Goal: Information Seeking & Learning: Learn about a topic

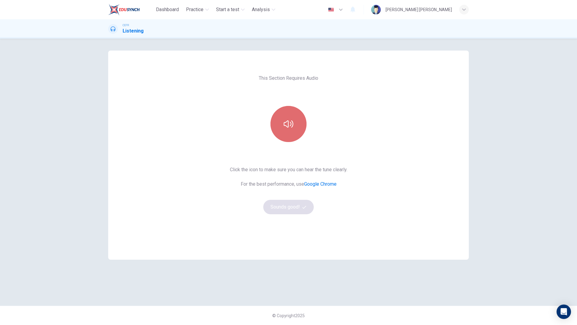
click at [294, 129] on button "button" at bounding box center [288, 124] width 36 height 36
click at [284, 210] on button "Sounds good!" at bounding box center [288, 207] width 50 height 14
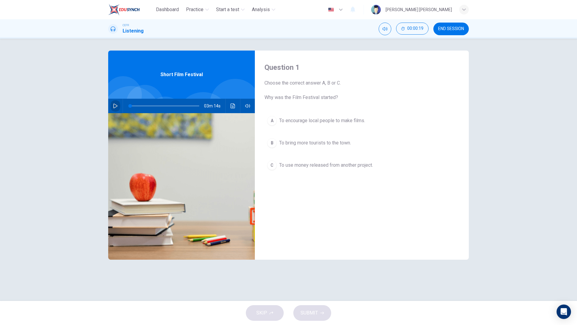
click at [116, 101] on button "button" at bounding box center [116, 106] width 10 height 14
click at [117, 102] on button "button" at bounding box center [116, 106] width 10 height 14
type input "0"
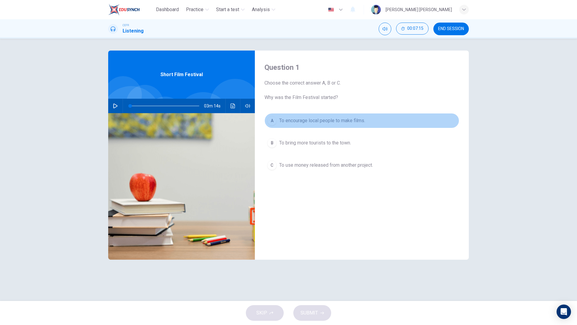
click at [318, 117] on span "To encourage local people to make films." at bounding box center [322, 120] width 86 height 7
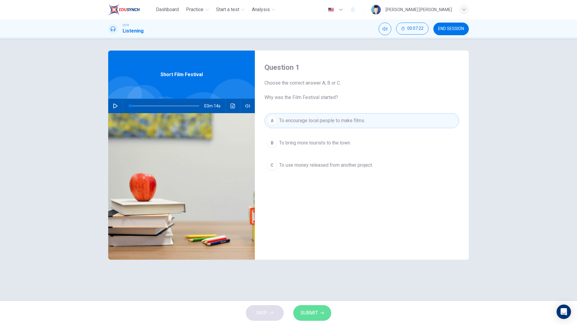
click at [311, 313] on span "SUBMIT" at bounding box center [309, 312] width 17 height 8
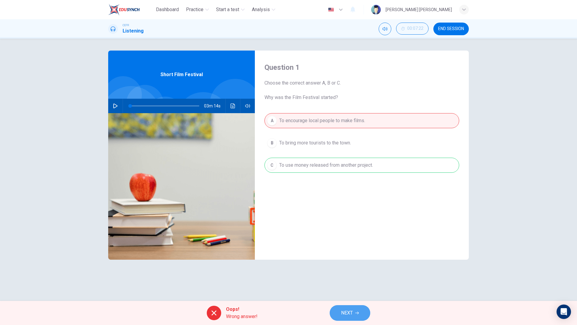
click at [357, 313] on icon "button" at bounding box center [357, 313] width 4 height 4
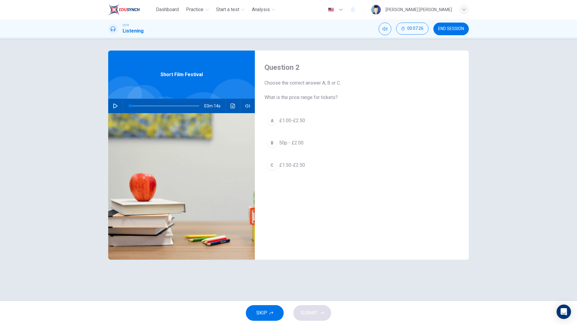
click at [328, 169] on button "C £1.50-£2.50" at bounding box center [361, 164] width 195 height 15
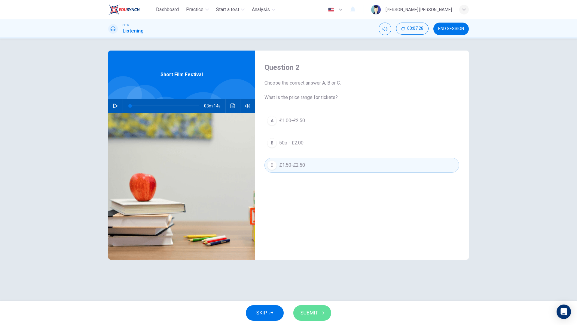
click at [318, 315] on button "SUBMIT" at bounding box center [312, 313] width 38 height 16
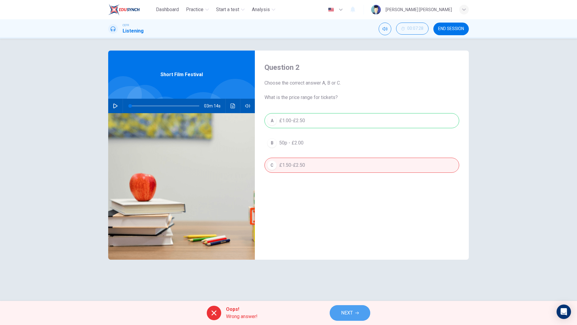
click at [347, 319] on button "NEXT" at bounding box center [350, 313] width 41 height 16
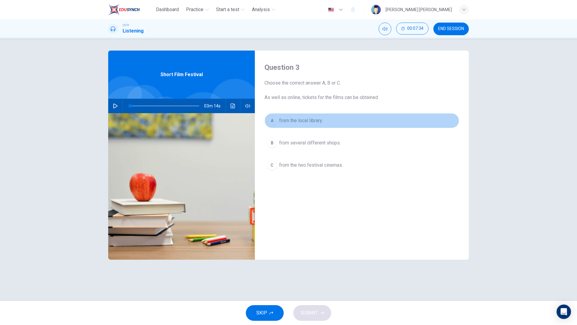
click at [304, 120] on span "from the local library." at bounding box center [301, 120] width 44 height 7
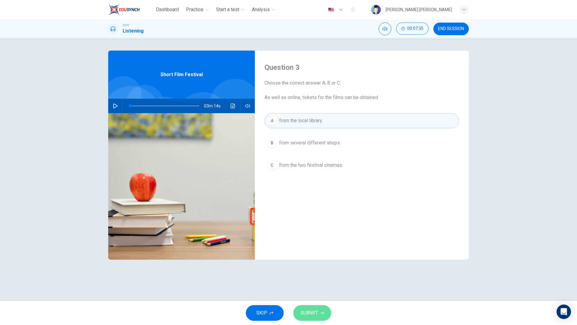
click at [319, 314] on button "SUBMIT" at bounding box center [312, 313] width 38 height 16
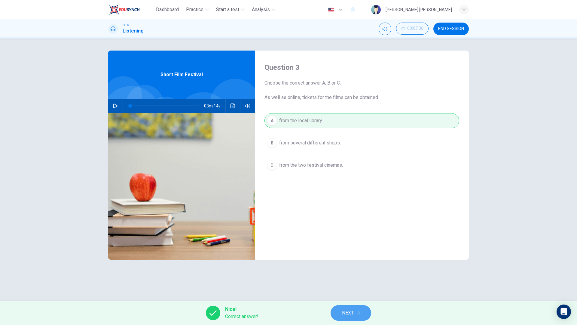
click at [360, 318] on button "NEXT" at bounding box center [351, 313] width 41 height 16
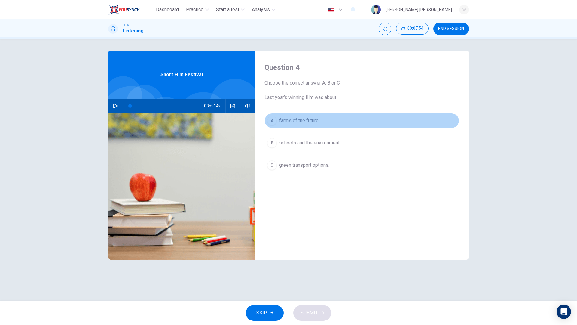
click at [325, 126] on button "A farms of the future." at bounding box center [361, 120] width 195 height 15
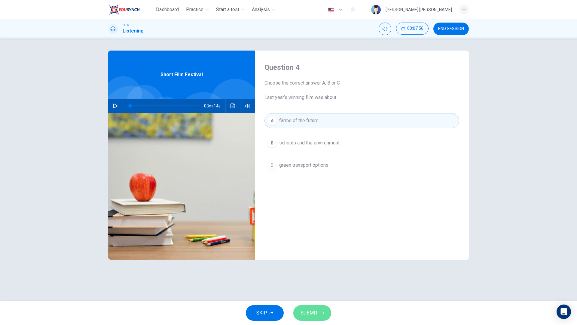
click at [320, 320] on button "SUBMIT" at bounding box center [312, 313] width 38 height 16
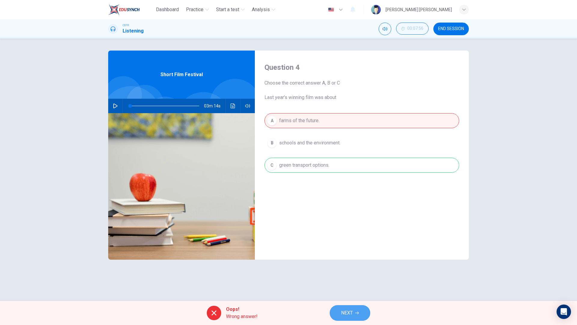
click at [355, 310] on button "NEXT" at bounding box center [350, 313] width 41 height 16
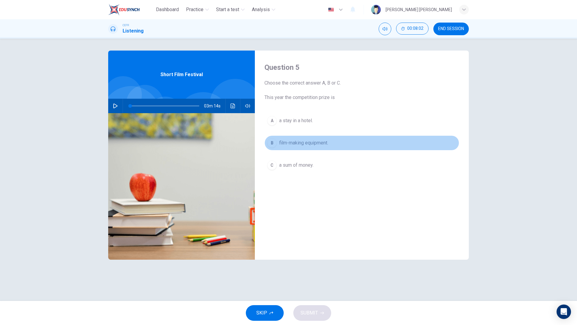
click at [332, 142] on button "B film-making equipment." at bounding box center [361, 142] width 195 height 15
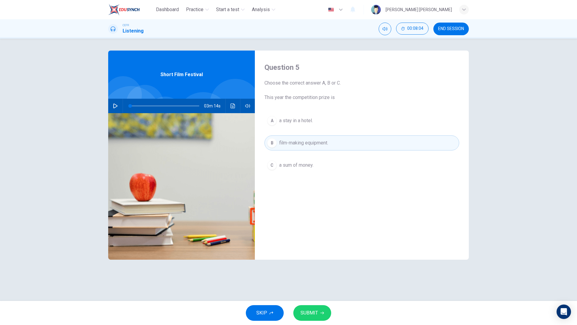
click at [299, 324] on div "SKIP SUBMIT" at bounding box center [288, 313] width 577 height 24
click at [306, 309] on span "SUBMIT" at bounding box center [309, 312] width 17 height 8
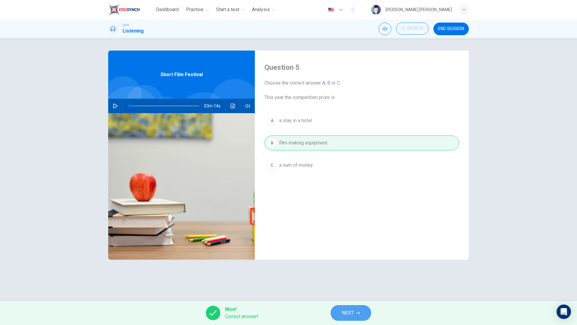
click at [349, 305] on button "NEXT" at bounding box center [351, 313] width 41 height 16
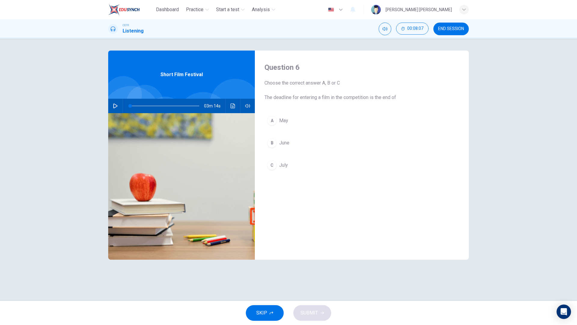
click at [321, 177] on div "A May B June C July" at bounding box center [361, 149] width 195 height 72
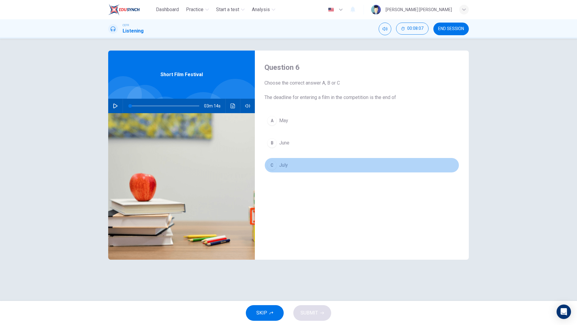
click at [325, 167] on button "C July" at bounding box center [361, 164] width 195 height 15
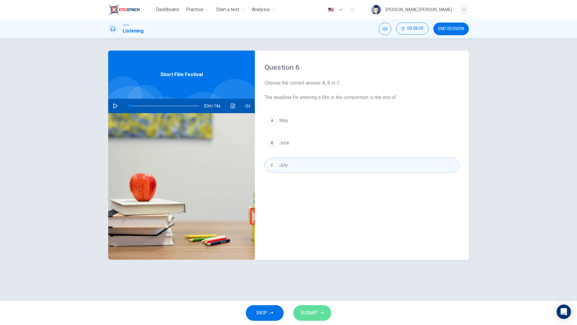
click at [299, 309] on button "SUBMIT" at bounding box center [312, 313] width 38 height 16
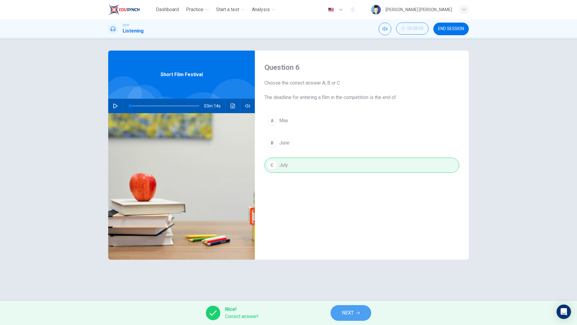
click at [341, 307] on button "NEXT" at bounding box center [351, 313] width 41 height 16
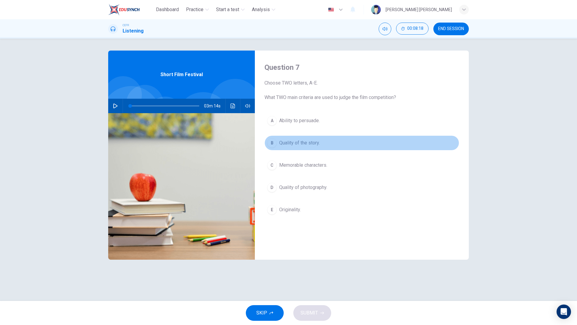
click at [344, 144] on button "B Quality of the story." at bounding box center [361, 142] width 195 height 15
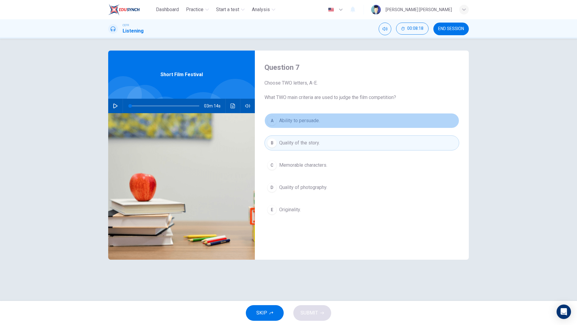
click at [347, 124] on button "A Ability to persuade." at bounding box center [361, 120] width 195 height 15
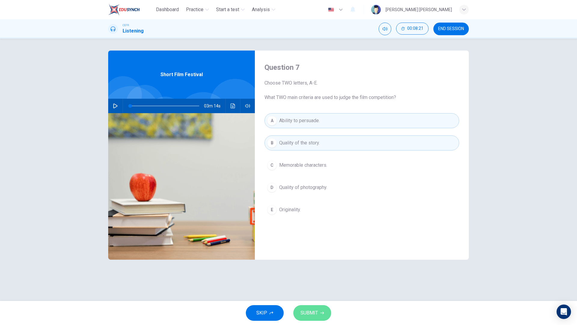
click at [310, 308] on span "SUBMIT" at bounding box center [309, 312] width 17 height 8
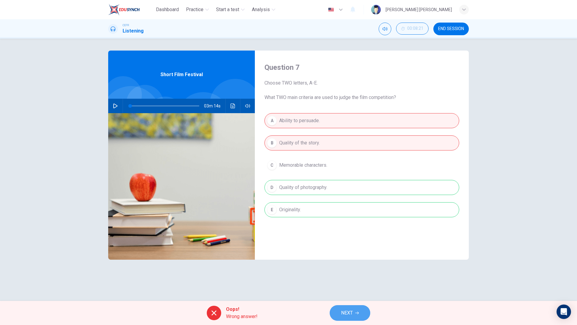
click at [352, 316] on span "NEXT" at bounding box center [347, 312] width 12 height 8
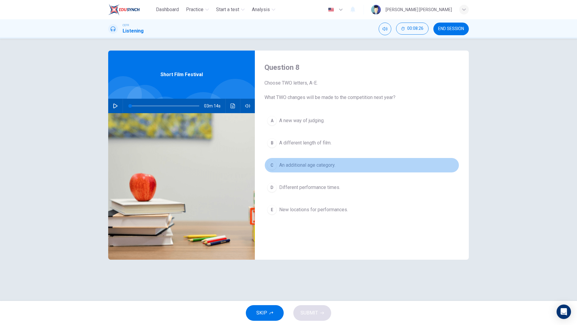
click at [357, 162] on button "C An additional age category." at bounding box center [361, 164] width 195 height 15
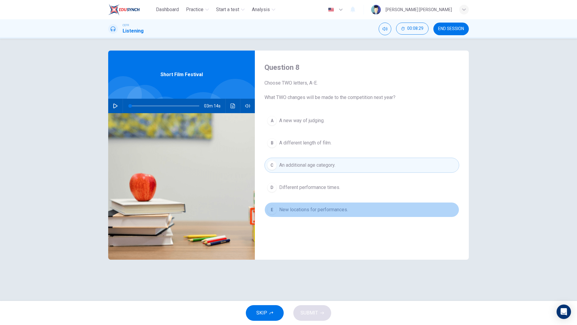
click at [340, 213] on button "E New locations for performances." at bounding box center [361, 209] width 195 height 15
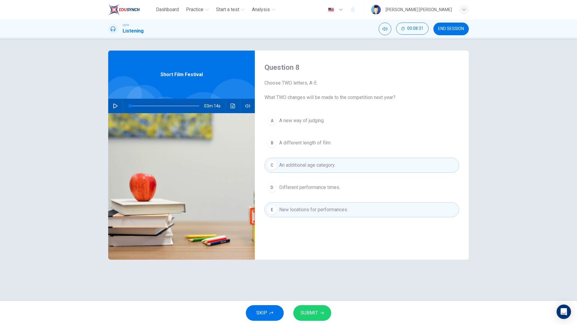
click at [312, 324] on div "SKIP SUBMIT" at bounding box center [288, 313] width 577 height 24
click at [313, 318] on button "SUBMIT" at bounding box center [312, 313] width 38 height 16
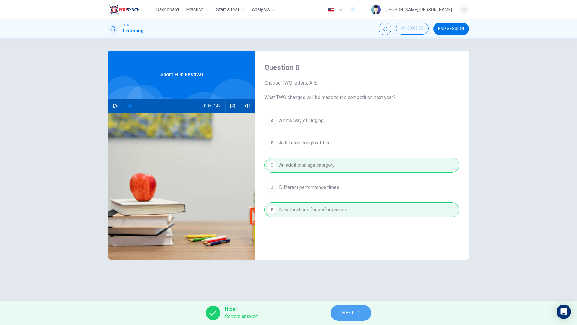
click at [352, 317] on button "NEXT" at bounding box center [351, 313] width 41 height 16
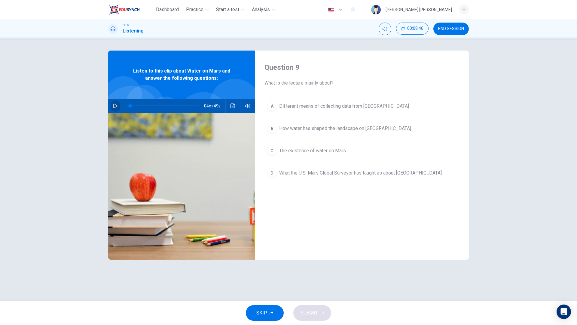
click at [120, 107] on button "button" at bounding box center [116, 106] width 10 height 14
type input "0"
click at [341, 152] on span "The existence of water on Mars" at bounding box center [312, 150] width 67 height 7
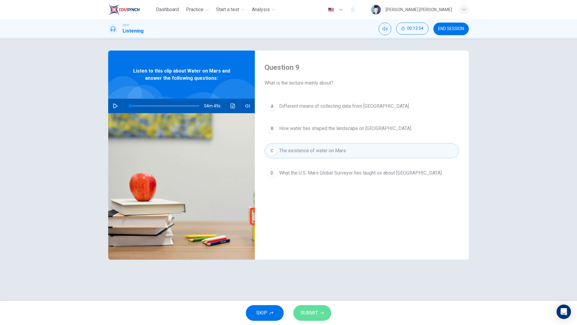
click at [316, 306] on button "SUBMIT" at bounding box center [312, 313] width 38 height 16
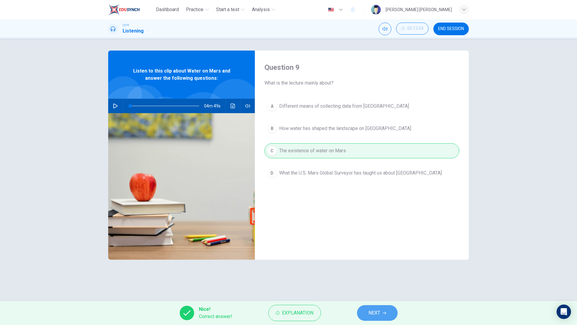
click at [390, 314] on button "NEXT" at bounding box center [377, 313] width 41 height 16
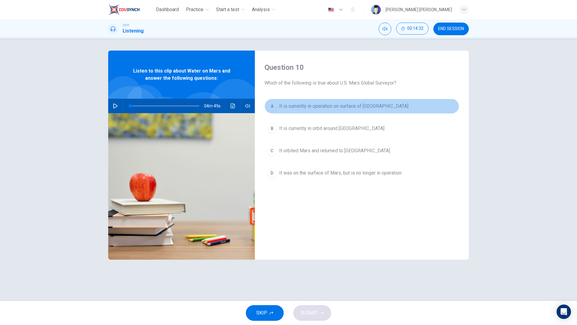
click at [340, 105] on span "It is currently in operation on surface of Mars" at bounding box center [343, 105] width 129 height 7
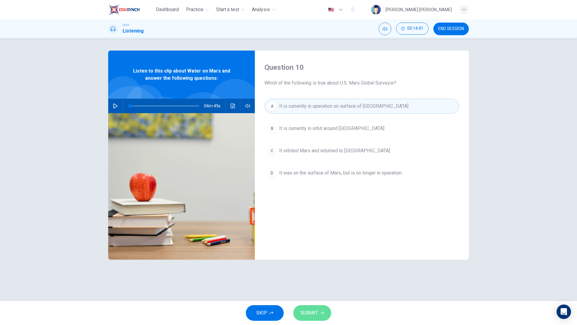
click at [310, 310] on span "SUBMIT" at bounding box center [309, 312] width 17 height 8
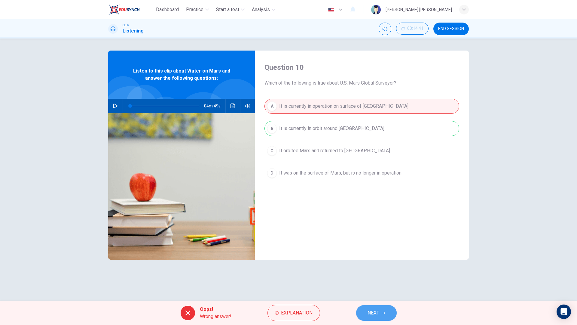
click at [376, 315] on span "NEXT" at bounding box center [374, 312] width 12 height 8
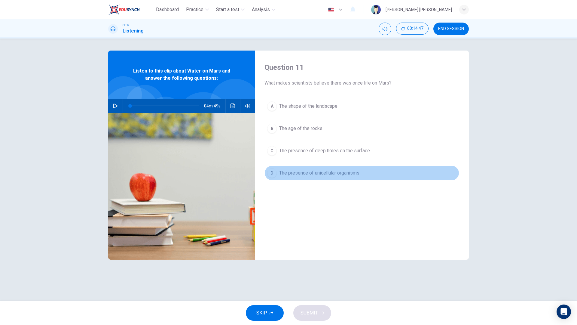
click at [334, 175] on span "The presence of unicellular organisms" at bounding box center [319, 172] width 80 height 7
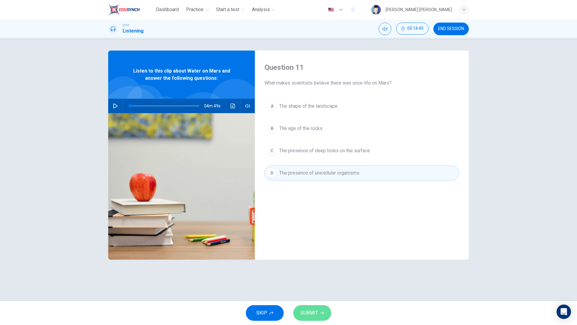
click at [312, 314] on span "SUBMIT" at bounding box center [309, 312] width 17 height 8
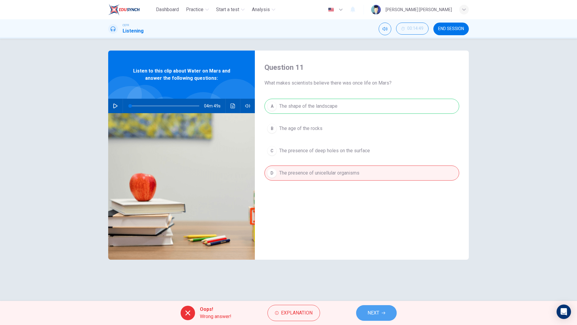
click at [371, 315] on span "NEXT" at bounding box center [374, 312] width 12 height 8
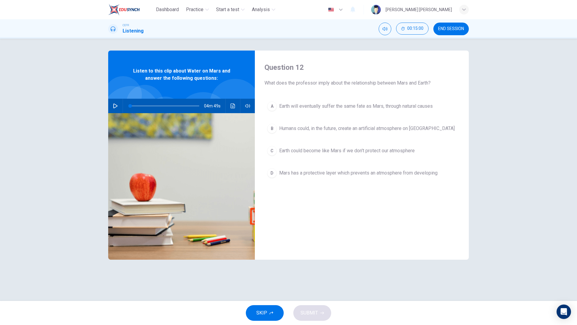
click at [365, 155] on button "C Earth could become like Mars if we don't protect our atmosphere" at bounding box center [361, 150] width 195 height 15
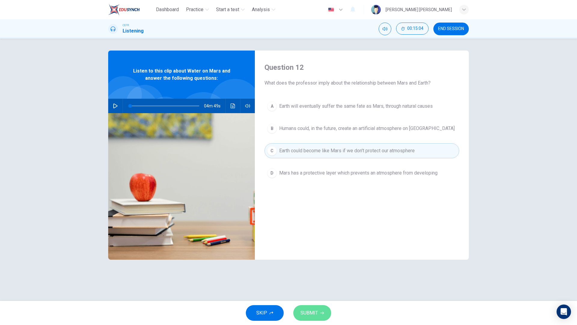
click at [321, 312] on icon "button" at bounding box center [322, 313] width 4 height 4
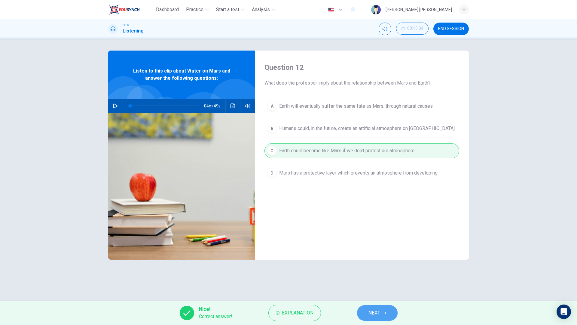
click at [361, 308] on button "NEXT" at bounding box center [377, 313] width 41 height 16
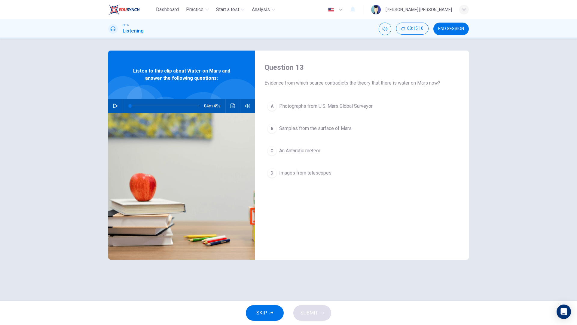
click at [330, 116] on div "A Photographs from U.S. Mars Global Surveyor B Samples from the surface of Mars…" at bounding box center [361, 146] width 195 height 94
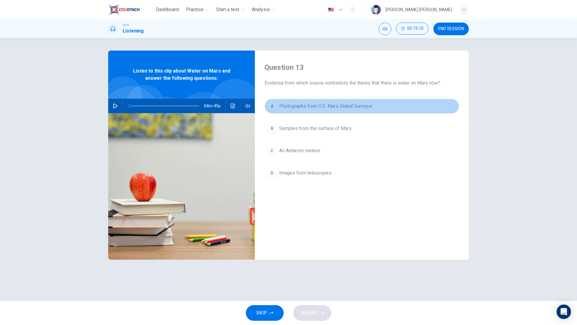
drag, startPoint x: 329, startPoint y: 107, endPoint x: 328, endPoint y: 117, distance: 10.0
click at [328, 107] on span "Photographs from U.S. Mars Global Surveyor" at bounding box center [325, 105] width 93 height 7
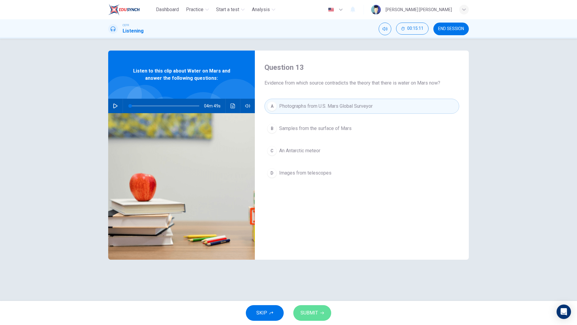
click at [315, 311] on span "SUBMIT" at bounding box center [309, 312] width 17 height 8
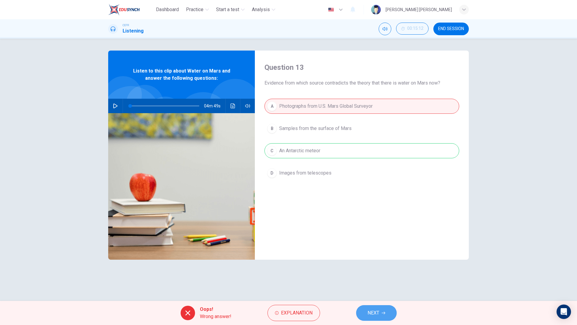
click at [364, 310] on button "NEXT" at bounding box center [376, 313] width 41 height 16
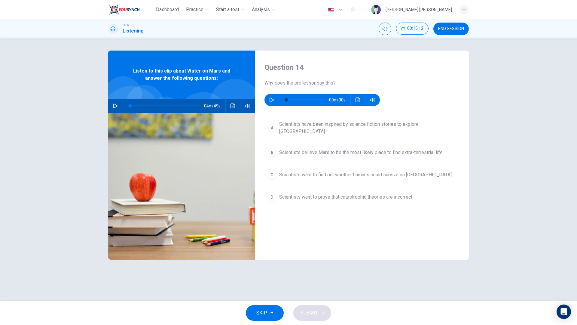
click at [273, 99] on icon "button" at bounding box center [271, 99] width 5 height 5
click at [272, 100] on icon "button" at bounding box center [271, 99] width 5 height 5
click at [276, 101] on button "button" at bounding box center [272, 100] width 10 height 12
click at [288, 181] on div "A Scientists have been inspired by science fiction stories to explore Mars B Sc…" at bounding box center [361, 167] width 195 height 99
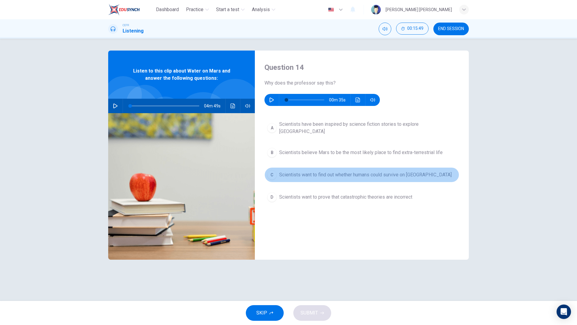
click at [287, 173] on span "Scientists want to find out whether humans could survive on Mars" at bounding box center [365, 174] width 172 height 7
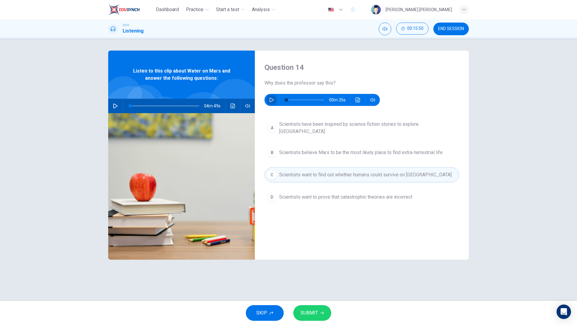
click at [271, 101] on icon "button" at bounding box center [271, 99] width 5 height 5
click at [322, 314] on icon "button" at bounding box center [322, 313] width 4 height 4
type input "0"
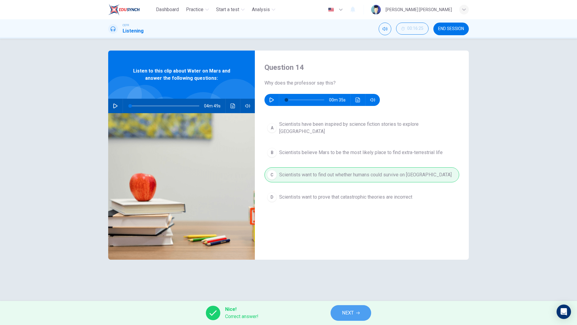
click at [338, 308] on button "NEXT" at bounding box center [351, 313] width 41 height 16
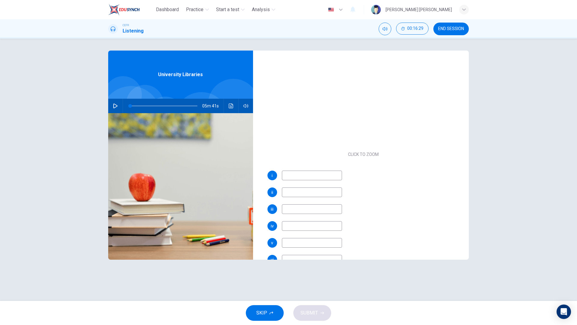
scroll to position [38, 0]
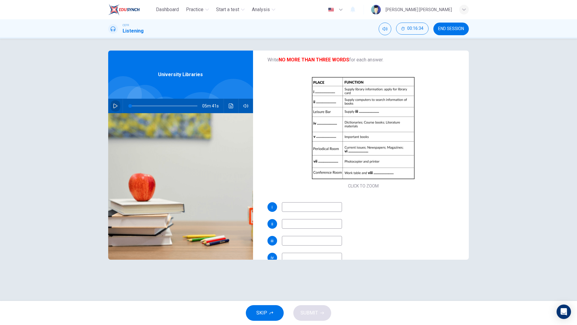
click at [116, 103] on button "button" at bounding box center [116, 106] width 10 height 14
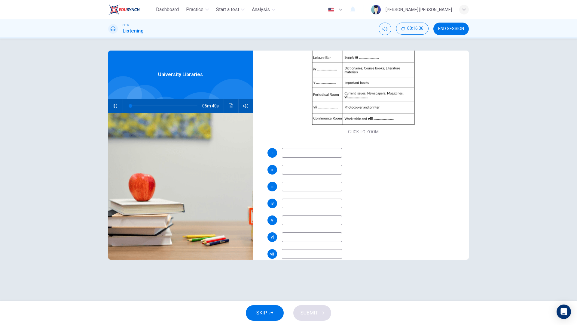
scroll to position [120, 0]
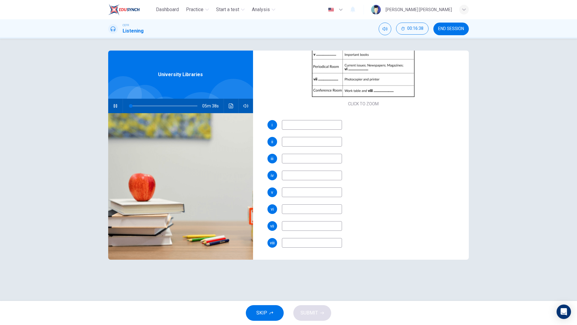
click at [326, 127] on input at bounding box center [312, 125] width 60 height 10
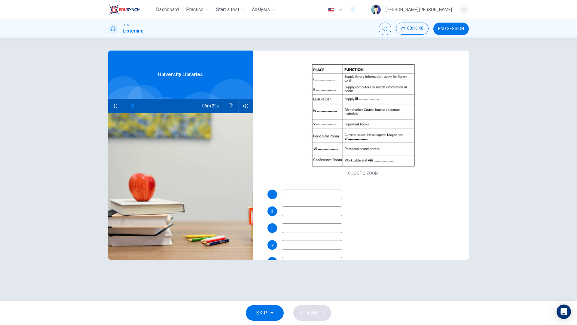
scroll to position [50, 0]
type input "18"
type input "rece"
type input "18"
type input "recepti"
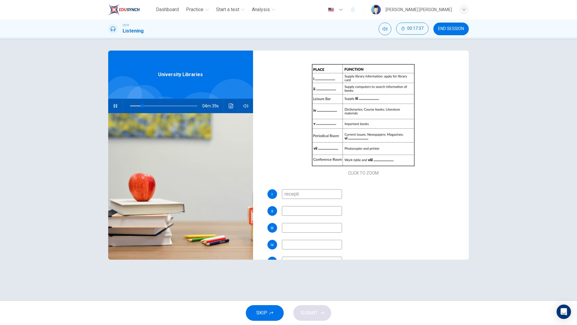
type input "18"
type input "reception`"
type input "19"
type input "reception"
type input "20"
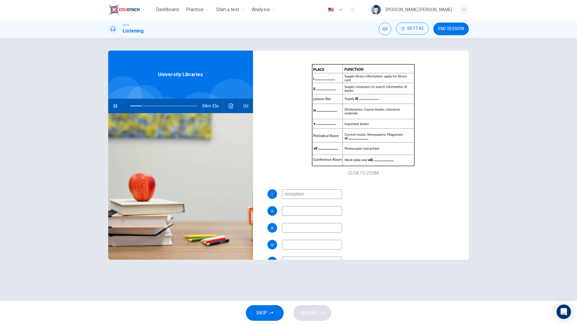
type input "eception"
type input "20"
type input "Reception"
type input "21"
type input "Reception"
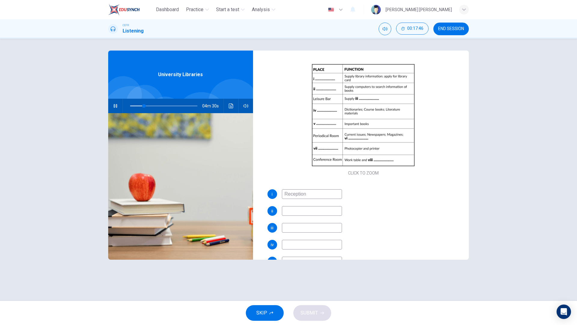
click at [335, 210] on input at bounding box center [312, 211] width 60 height 10
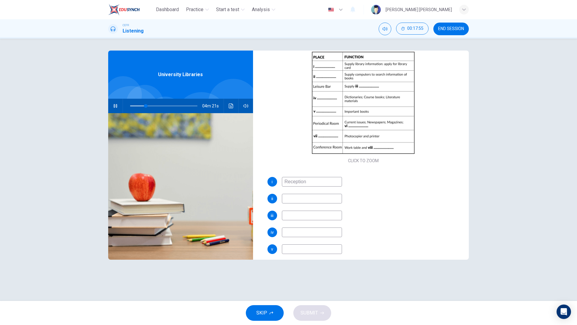
scroll to position [62, 0]
type input "24"
type input "o"
type input "24"
type input "o"
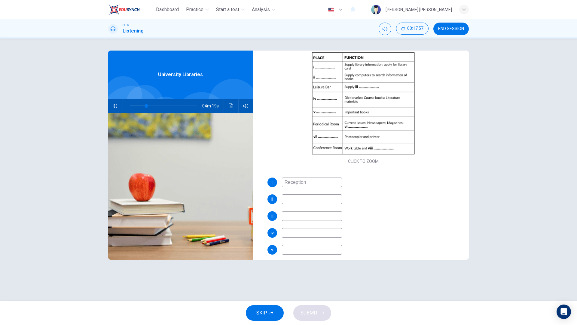
type input "24"
type input "Co"
type input "25"
type input "Com"
type input "25"
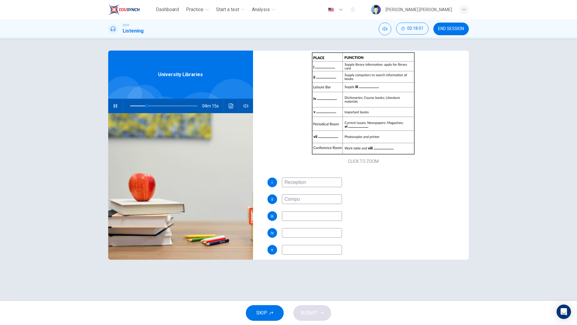
type input "Comput"
type input "25"
type input "Computer"
type input "26"
type input "Computer secti"
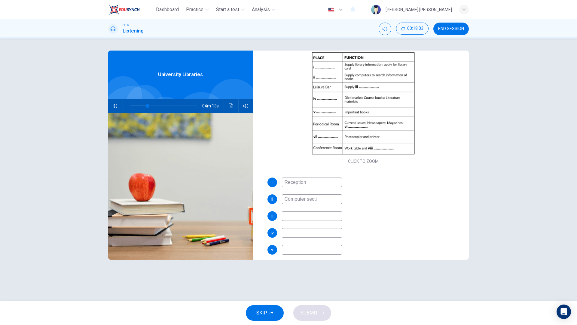
type input "26"
type input "Computer section"
type input "31"
type input "Computer section"
click at [324, 216] on input at bounding box center [312, 216] width 60 height 10
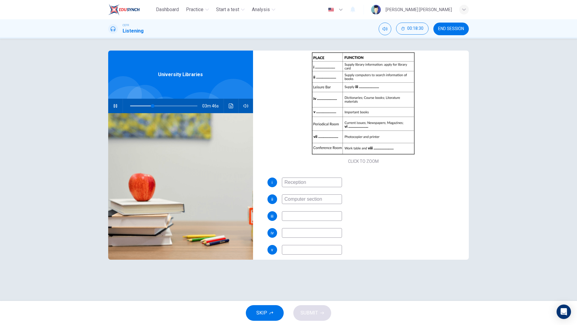
type input "34"
type input "for"
type input "35"
type input "f"
type input "36"
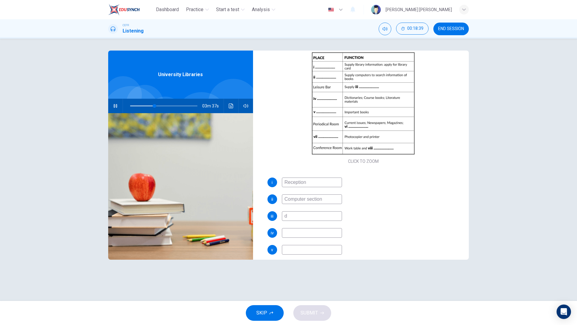
type input "dr"
type input "37"
type input "dri"
type input "37"
type input "drink"
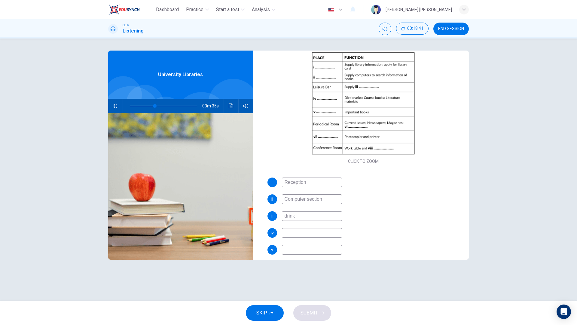
type input "37"
type input "drinks an"
type input "37"
type input "drinks and s"
type input "38"
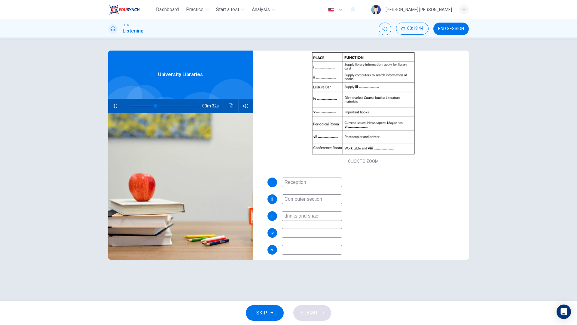
type input "drinks and snack"
type input "38"
type input "drinks and snack"
click at [310, 235] on input at bounding box center [312, 233] width 60 height 10
type input "39"
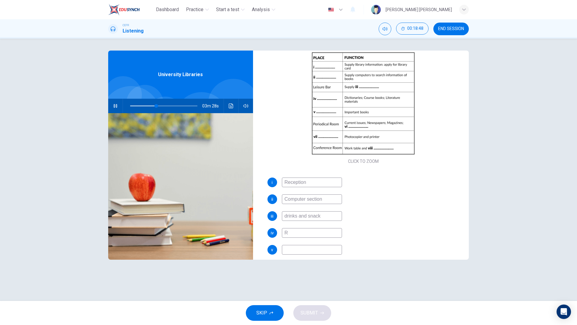
type input "Re"
type input "39"
type input "Refere"
type input "40"
type input "Referen"
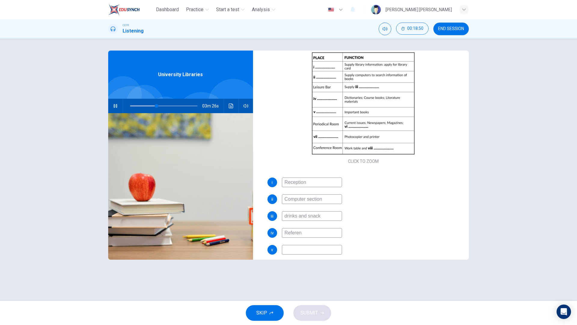
type input "40"
type input "Reference"
type input "40"
type input "Reference roo"
type input "41"
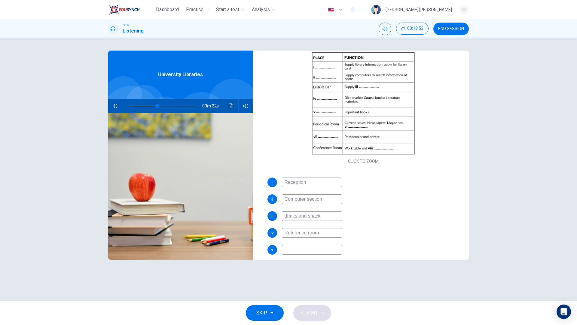
type input "Reference room"
type input "41"
type input "Reference room"
click at [317, 246] on input at bounding box center [312, 250] width 60 height 10
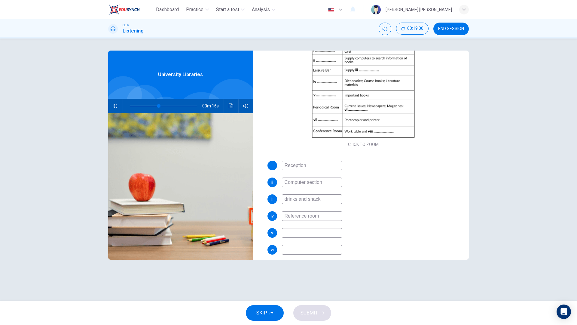
scroll to position [79, 0]
type input "43"
type input "Cl"
type input "43"
type input "Close"
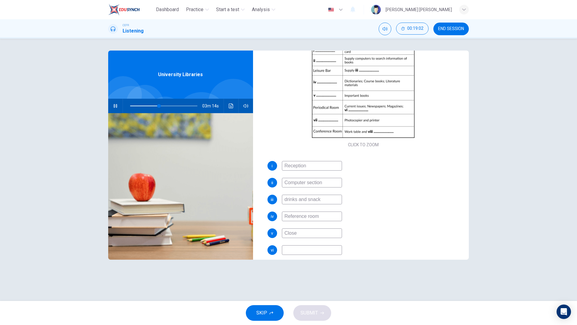
type input "43"
type input "Close-rese"
type input "44"
type input "Close-reserved"
type input "44"
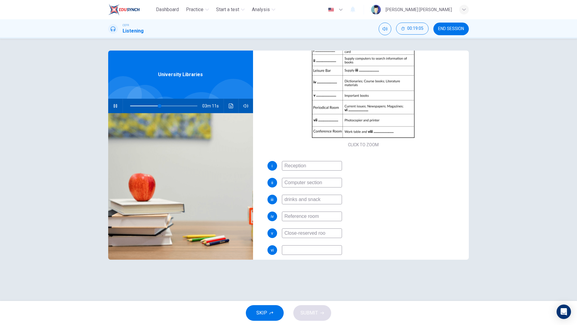
type input "Close-reserved room"
type input "45"
type input "Close-reserved room"
click at [325, 246] on input at bounding box center [312, 250] width 60 height 10
type input "50"
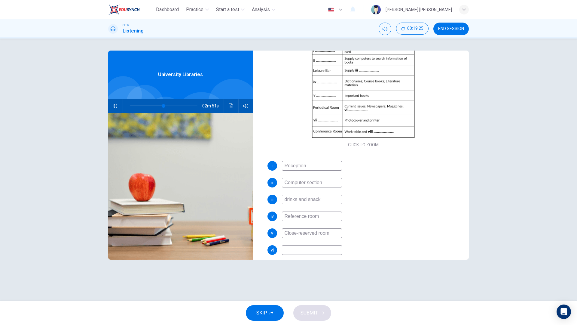
type input "j"
type input "50"
type input "jour"
type input "50"
type input "journals"
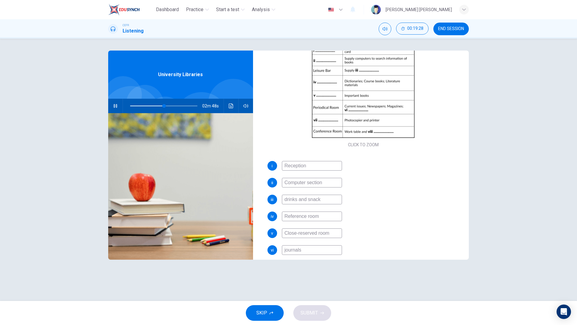
scroll to position [120, 0]
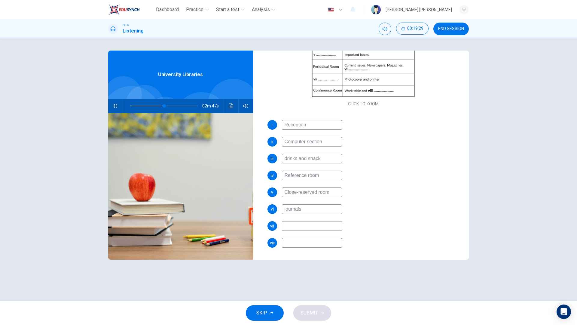
type input "51"
type input "journals"
click at [311, 225] on input at bounding box center [312, 226] width 60 height 10
type input "54"
type input "P"
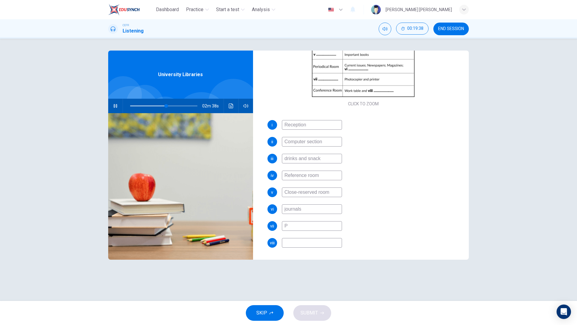
type input "54"
type input "Pho"
type input "54"
type input "Photoc"
type input "54"
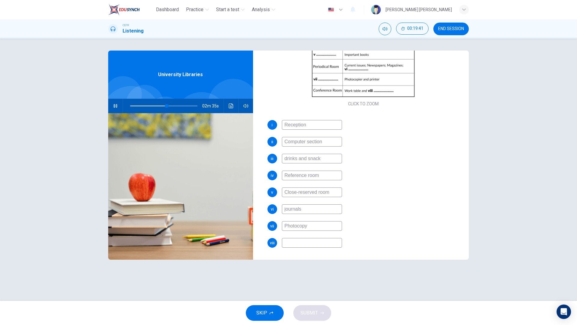
type input "Photocopy"
type input "55"
type input "Photocopy room"
type input "56"
type input "Photocopy room"
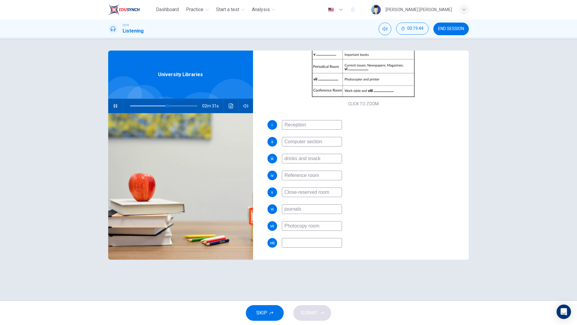
click at [301, 246] on input at bounding box center [312, 243] width 60 height 10
type input "76"
type input "m"
type input "76"
type input "mu"
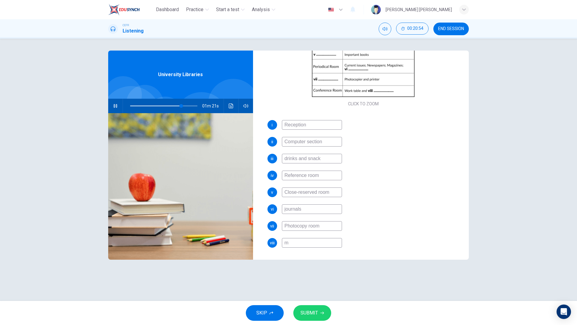
type input "76"
type input "mut"
type input "77"
type input "mu"
type input "77"
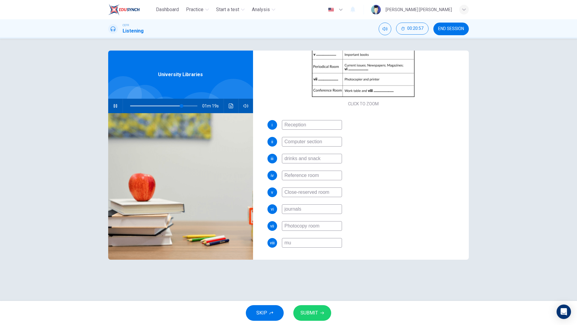
type input "mul"
type input "77"
type input "mult"
type input "77"
type input "multi"
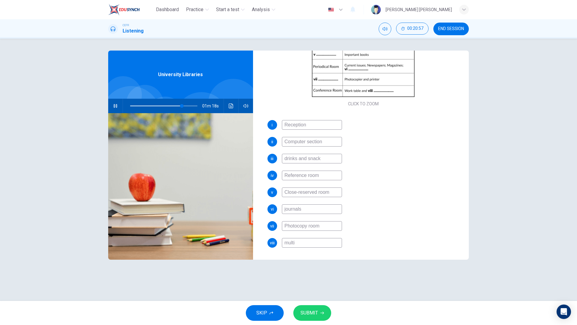
type input "77"
type input "multim"
type input "77"
type input "multime"
type input "77"
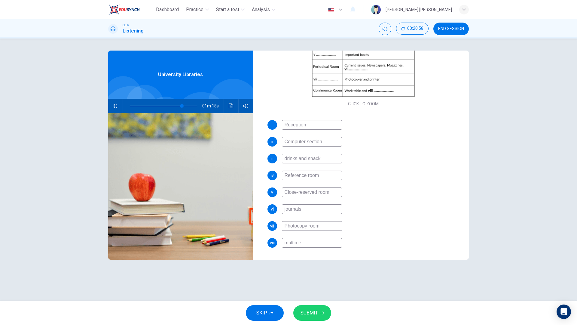
type input "multimed"
type input "77"
type input "multimedi"
type input "77"
type input "multimedia"
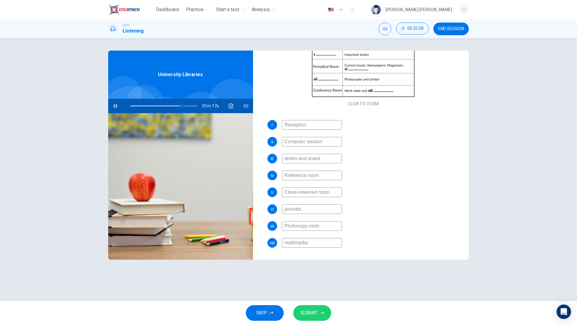
type input "77"
type input "multimedia"
type input "78"
type input "multimedia e"
type input "78"
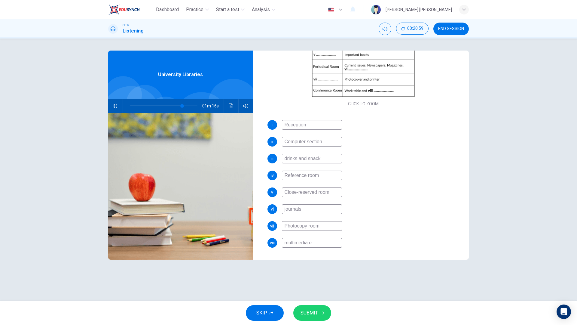
type input "multimedia eq"
type input "78"
type input "multimedia equ"
type input "78"
type input "multimedia equi"
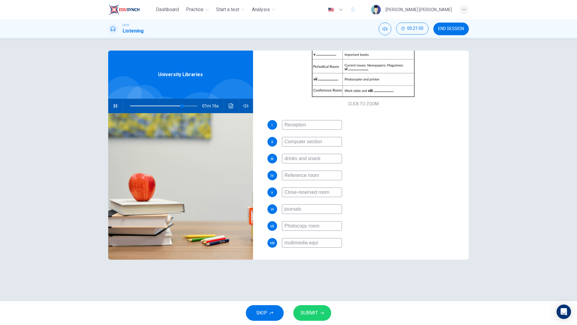
type input "78"
type input "multimedia equip"
type input "78"
type input "multimedia equipm"
type input "78"
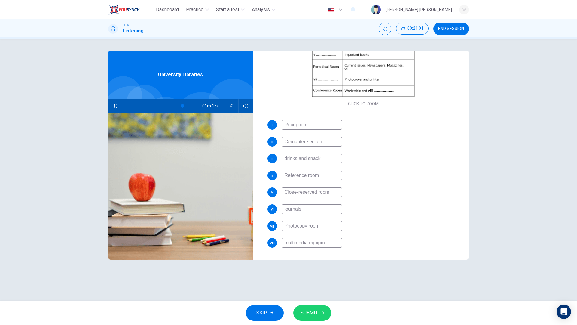
type input "multimedia equipme"
type input "78"
type input "multimedia equipmen"
type input "78"
type input "multimedia equipment"
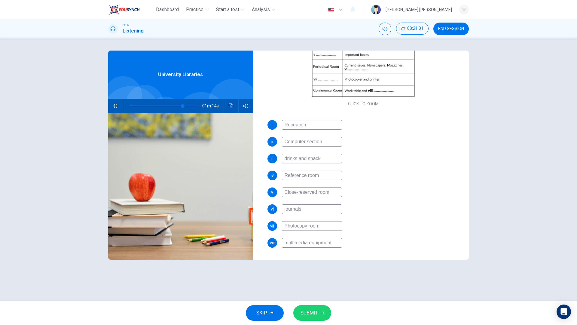
type input "78"
type input "multimedia equipment"
type input "78"
type input "multimedia equipment"
type input "79"
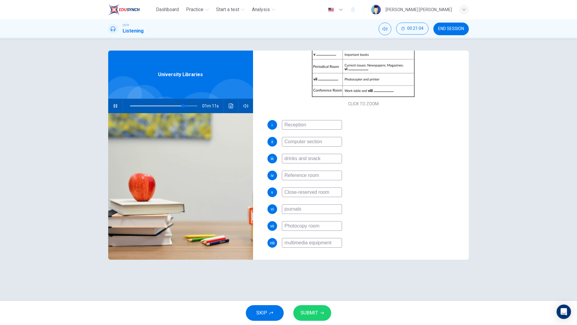
type input "multimedia equipment"
click at [319, 308] on button "SUBMIT" at bounding box center [312, 313] width 38 height 16
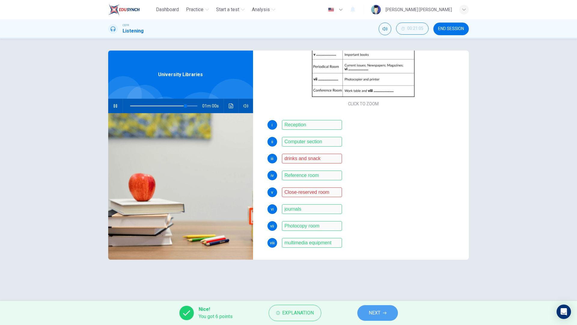
click at [370, 312] on span "NEXT" at bounding box center [375, 312] width 12 height 8
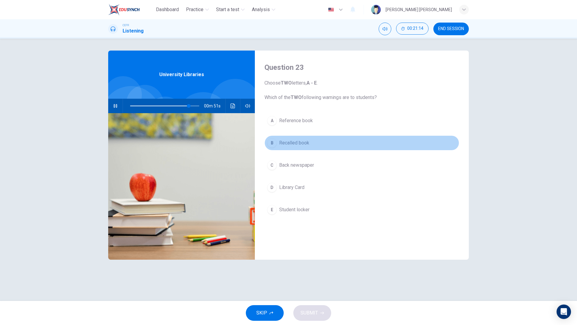
click at [325, 142] on button "B Recalled book" at bounding box center [361, 142] width 195 height 15
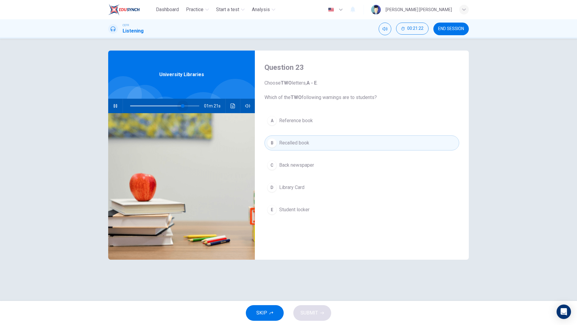
click at [183, 105] on span at bounding box center [164, 106] width 69 height 8
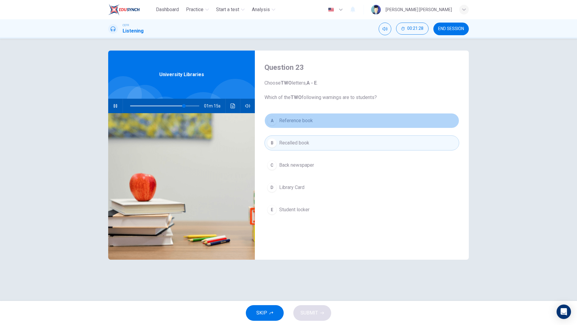
click at [311, 123] on span "Reference book" at bounding box center [296, 120] width 34 height 7
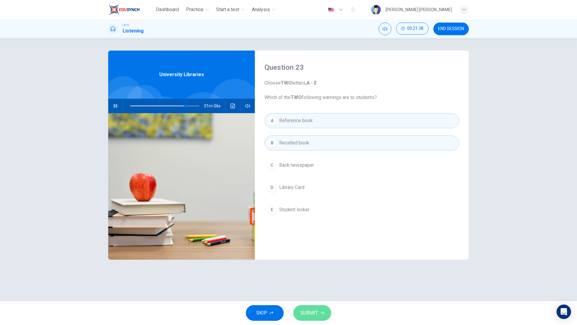
click at [321, 316] on button "SUBMIT" at bounding box center [312, 313] width 38 height 16
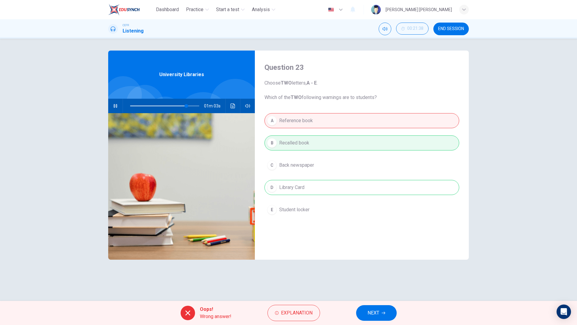
type input "82"
click at [387, 308] on button "NEXT" at bounding box center [376, 313] width 41 height 16
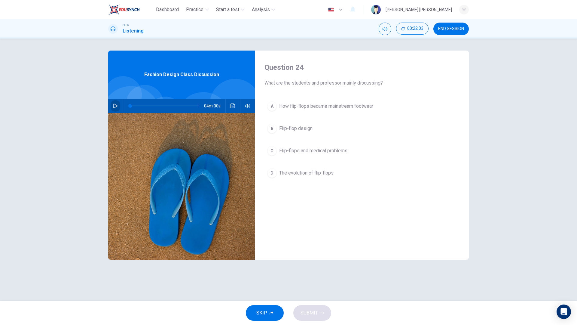
click at [116, 103] on button "button" at bounding box center [116, 106] width 10 height 14
type input "0"
click at [342, 173] on button "D The evolution of flip-flops" at bounding box center [361, 172] width 195 height 15
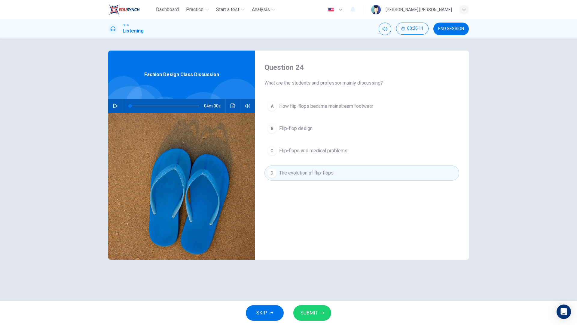
click at [310, 316] on span "SUBMIT" at bounding box center [309, 312] width 17 height 8
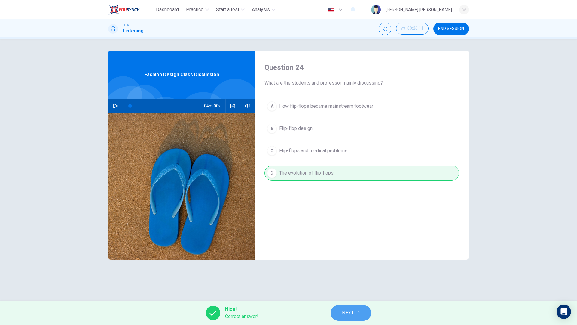
click at [361, 316] on button "NEXT" at bounding box center [351, 313] width 41 height 16
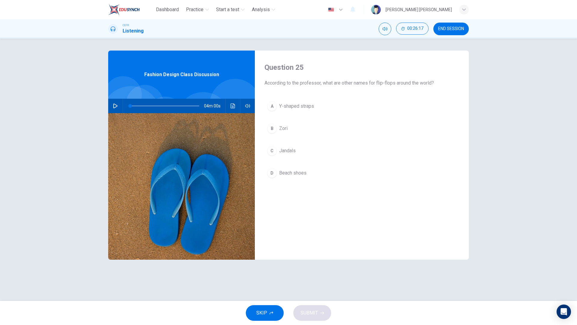
click at [346, 128] on button "B Zori" at bounding box center [361, 128] width 195 height 15
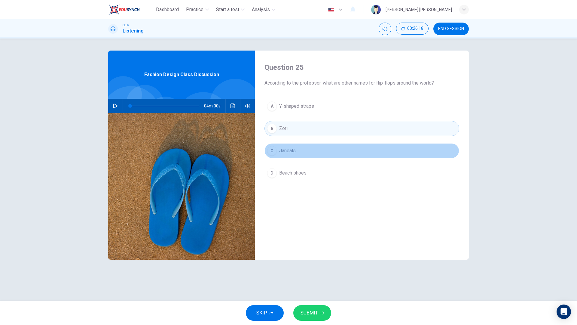
click at [342, 148] on button "C Jandals" at bounding box center [361, 150] width 195 height 15
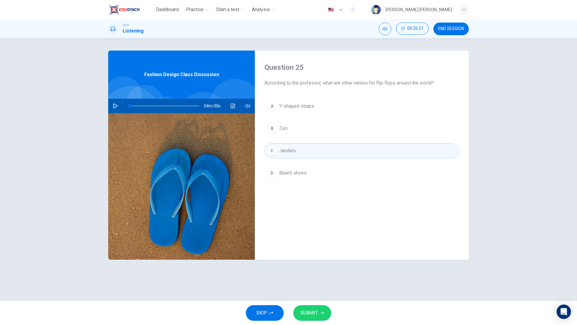
click at [344, 140] on div "A Y-shaped straps B Zori C Jandals D Beach shoes" at bounding box center [361, 146] width 195 height 94
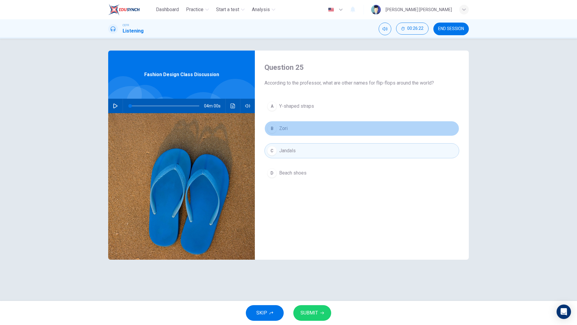
click at [342, 131] on button "B Zori" at bounding box center [361, 128] width 195 height 15
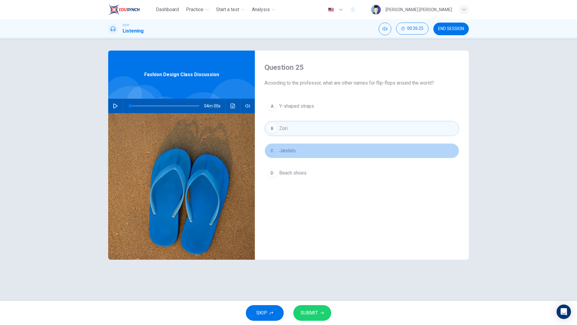
click at [323, 148] on button "C Jandals" at bounding box center [361, 150] width 195 height 15
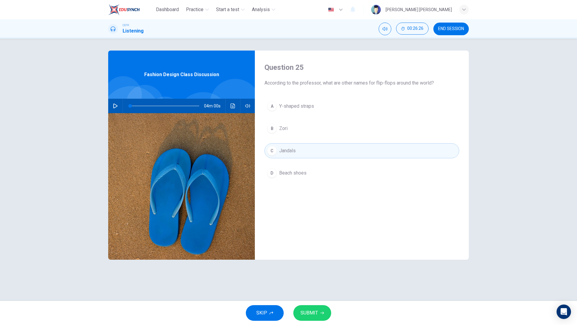
click at [326, 129] on button "B Zori" at bounding box center [361, 128] width 195 height 15
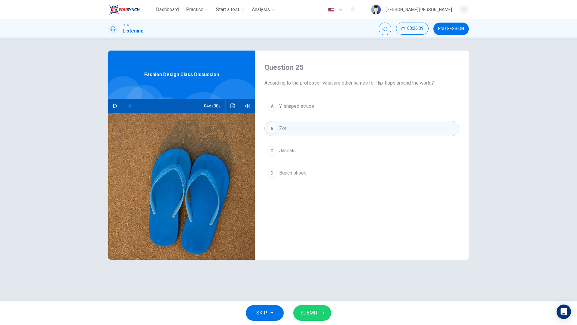
click at [306, 314] on span "SUBMIT" at bounding box center [309, 312] width 17 height 8
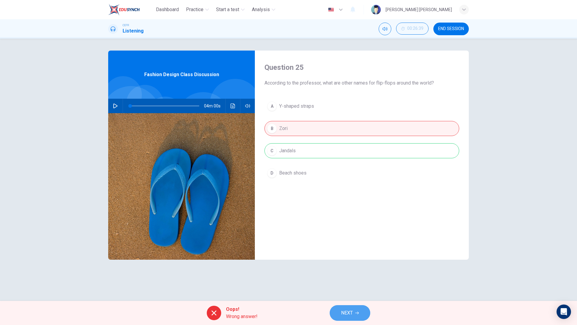
click at [346, 309] on span "NEXT" at bounding box center [347, 312] width 12 height 8
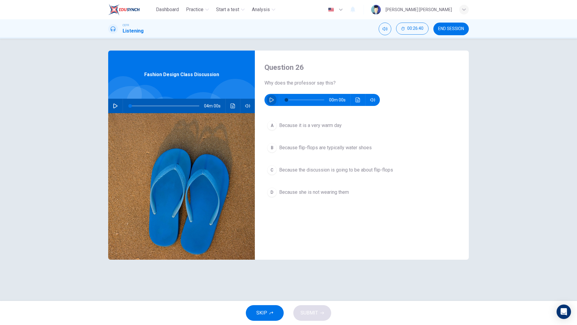
click at [271, 99] on icon "button" at bounding box center [271, 99] width 5 height 5
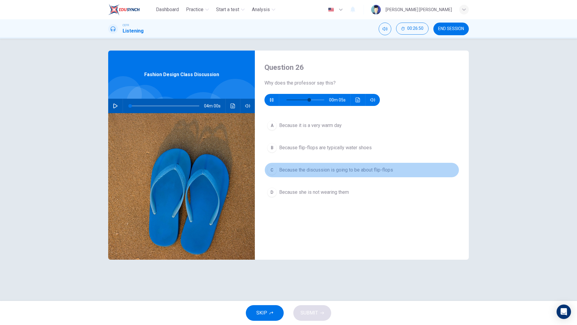
click at [388, 172] on span "Because the discussion is going to be about flip-flops" at bounding box center [336, 169] width 114 height 7
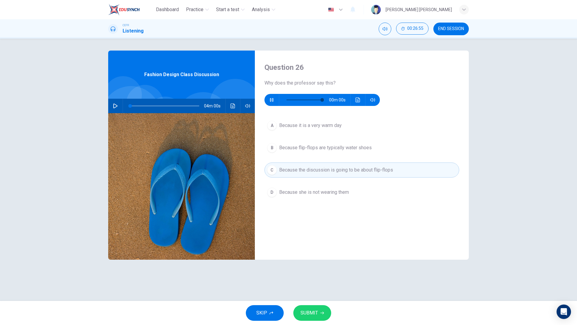
type input "0"
click at [311, 307] on button "SUBMIT" at bounding box center [312, 313] width 38 height 16
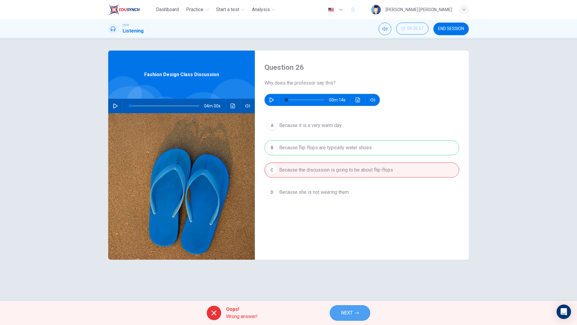
click at [349, 312] on span "NEXT" at bounding box center [347, 312] width 12 height 8
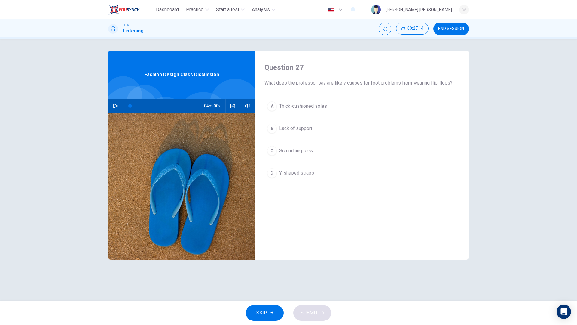
click at [342, 157] on button "C Scrunching toes" at bounding box center [361, 150] width 195 height 15
click at [323, 131] on button "B Lack of support" at bounding box center [361, 128] width 195 height 15
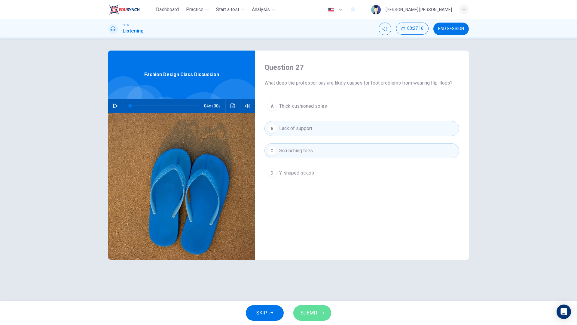
click at [310, 317] on button "SUBMIT" at bounding box center [312, 313] width 38 height 16
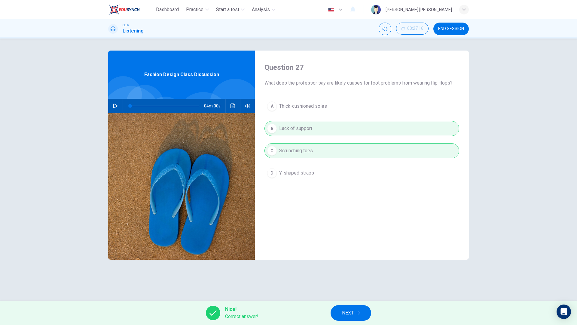
click at [339, 311] on button "NEXT" at bounding box center [351, 313] width 41 height 16
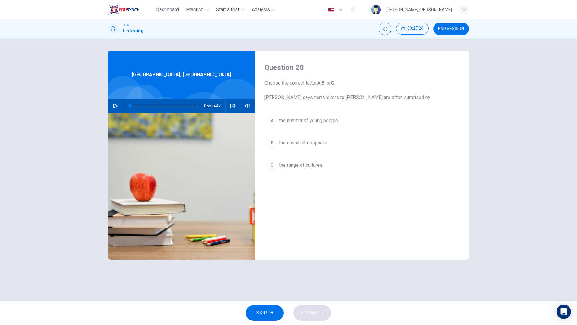
click at [310, 122] on span "the number of young people." at bounding box center [309, 120] width 60 height 7
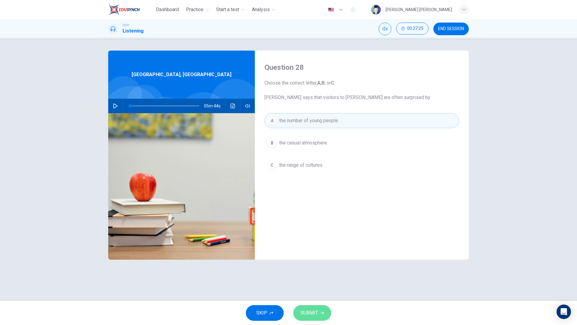
click at [304, 306] on button "SUBMIT" at bounding box center [312, 313] width 38 height 16
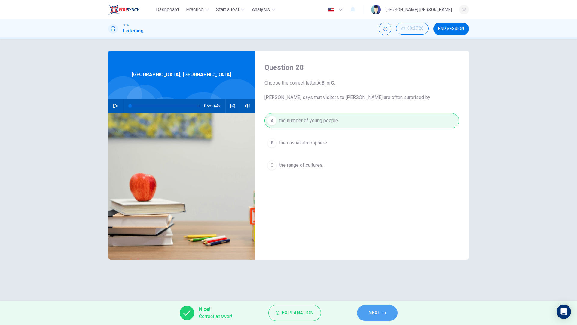
drag, startPoint x: 372, startPoint y: 311, endPoint x: 370, endPoint y: 302, distance: 9.3
click at [372, 311] on span "NEXT" at bounding box center [374, 312] width 12 height 8
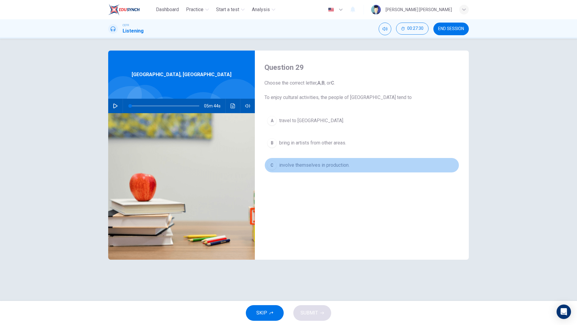
click at [310, 164] on span "involve themselves in production." at bounding box center [314, 164] width 70 height 7
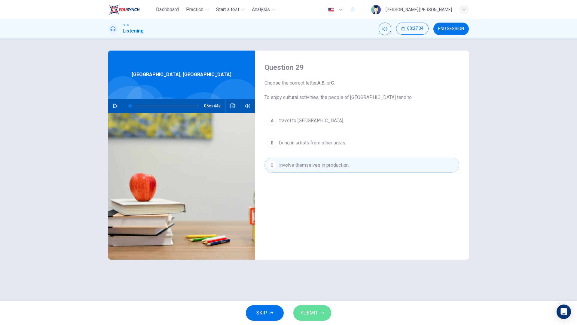
click at [320, 309] on button "SUBMIT" at bounding box center [312, 313] width 38 height 16
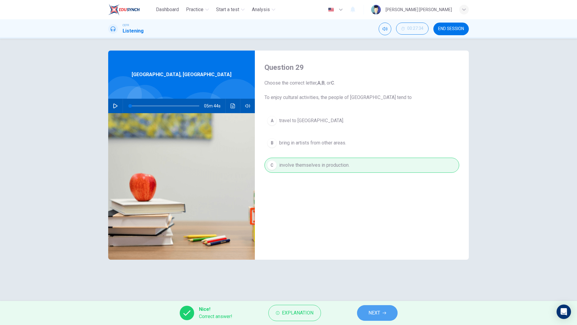
click at [379, 309] on span "NEXT" at bounding box center [374, 312] width 12 height 8
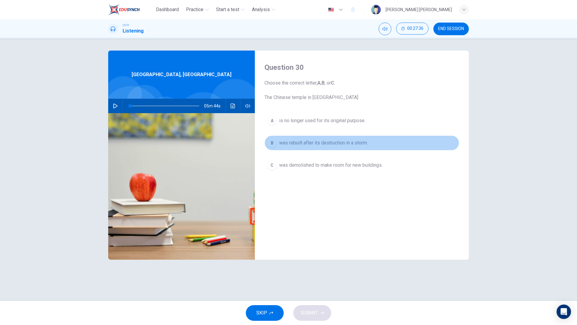
drag, startPoint x: 344, startPoint y: 150, endPoint x: 344, endPoint y: 155, distance: 5.1
click at [344, 155] on div "A is no longer used for its original purpose. B was rebuilt after its destructi…" at bounding box center [361, 149] width 195 height 72
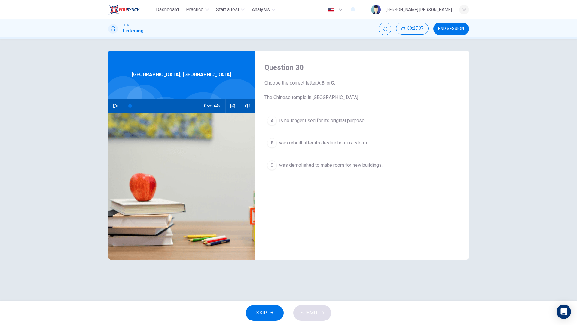
click at [333, 151] on div "A is no longer used for its original purpose. B was rebuilt after its destructi…" at bounding box center [361, 149] width 195 height 72
click at [332, 147] on button "B was rebuilt after its destruction in a storm." at bounding box center [361, 142] width 195 height 15
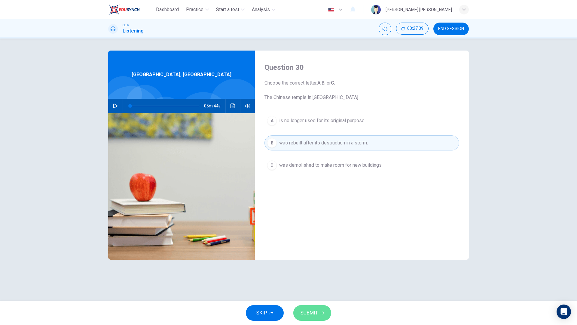
click at [310, 317] on button "SUBMIT" at bounding box center [312, 313] width 38 height 16
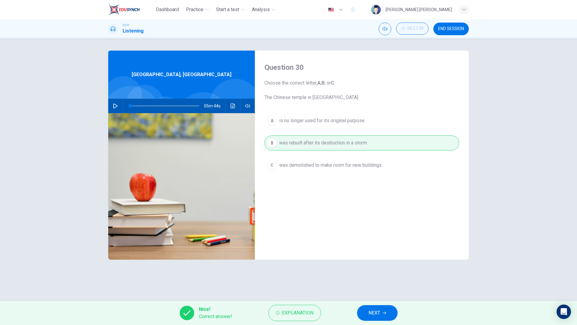
click at [360, 314] on button "NEXT" at bounding box center [377, 313] width 41 height 16
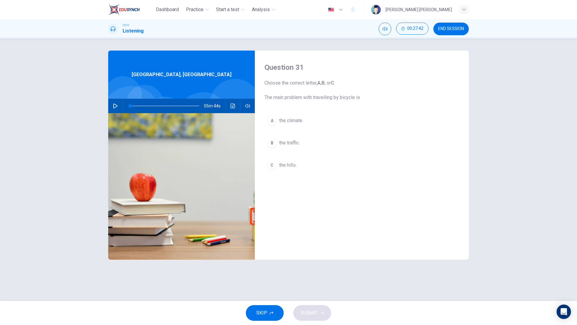
click at [327, 123] on button "A the climate." at bounding box center [361, 120] width 195 height 15
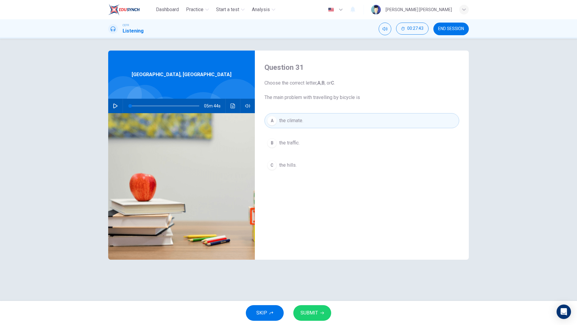
click at [304, 308] on button "SUBMIT" at bounding box center [312, 313] width 38 height 16
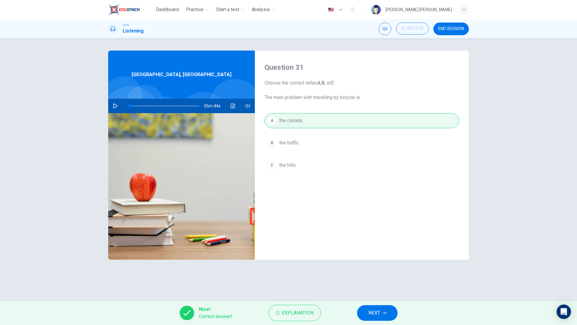
click at [363, 313] on button "NEXT" at bounding box center [377, 313] width 41 height 16
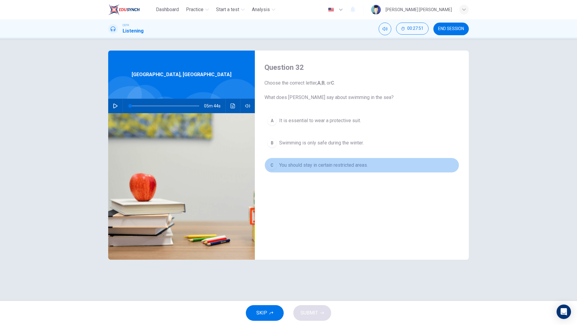
click at [339, 166] on span "You should stay in certain restricted areas." at bounding box center [323, 164] width 89 height 7
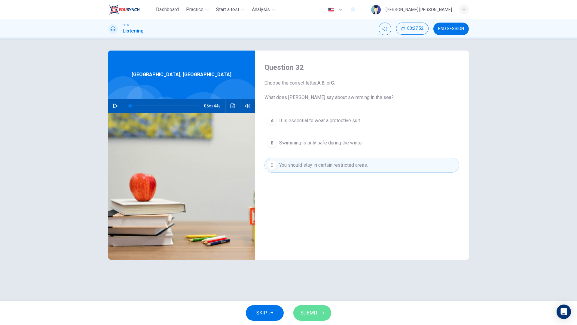
click at [301, 315] on span "SUBMIT" at bounding box center [309, 312] width 17 height 8
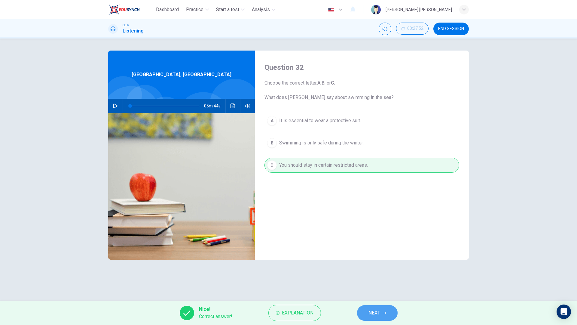
click at [392, 314] on button "NEXT" at bounding box center [377, 313] width 41 height 16
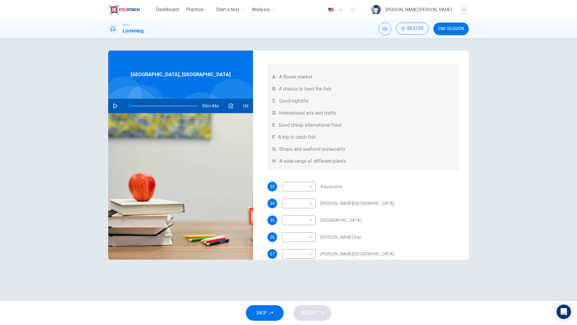
scroll to position [68, 0]
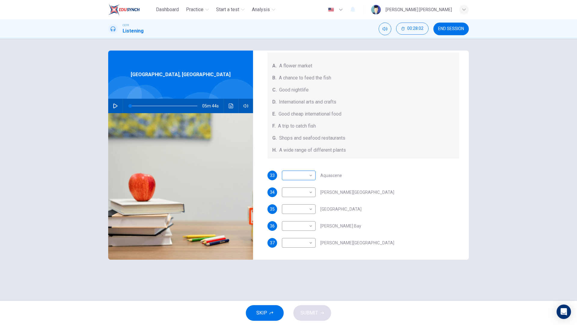
click at [303, 177] on body "Dashboard Practice Start a test Analysis English en ​ NURUL NABIHAH BINTI ZULKI…" at bounding box center [288, 162] width 577 height 325
click at [303, 188] on li "A" at bounding box center [299, 185] width 34 height 10
type input "A"
click at [169, 108] on span at bounding box center [163, 106] width 67 height 8
drag, startPoint x: 110, startPoint y: 108, endPoint x: 117, endPoint y: 106, distance: 6.6
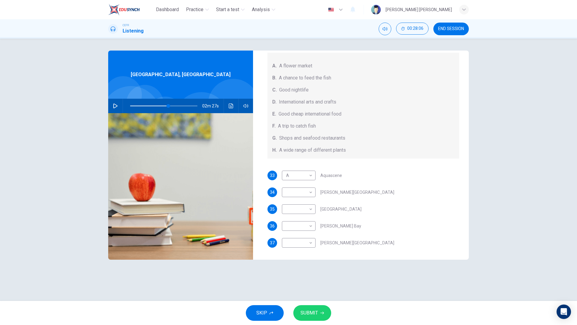
click at [111, 108] on div "02m 27s" at bounding box center [180, 106] width 145 height 14
click at [117, 106] on icon "button" at bounding box center [115, 105] width 4 height 5
click at [171, 104] on span at bounding box center [169, 106] width 4 height 4
click at [296, 194] on body "Dashboard Practice Start a test Analysis English en ​ NURUL NABIHAH BINTI ZULKI…" at bounding box center [288, 162] width 577 height 325
click at [292, 240] on li "E" at bounding box center [299, 240] width 34 height 10
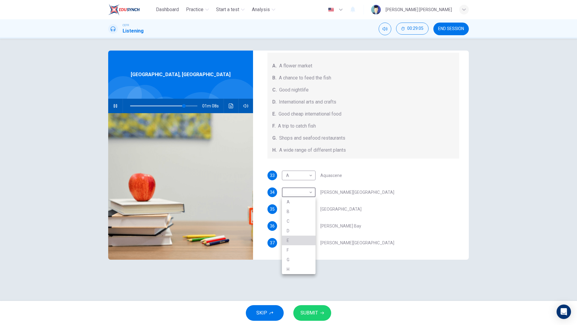
type input "80"
type input "E"
click at [299, 210] on body "Dashboard Practice Start a test Analysis English en ​ NURUL NABIHAH BINTI ZULKI…" at bounding box center [288, 162] width 577 height 325
click at [292, 273] on li "G" at bounding box center [299, 276] width 34 height 10
type input "89"
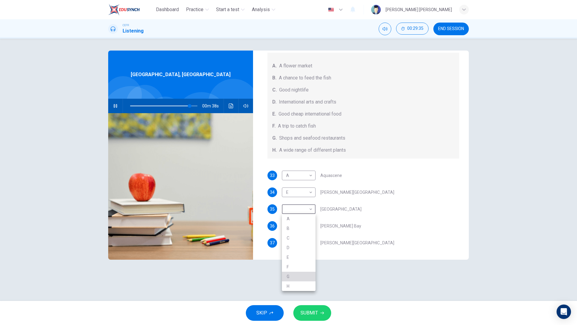
type input "G"
click at [306, 225] on body "Dashboard Practice Start a test Analysis English en ​ NURUL NABIHAH BINTI ZULKI…" at bounding box center [288, 162] width 577 height 325
click at [293, 240] on li "A" at bounding box center [299, 235] width 34 height 10
type input "93"
type input "A"
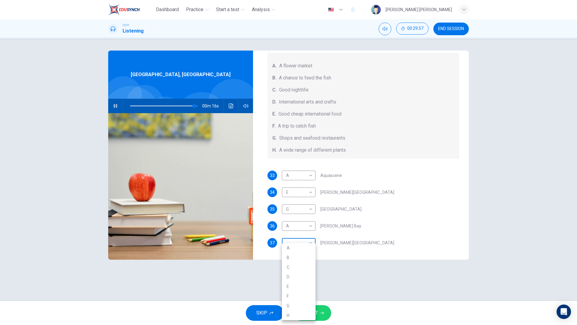
click at [306, 241] on body "Dashboard Practice Start a test Analysis English en ​ NURUL NABIHAH BINTI ZULKI…" at bounding box center [288, 162] width 577 height 325
click at [298, 270] on li "C" at bounding box center [299, 267] width 34 height 10
type input "98"
type input "C"
type input "0"
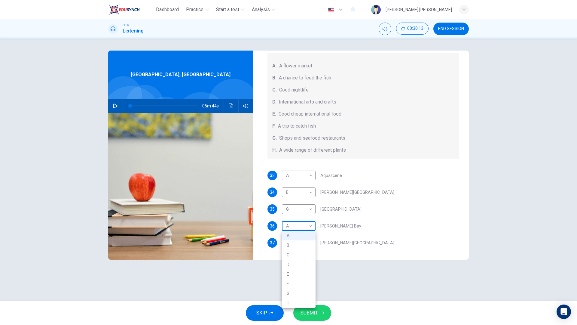
click at [301, 226] on body "Dashboard Practice Start a test Analysis English en ​ NURUL NABIHAH BINTI ZULKI…" at bounding box center [288, 162] width 577 height 325
click at [293, 299] on li "H" at bounding box center [299, 303] width 34 height 10
type input "H"
click at [304, 178] on body "Dashboard Practice Start a test Analysis English en ​ NURUL NABIHAH BINTI ZULKI…" at bounding box center [288, 162] width 577 height 325
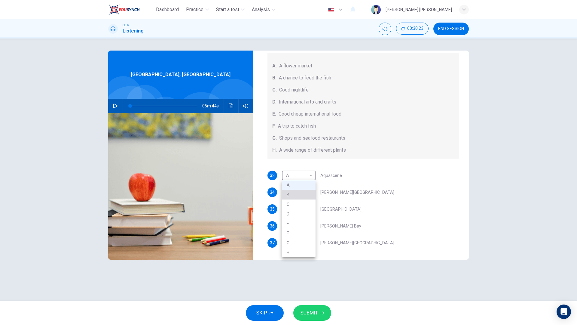
click at [295, 193] on li "B" at bounding box center [299, 195] width 34 height 10
type input "B"
click at [303, 315] on span "SUBMIT" at bounding box center [309, 312] width 17 height 8
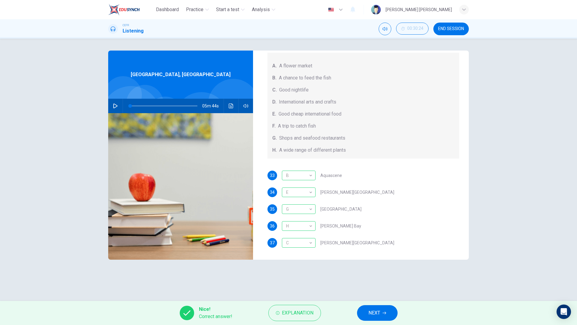
click at [365, 317] on button "NEXT" at bounding box center [377, 313] width 41 height 16
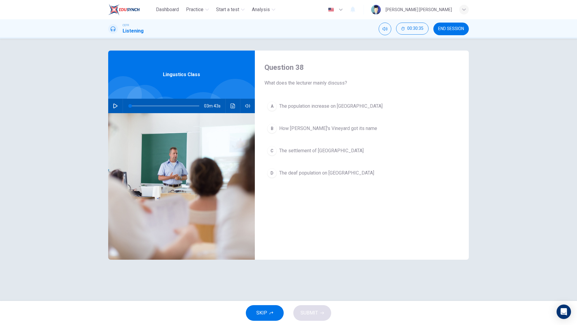
click at [112, 108] on button "button" at bounding box center [116, 106] width 10 height 14
click at [112, 109] on button "button" at bounding box center [116, 106] width 10 height 14
type input "0"
click at [309, 174] on span "The deaf population on Martha's Vineyard" at bounding box center [326, 172] width 95 height 7
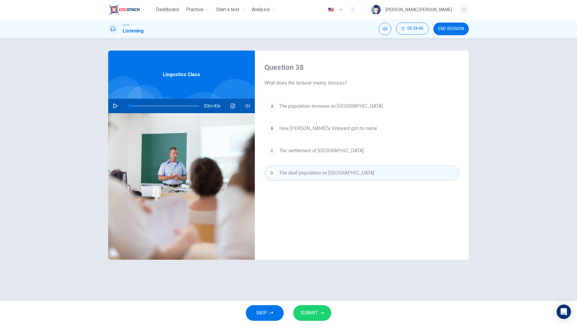
drag, startPoint x: 315, startPoint y: 316, endPoint x: 328, endPoint y: 324, distance: 15.9
click at [328, 324] on div "SKIP SUBMIT" at bounding box center [288, 313] width 577 height 24
drag, startPoint x: 323, startPoint y: 311, endPoint x: 326, endPoint y: 315, distance: 4.5
click at [326, 315] on button "SUBMIT" at bounding box center [312, 313] width 38 height 16
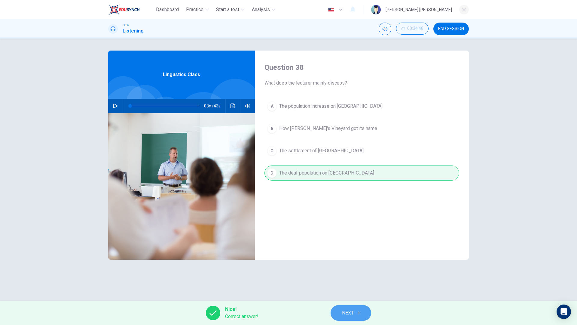
click at [338, 307] on button "NEXT" at bounding box center [351, 313] width 41 height 16
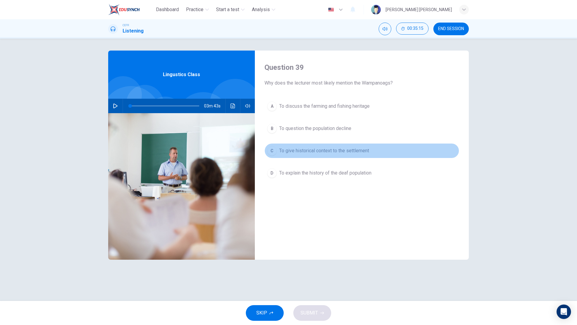
click at [358, 155] on button "C To give historical context to the settlement" at bounding box center [361, 150] width 195 height 15
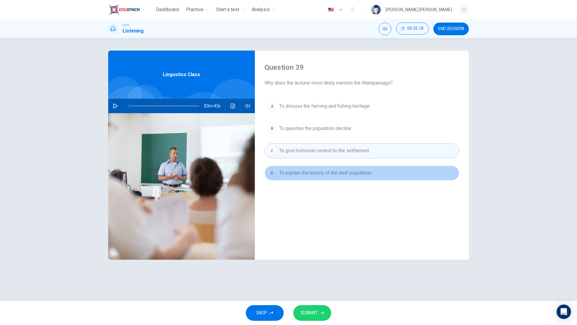
click at [360, 172] on span "To explain the history of the deaf population" at bounding box center [325, 172] width 92 height 7
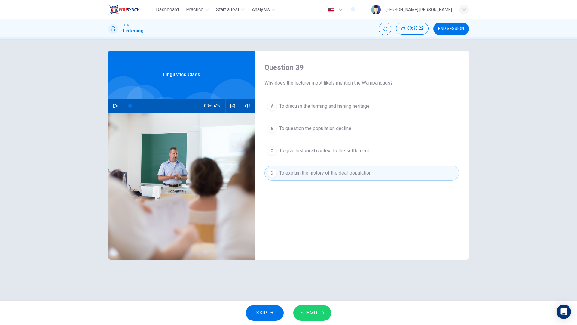
drag, startPoint x: 318, startPoint y: 311, endPoint x: 320, endPoint y: 271, distance: 40.3
click at [318, 310] on button "SUBMIT" at bounding box center [312, 313] width 38 height 16
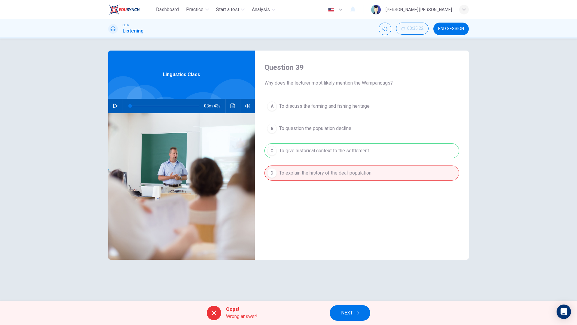
drag, startPoint x: 352, startPoint y: 301, endPoint x: 349, endPoint y: 308, distance: 8.4
click at [349, 306] on div "Oops! Wrong answer! NEXT" at bounding box center [288, 313] width 577 height 24
click at [349, 309] on span "NEXT" at bounding box center [347, 312] width 12 height 8
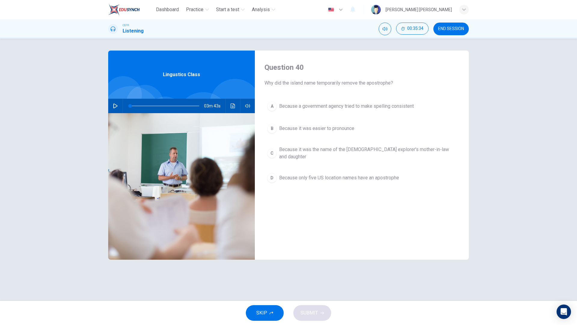
click at [301, 175] on span "Because only five US location names have an apostrophe" at bounding box center [339, 177] width 120 height 7
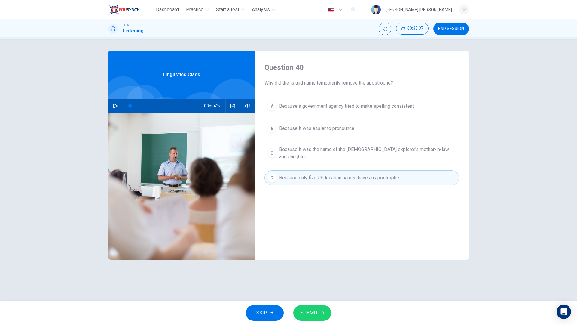
click at [298, 126] on span "Because it was easier to pronounce" at bounding box center [316, 128] width 75 height 7
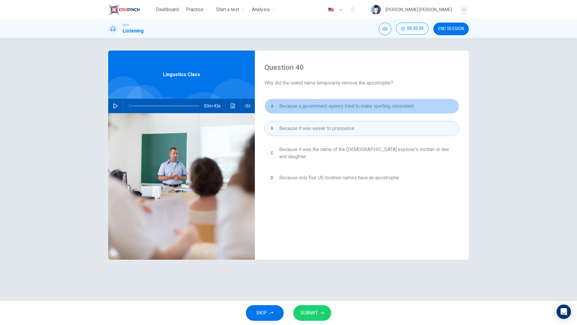
click at [349, 105] on span "Because a government agency tried to make spelling consistent" at bounding box center [346, 105] width 135 height 7
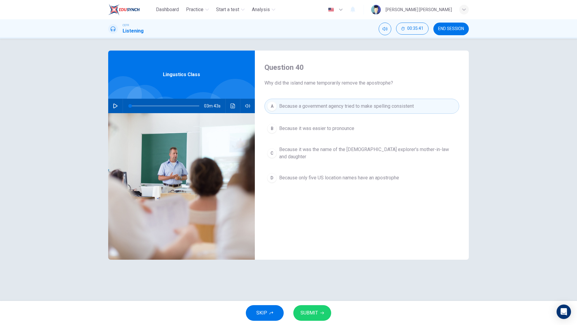
click at [318, 310] on button "SUBMIT" at bounding box center [312, 313] width 38 height 16
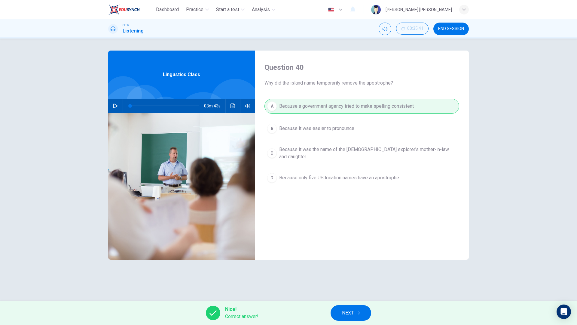
click at [355, 308] on button "NEXT" at bounding box center [351, 313] width 41 height 16
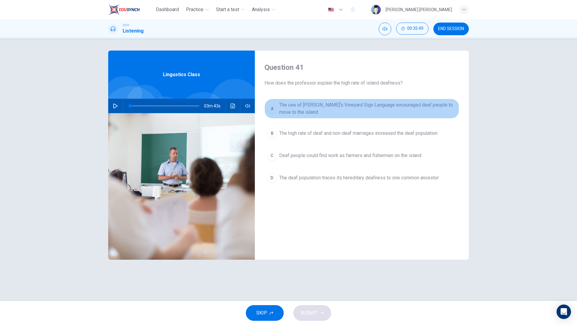
click at [325, 112] on span "The use of Martha's Vineyard Sign Language encouraged deaf people to move to th…" at bounding box center [367, 108] width 177 height 14
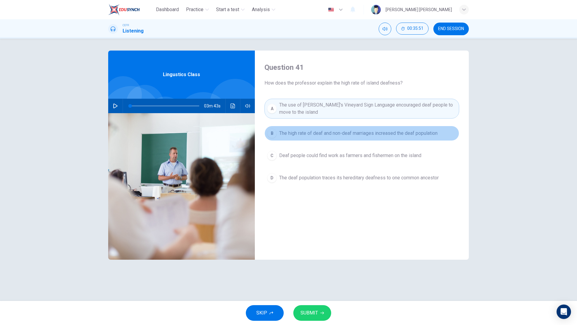
click at [322, 133] on span "The high rate of deaf and non-deaf marriages increased the deaf population" at bounding box center [358, 133] width 158 height 7
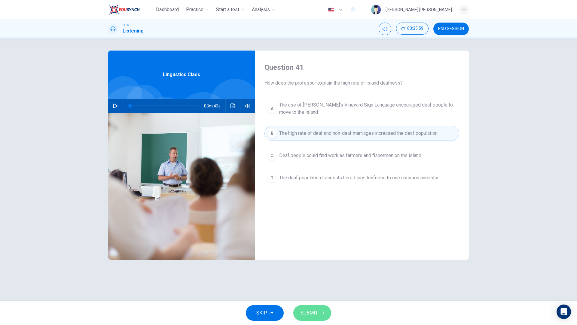
click at [317, 308] on button "SUBMIT" at bounding box center [312, 313] width 38 height 16
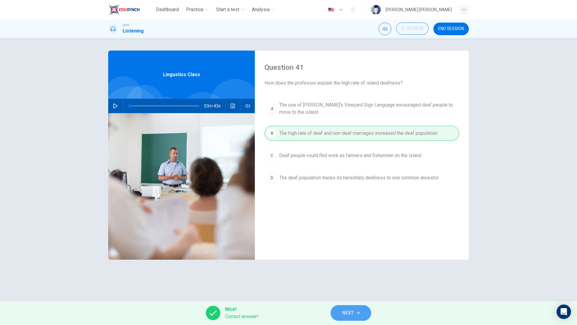
click at [351, 312] on span "NEXT" at bounding box center [348, 312] width 12 height 8
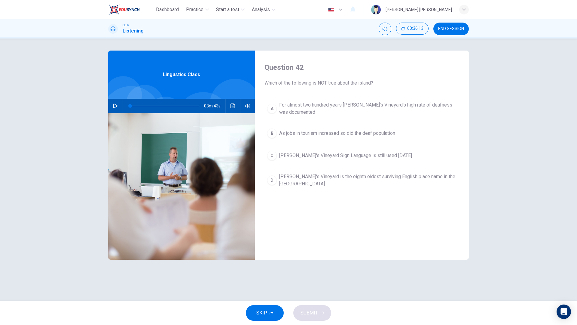
click at [337, 134] on span "As jobs in tourism increased so did the deaf population" at bounding box center [337, 133] width 116 height 7
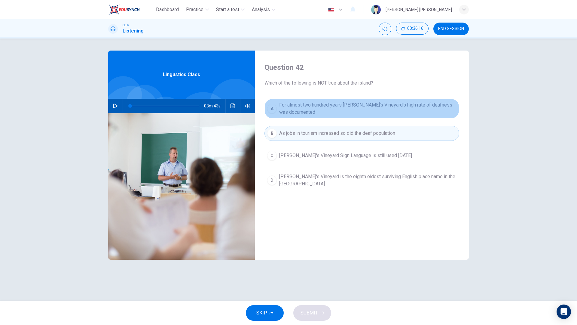
drag, startPoint x: 353, startPoint y: 102, endPoint x: 353, endPoint y: 105, distance: 3.9
click at [353, 105] on span "For almost two hundred years Martha's Vineyard's high rate of deafness was docu…" at bounding box center [367, 108] width 177 height 14
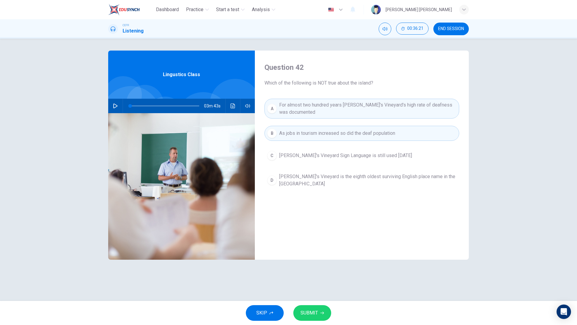
click at [341, 159] on span "Martha's Vineyard Sign Language is still used today" at bounding box center [345, 155] width 133 height 7
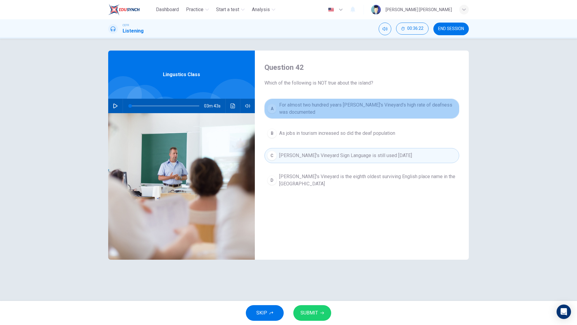
click at [361, 107] on span "For almost two hundred years Martha's Vineyard's high rate of deafness was docu…" at bounding box center [367, 108] width 177 height 14
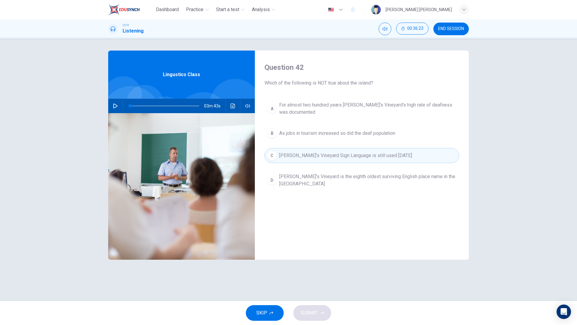
click at [349, 139] on button "B As jobs in tourism increased so did the deaf population" at bounding box center [361, 133] width 195 height 15
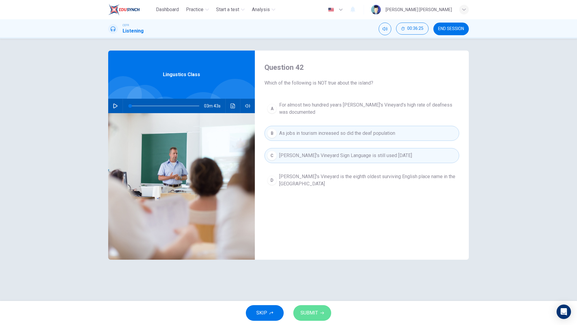
click at [315, 313] on span "SUBMIT" at bounding box center [309, 312] width 17 height 8
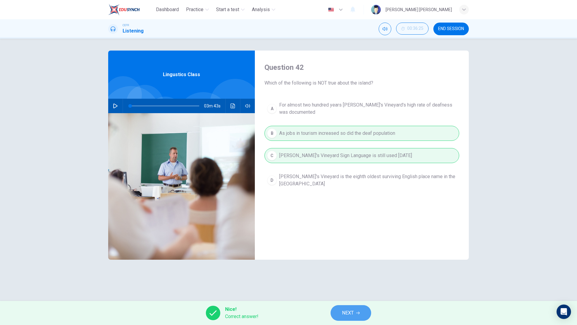
click at [353, 315] on span "NEXT" at bounding box center [348, 312] width 12 height 8
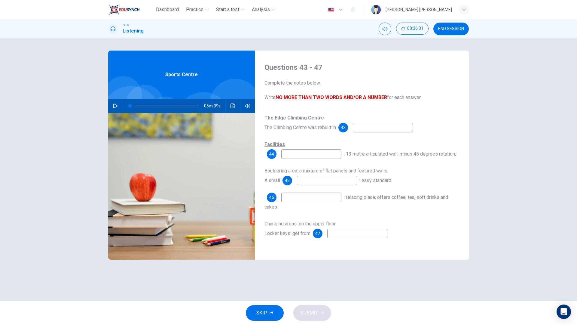
click at [451, 30] on span "END SESSION" at bounding box center [451, 28] width 26 height 5
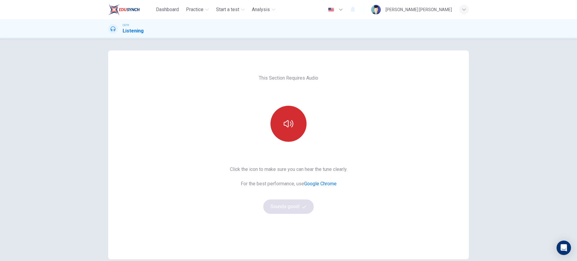
drag, startPoint x: 299, startPoint y: 144, endPoint x: 281, endPoint y: 129, distance: 23.5
click at [281, 129] on div "This Section Requires Audio Click the icon to make sure you can hear the tune c…" at bounding box center [288, 154] width 127 height 209
click at [281, 129] on button "button" at bounding box center [288, 124] width 36 height 36
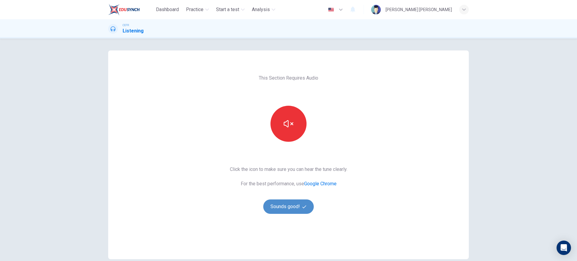
click at [288, 212] on button "Sounds good!" at bounding box center [288, 207] width 50 height 14
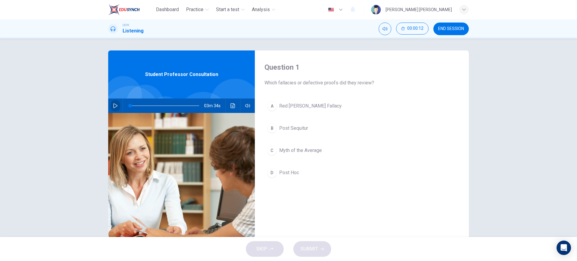
click at [113, 106] on icon "button" at bounding box center [115, 105] width 5 height 5
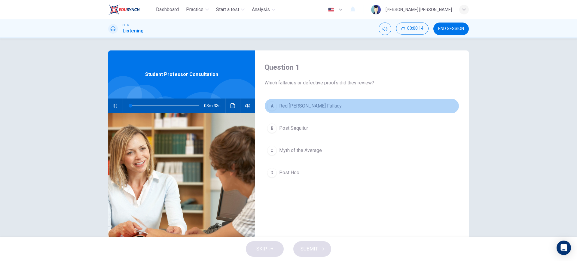
click at [303, 109] on span "Red [PERSON_NAME] Fallacy" at bounding box center [310, 105] width 63 height 7
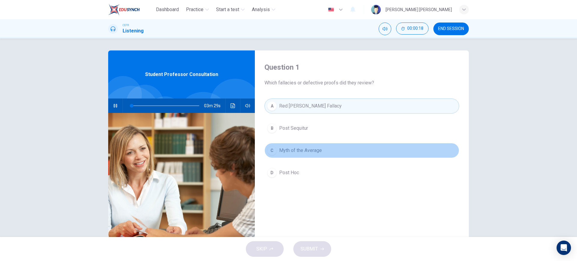
click at [323, 152] on button "C Myth of the Average" at bounding box center [361, 150] width 195 height 15
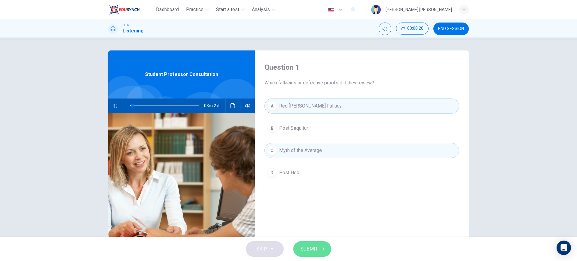
click at [311, 253] on span "SUBMIT" at bounding box center [309, 249] width 17 height 8
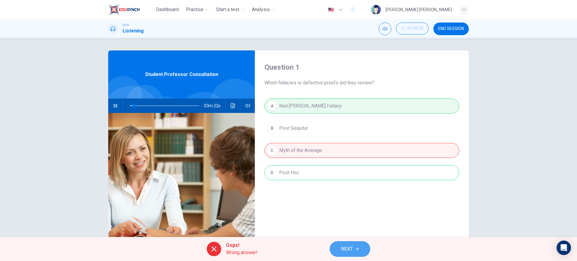
click at [341, 246] on span "NEXT" at bounding box center [347, 249] width 12 height 8
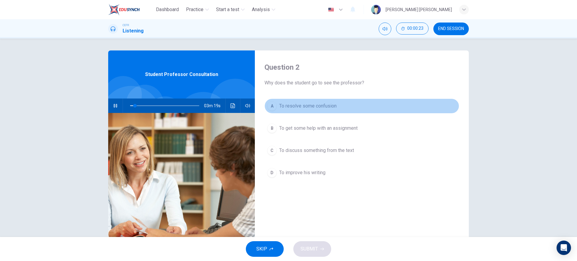
click at [329, 105] on span "To resolve some confusion" at bounding box center [307, 105] width 57 height 7
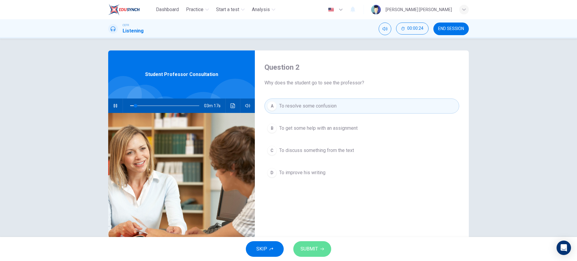
click at [310, 244] on button "SUBMIT" at bounding box center [312, 249] width 38 height 16
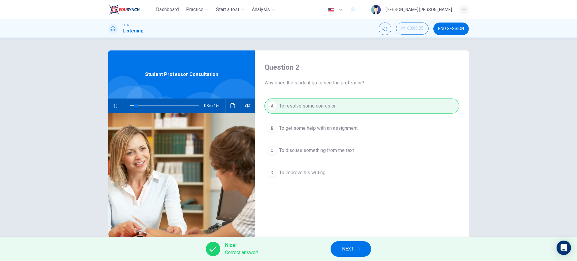
click at [342, 240] on div "Nice! Correct answer! NEXT" at bounding box center [288, 249] width 577 height 24
click at [356, 245] on button "NEXT" at bounding box center [351, 249] width 41 height 16
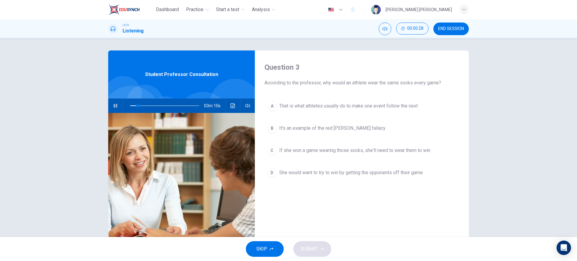
click at [336, 153] on span "If she won a game wearing those socks, she'll need to wear them to win" at bounding box center [354, 150] width 151 height 7
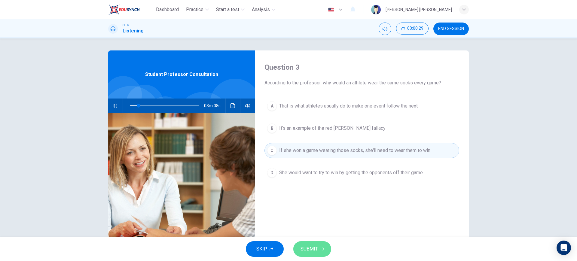
click at [321, 247] on icon "button" at bounding box center [322, 249] width 4 height 4
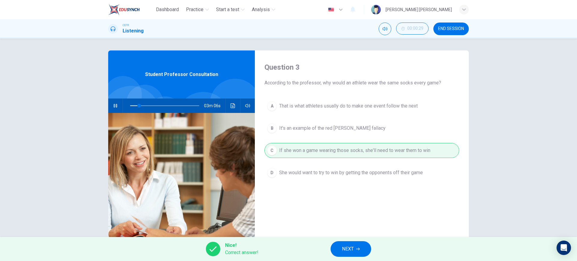
click at [338, 241] on div "Nice! Correct answer! NEXT" at bounding box center [288, 249] width 577 height 24
click at [339, 243] on button "NEXT" at bounding box center [351, 249] width 41 height 16
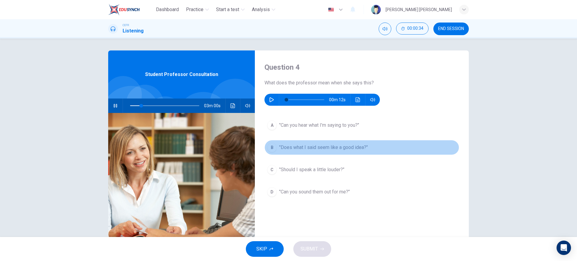
click at [291, 147] on span ""Does what I said seem like a good idea?"" at bounding box center [323, 147] width 89 height 7
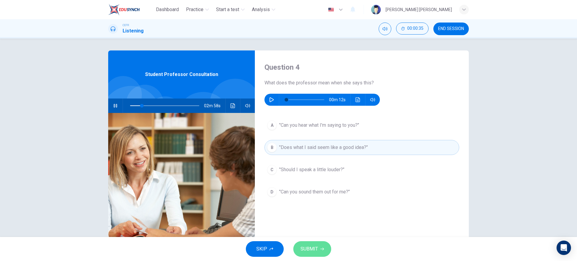
click at [316, 255] on button "SUBMIT" at bounding box center [312, 249] width 38 height 16
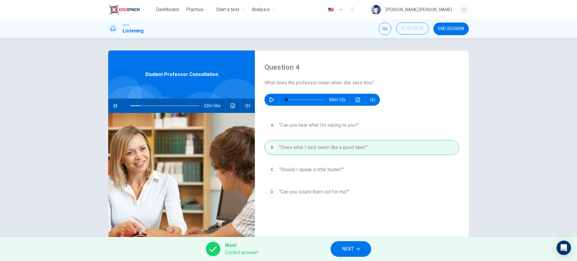
click at [342, 248] on button "NEXT" at bounding box center [351, 249] width 41 height 16
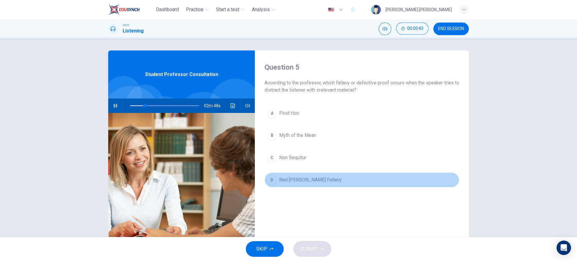
click at [286, 180] on span "Red [PERSON_NAME] Fallacy" at bounding box center [310, 179] width 63 height 7
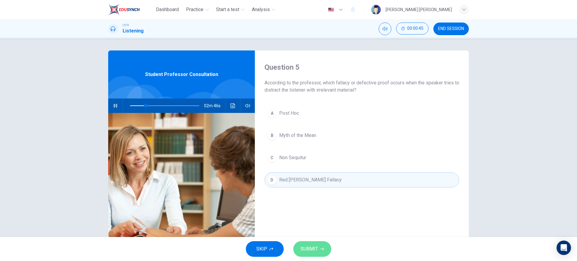
click at [323, 245] on button "SUBMIT" at bounding box center [312, 249] width 38 height 16
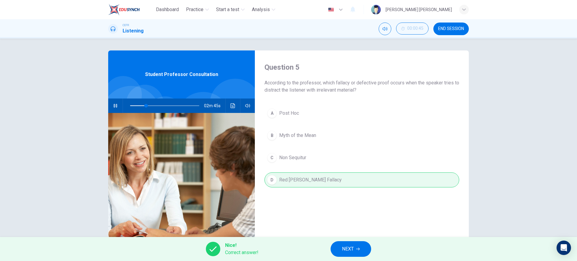
type input "23"
click at [359, 252] on button "NEXT" at bounding box center [351, 249] width 41 height 16
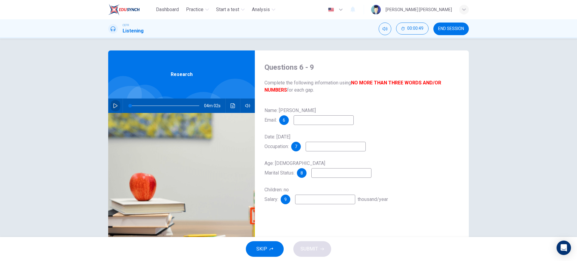
click at [116, 107] on icon "button" at bounding box center [115, 105] width 5 height 5
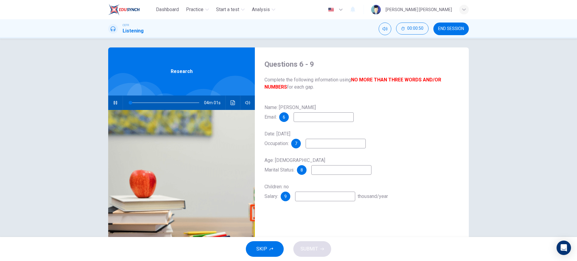
scroll to position [2, 0]
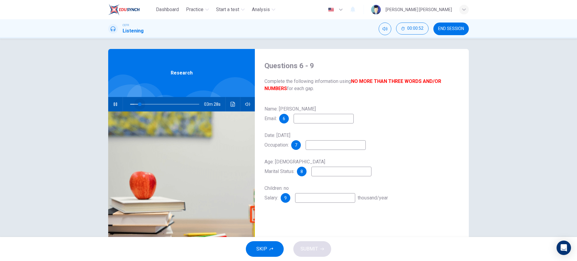
click at [138, 105] on span at bounding box center [164, 104] width 69 height 8
click at [144, 105] on span at bounding box center [146, 104] width 4 height 4
click at [143, 104] on span at bounding box center [145, 104] width 4 height 4
click at [321, 121] on input at bounding box center [324, 119] width 60 height 10
type input "23"
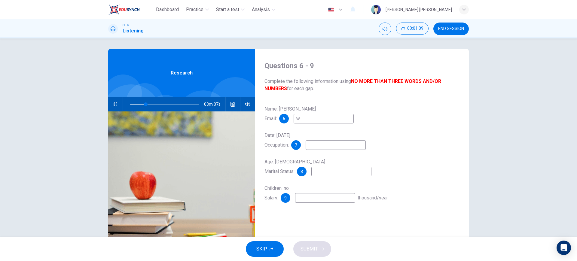
type input "wg"
type input "23"
type input "wglas"
type input "23"
type input "wglass@"
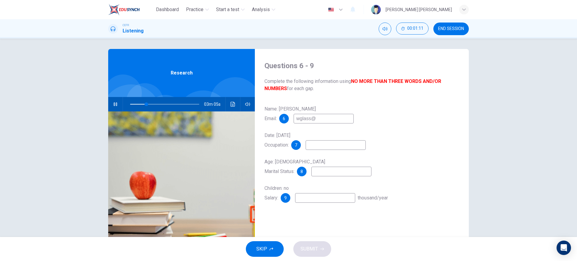
type input "24"
type input "wglass@email"
type input "24"
type input "wglass@email."
type input "25"
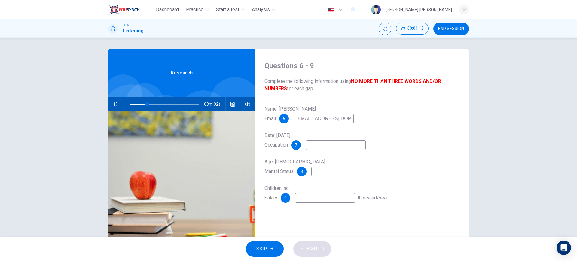
type input "[EMAIL_ADDRESS][DOMAIN_NAME]"
type input "25"
type input "[EMAIL_ADDRESS][DOMAIN_NAME]"
click at [327, 147] on input at bounding box center [336, 145] width 60 height 10
type input "28"
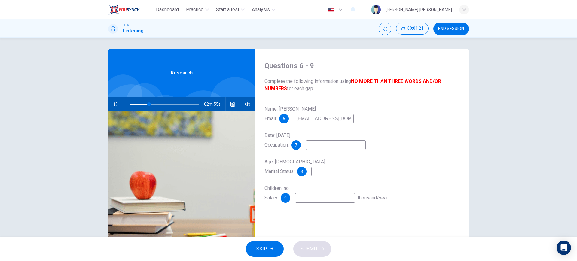
type input "m"
type input "28"
type input "m"
type input "29"
type input "ci"
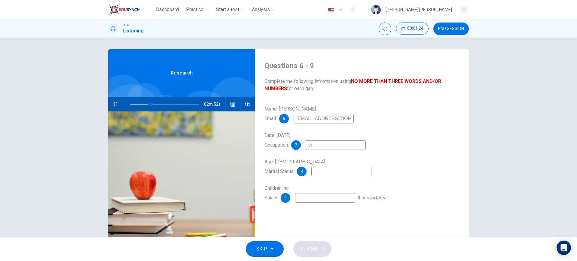
type input "29"
type input "civi"
type input "30"
type input "civil s"
type input "30"
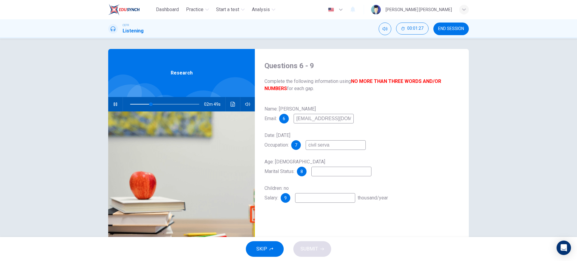
type input "civil servan"
type input "30"
type input "civil servant"
type input "31"
type input "civil servant"
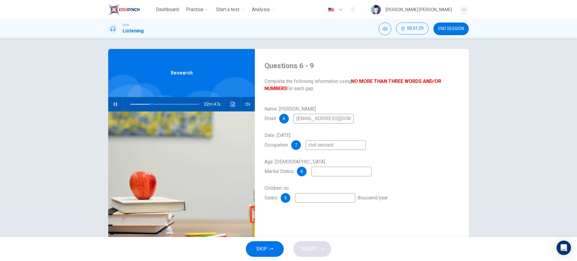
type input "31"
click at [326, 174] on input at bounding box center [341, 172] width 60 height 10
type input "sin"
type input "32"
type input "single"
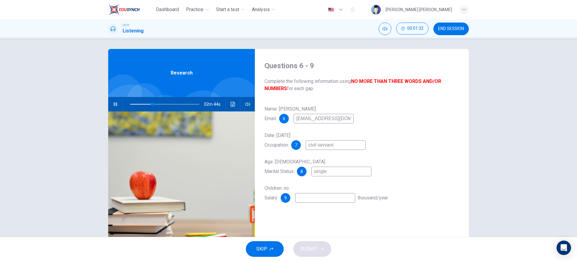
type input "33"
type input "single"
click at [321, 201] on input at bounding box center [325, 198] width 60 height 10
type input "39"
type input "2"
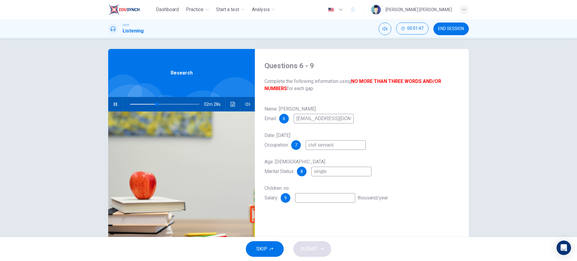
type input "39"
type input "24"
type input "39"
type input "24"
type input "40"
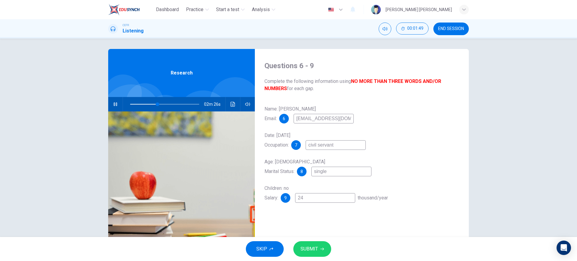
type input "24 t"
type input "40"
type input "24 to"
type input "40"
type input "24 to"
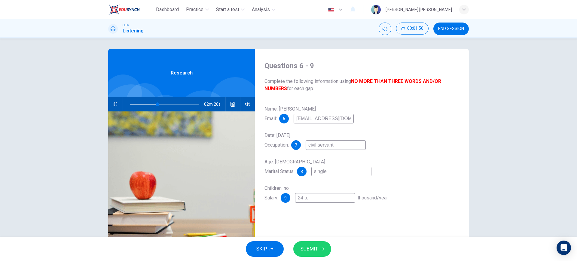
type input "40"
type input "24 to 3"
type input "40"
type input "24 to 36"
type input "41"
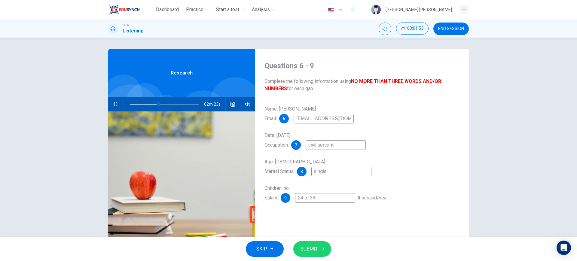
type input "24 to 36"
click at [322, 247] on icon "button" at bounding box center [322, 249] width 4 height 4
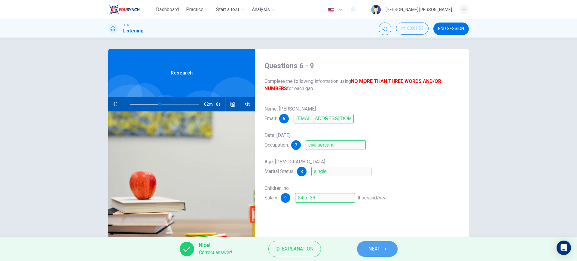
click at [387, 250] on button "NEXT" at bounding box center [377, 249] width 41 height 16
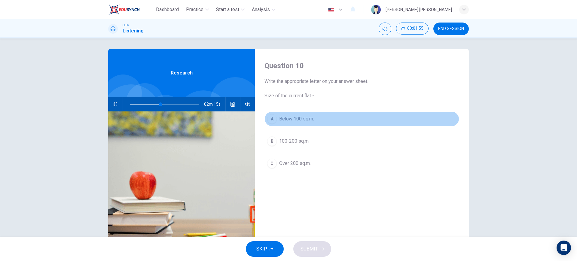
click at [331, 120] on button "A Below 100 sq.m." at bounding box center [361, 118] width 195 height 15
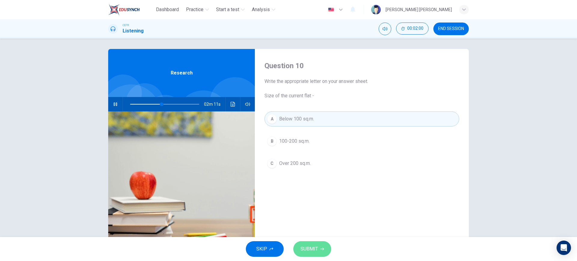
click at [312, 252] on span "SUBMIT" at bounding box center [309, 249] width 17 height 8
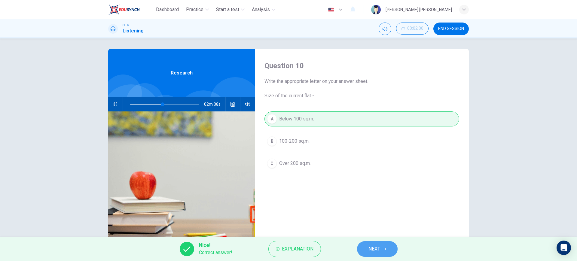
click at [377, 249] on span "NEXT" at bounding box center [374, 249] width 12 height 8
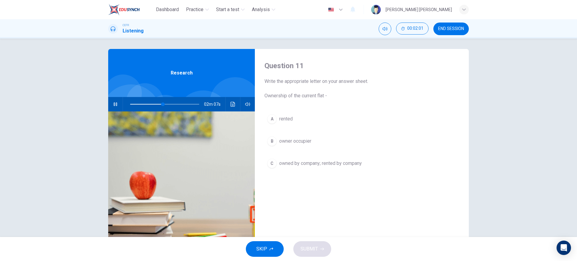
click at [370, 167] on button "C owned by company; rented by company" at bounding box center [361, 163] width 195 height 15
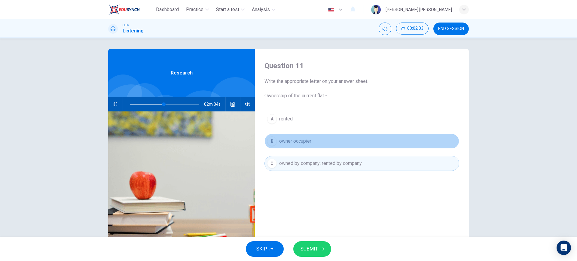
click at [355, 141] on button "B owner occupier" at bounding box center [361, 141] width 195 height 15
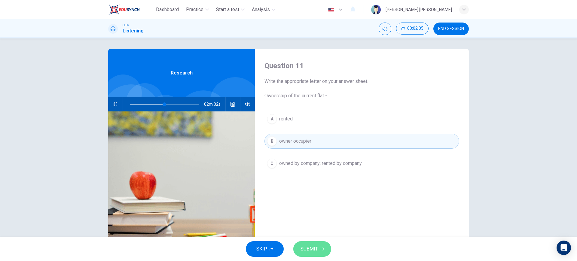
click at [316, 245] on span "SUBMIT" at bounding box center [309, 249] width 17 height 8
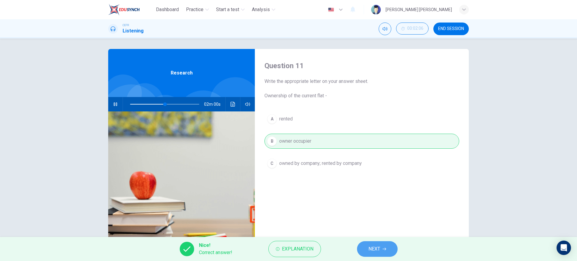
click at [384, 248] on icon "button" at bounding box center [385, 249] width 4 height 4
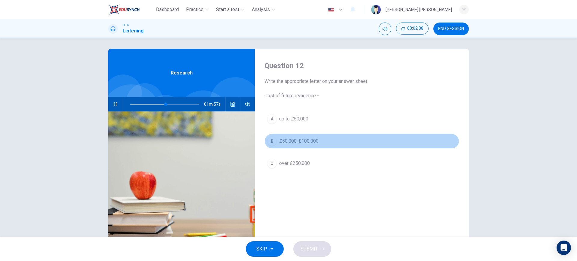
click at [313, 142] on span "£50,000-£100,000" at bounding box center [298, 141] width 39 height 7
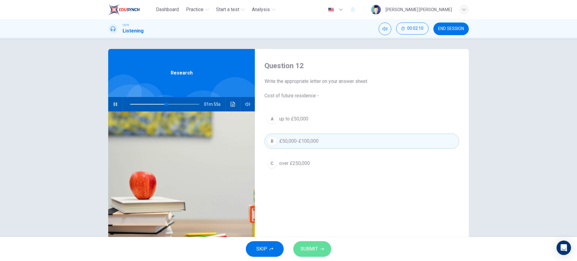
click at [303, 247] on span "SUBMIT" at bounding box center [309, 249] width 17 height 8
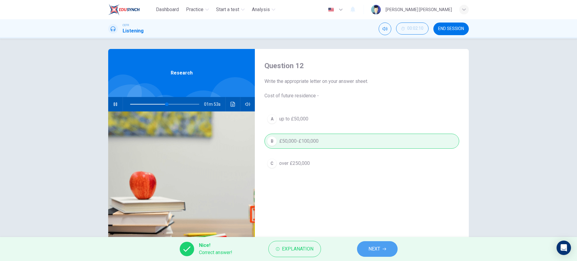
click at [362, 247] on button "NEXT" at bounding box center [377, 249] width 41 height 16
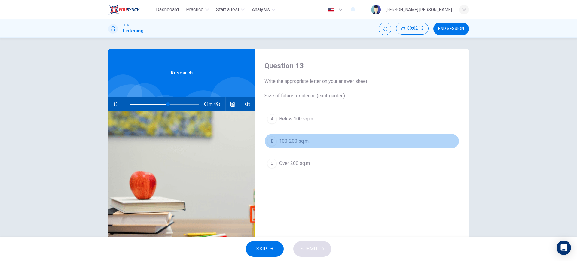
click at [321, 146] on button "B 100-200 sq.m." at bounding box center [361, 141] width 195 height 15
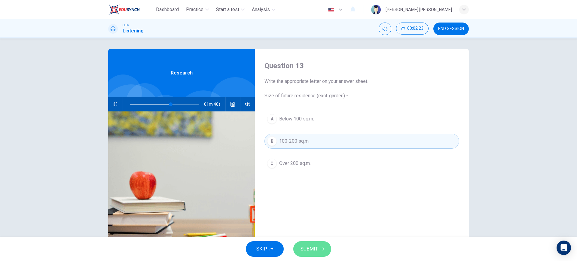
click at [322, 246] on button "SUBMIT" at bounding box center [312, 249] width 38 height 16
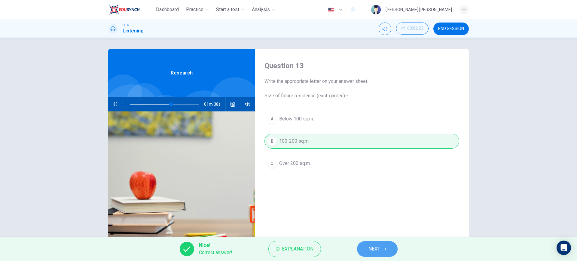
click at [366, 250] on button "NEXT" at bounding box center [377, 249] width 41 height 16
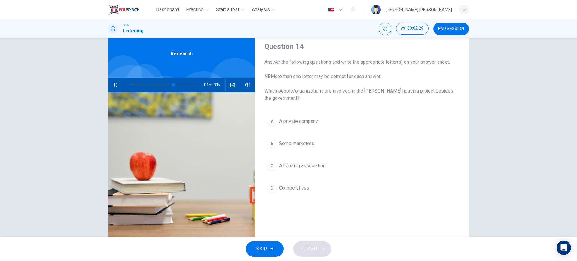
scroll to position [21, 0]
click at [177, 83] on span at bounding box center [179, 85] width 4 height 4
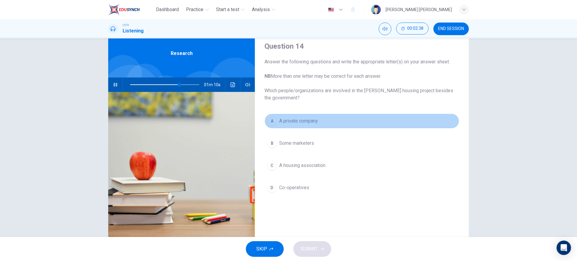
click at [347, 118] on button "A A private company" at bounding box center [361, 121] width 195 height 15
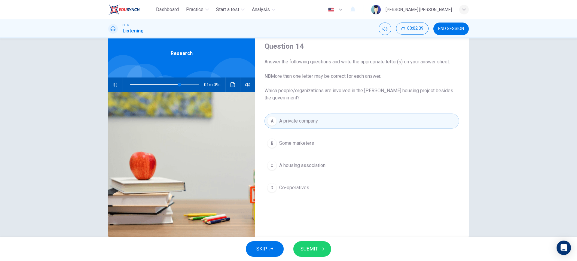
click at [334, 155] on div "A A private company B Some marketers C A housing association D Co-operatives" at bounding box center [361, 161] width 195 height 94
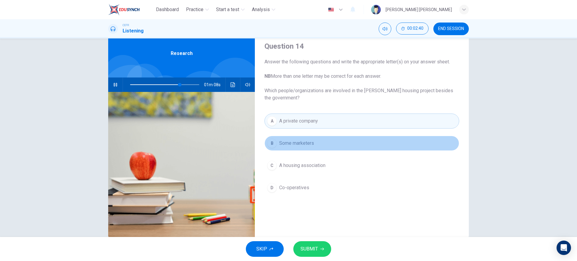
click at [343, 144] on button "B Some marketers" at bounding box center [361, 143] width 195 height 15
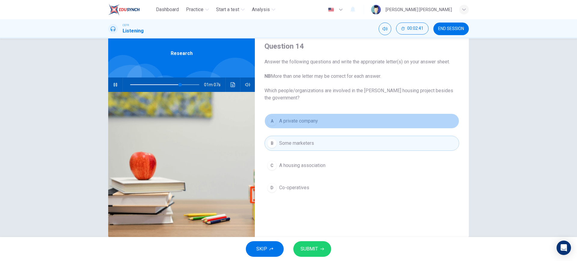
click at [346, 121] on button "A A private company" at bounding box center [361, 121] width 195 height 15
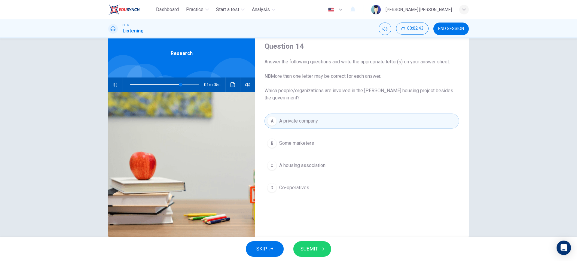
click at [318, 258] on div "SKIP SUBMIT" at bounding box center [288, 249] width 577 height 24
click at [321, 249] on icon "button" at bounding box center [322, 249] width 4 height 4
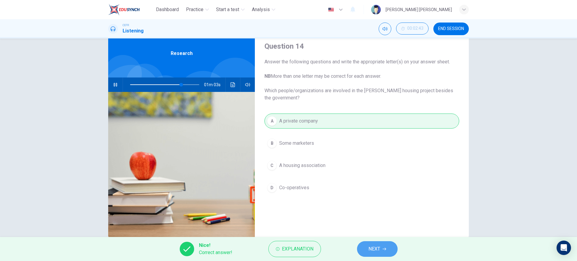
click at [364, 250] on button "NEXT" at bounding box center [377, 249] width 41 height 16
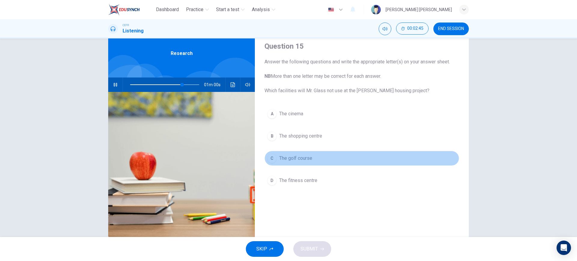
click at [314, 160] on button "C The golf course" at bounding box center [361, 158] width 195 height 15
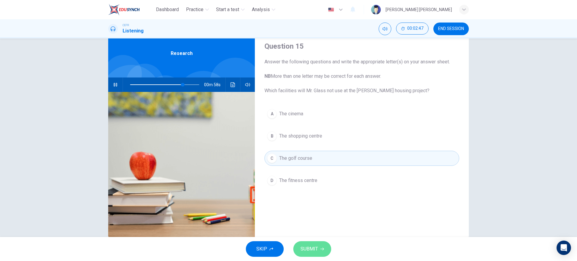
click at [310, 248] on span "SUBMIT" at bounding box center [309, 249] width 17 height 8
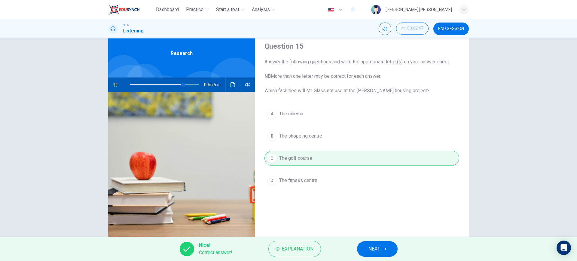
type input "77"
click at [385, 246] on button "NEXT" at bounding box center [377, 249] width 41 height 16
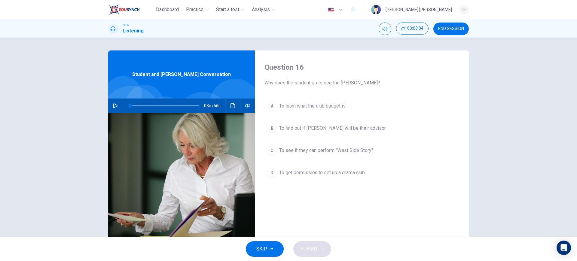
click at [111, 104] on button "button" at bounding box center [116, 106] width 10 height 14
type input "0"
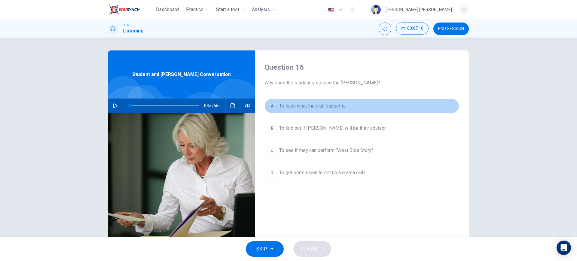
click at [324, 105] on span "To learn what the club budget is" at bounding box center [312, 105] width 66 height 7
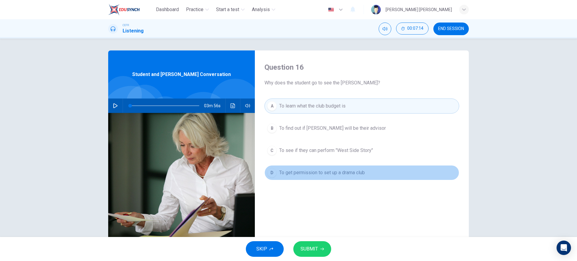
click at [312, 175] on span "To get permission to set up a drama club" at bounding box center [322, 172] width 86 height 7
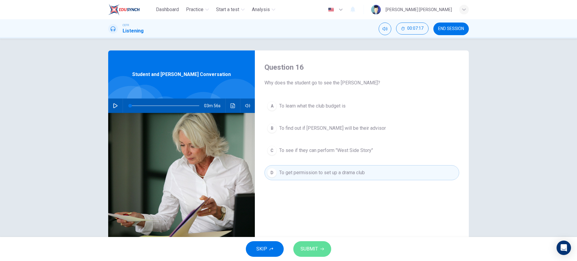
click at [315, 246] on span "SUBMIT" at bounding box center [309, 249] width 17 height 8
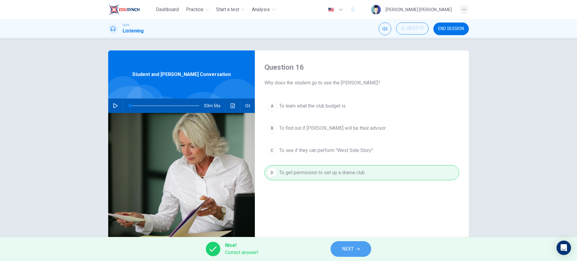
click at [355, 249] on button "NEXT" at bounding box center [351, 249] width 41 height 16
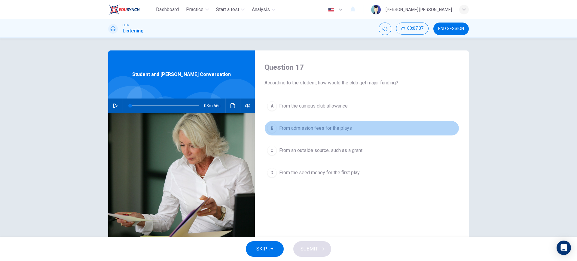
click at [315, 125] on span "From admission fees for the plays" at bounding box center [315, 128] width 73 height 7
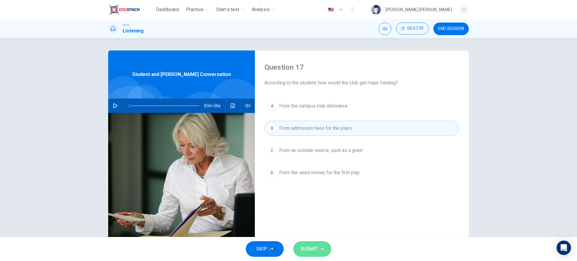
click at [314, 249] on span "SUBMIT" at bounding box center [309, 249] width 17 height 8
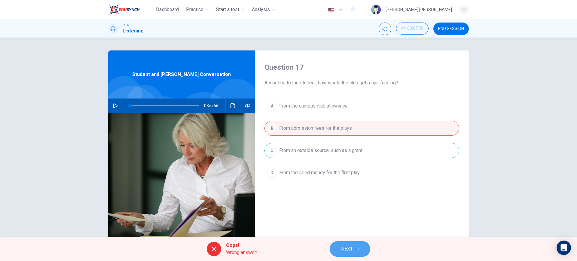
click at [356, 244] on button "NEXT" at bounding box center [350, 249] width 41 height 16
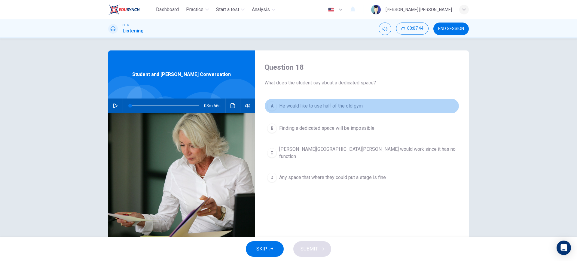
click at [313, 109] on span "He would like to use half of the old gym" at bounding box center [321, 105] width 84 height 7
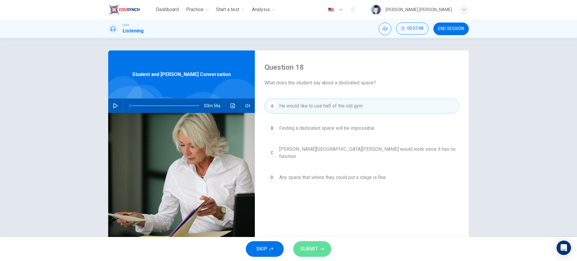
click at [318, 250] on button "SUBMIT" at bounding box center [312, 249] width 38 height 16
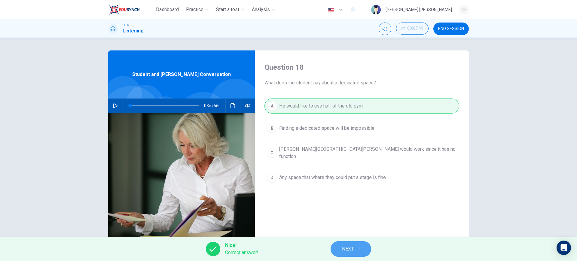
click at [364, 251] on button "NEXT" at bounding box center [351, 249] width 41 height 16
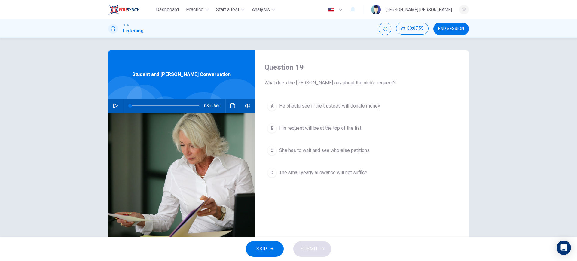
click at [354, 130] on span "His request will be at the top of the list" at bounding box center [320, 128] width 82 height 7
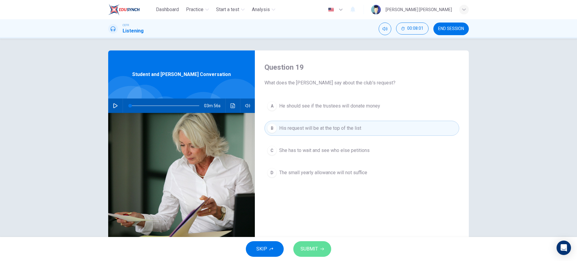
click at [310, 247] on span "SUBMIT" at bounding box center [309, 249] width 17 height 8
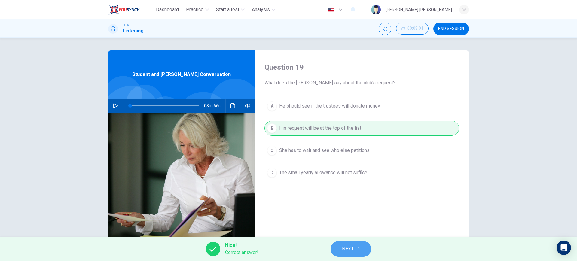
click at [336, 247] on button "NEXT" at bounding box center [351, 249] width 41 height 16
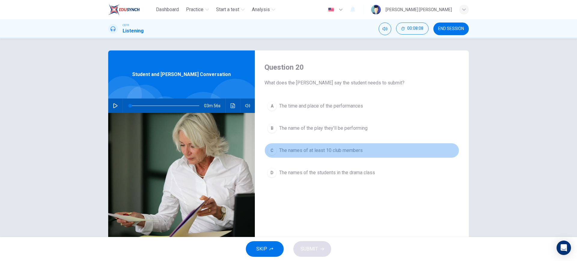
click at [332, 156] on button "C The names of at least 10 club members" at bounding box center [361, 150] width 195 height 15
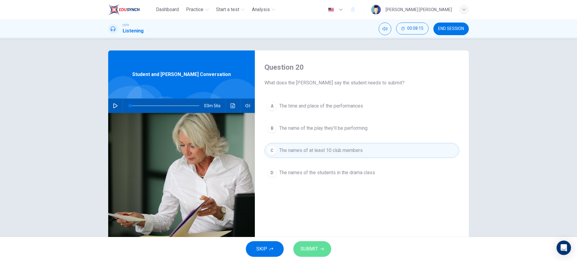
click at [306, 245] on span "SUBMIT" at bounding box center [309, 249] width 17 height 8
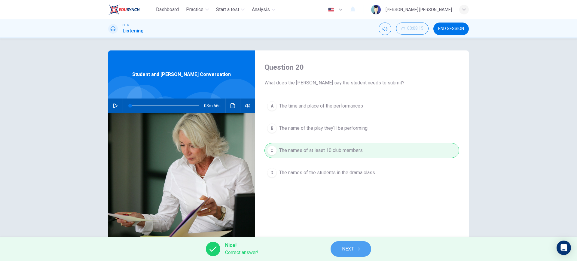
click at [344, 247] on span "NEXT" at bounding box center [348, 249] width 12 height 8
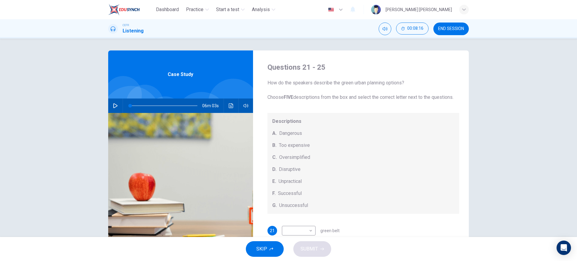
scroll to position [63, 0]
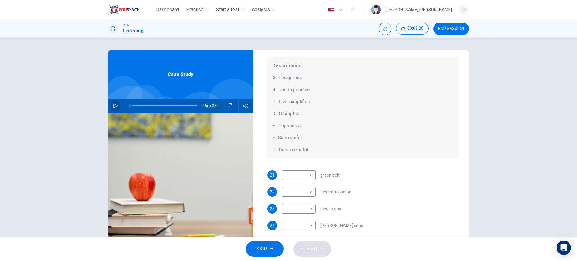
click at [112, 102] on button "button" at bounding box center [116, 106] width 10 height 14
click at [132, 104] on span at bounding box center [134, 106] width 4 height 4
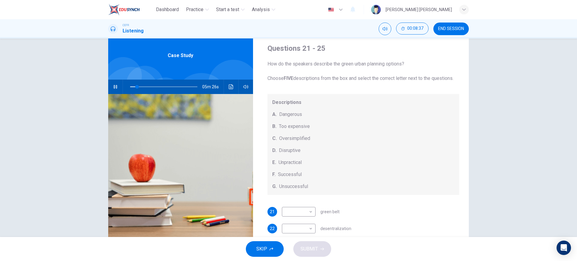
scroll to position [18, 0]
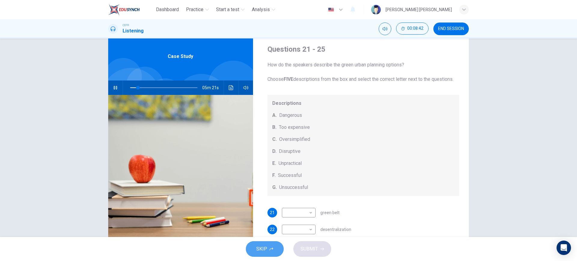
click at [271, 242] on button "SKIP" at bounding box center [265, 249] width 38 height 16
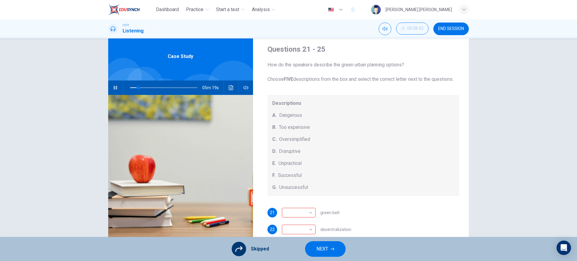
click at [325, 246] on span "NEXT" at bounding box center [322, 249] width 12 height 8
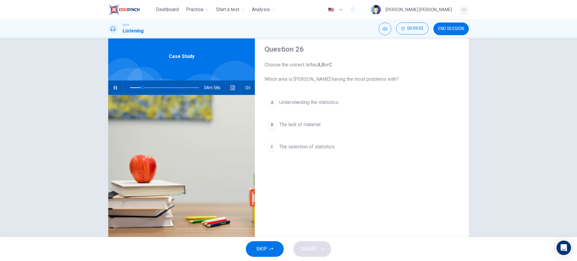
click at [323, 149] on span "The selection of statistics." at bounding box center [307, 146] width 56 height 7
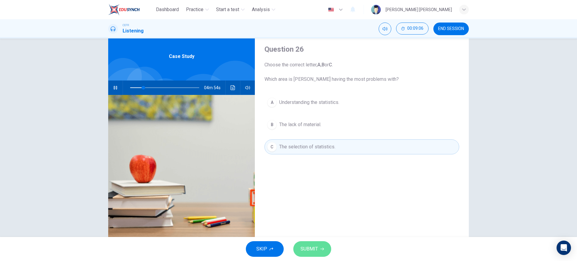
click at [322, 246] on button "SUBMIT" at bounding box center [312, 249] width 38 height 16
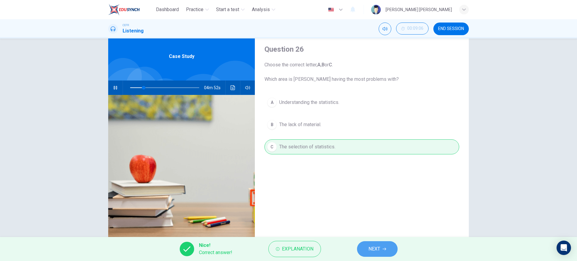
click at [373, 244] on button "NEXT" at bounding box center [377, 249] width 41 height 16
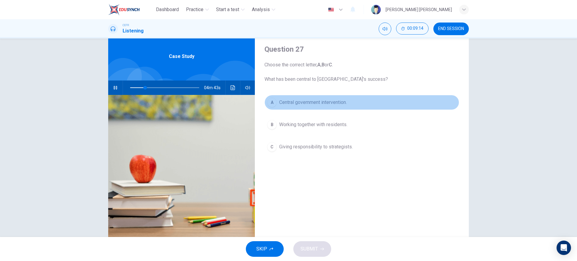
click at [348, 107] on button "A Central government intervention." at bounding box center [361, 102] width 195 height 15
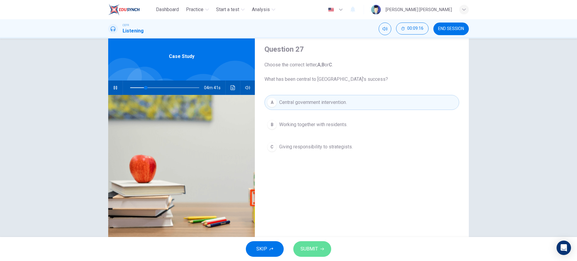
click at [310, 248] on span "SUBMIT" at bounding box center [309, 249] width 17 height 8
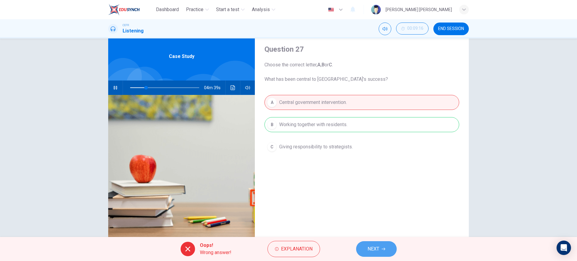
click at [379, 251] on span "NEXT" at bounding box center [374, 249] width 12 height 8
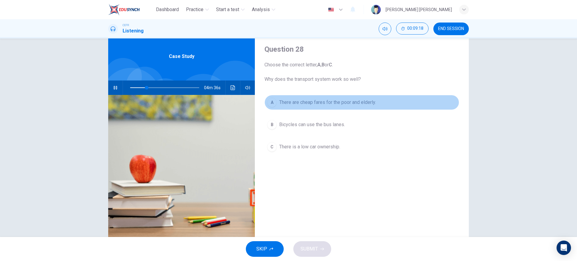
click at [358, 109] on button "A There are cheap fares for the poor and elderly." at bounding box center [361, 102] width 195 height 15
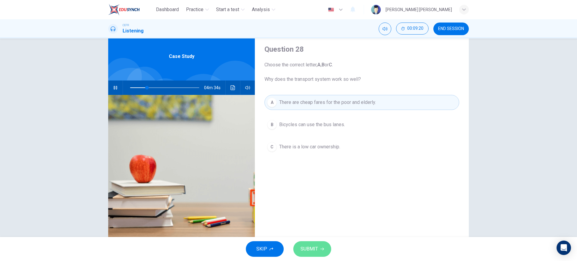
click at [315, 252] on span "SUBMIT" at bounding box center [309, 249] width 17 height 8
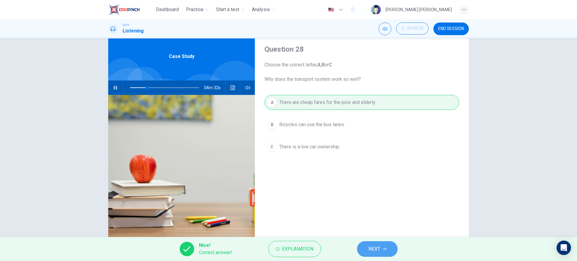
click at [369, 253] on span "NEXT" at bounding box center [374, 249] width 12 height 8
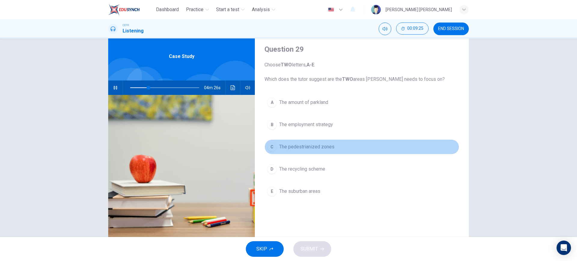
click at [312, 151] on button "C The pedestrianized zones" at bounding box center [361, 146] width 195 height 15
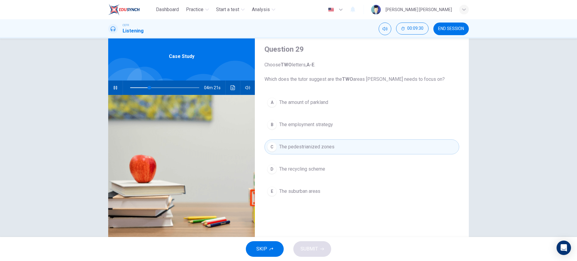
click at [307, 179] on div "A The amount of parkland B The employment strategy C The pedestrianized zones D…" at bounding box center [361, 153] width 195 height 116
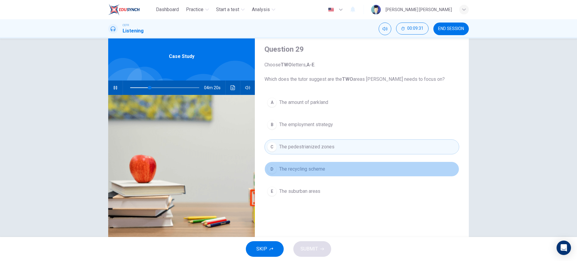
click at [308, 172] on span "The recycling scheme" at bounding box center [302, 169] width 46 height 7
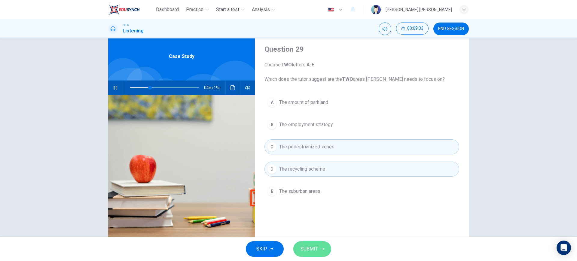
click at [309, 250] on span "SUBMIT" at bounding box center [309, 249] width 17 height 8
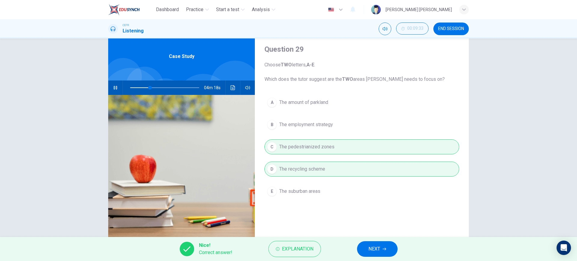
type input "29"
click at [369, 250] on span "NEXT" at bounding box center [374, 249] width 12 height 8
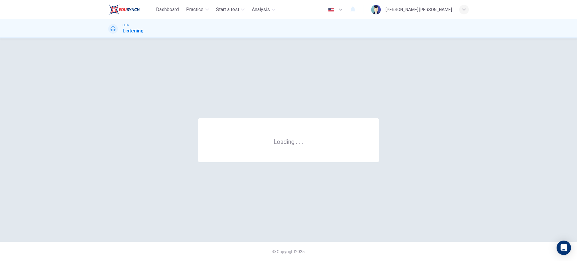
scroll to position [0, 0]
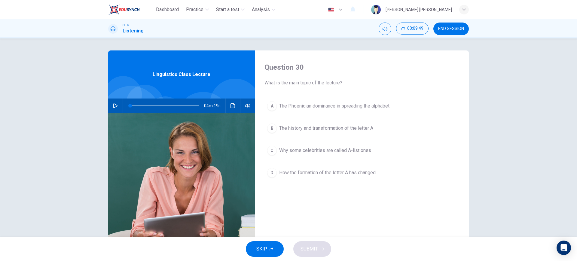
click at [120, 109] on div "04m 19s" at bounding box center [181, 106] width 147 height 14
click at [111, 107] on button "button" at bounding box center [116, 106] width 10 height 14
type input "0"
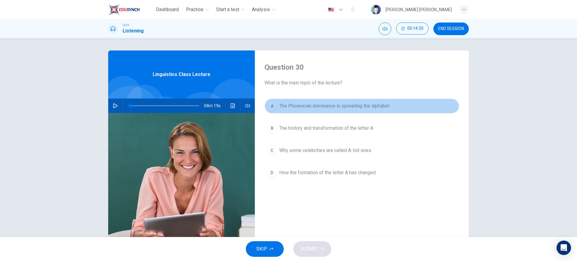
click at [388, 102] on button "A The Phoenician dominance in spreading the alphabet" at bounding box center [361, 106] width 195 height 15
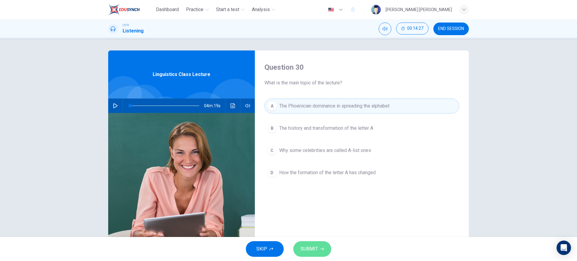
click at [325, 251] on button "SUBMIT" at bounding box center [312, 249] width 38 height 16
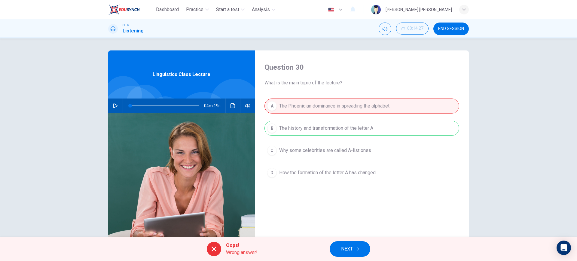
click at [360, 250] on button "NEXT" at bounding box center [350, 249] width 41 height 16
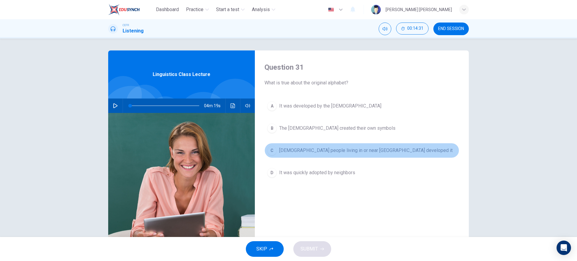
click at [334, 152] on span "[DEMOGRAPHIC_DATA] people living in or near [GEOGRAPHIC_DATA] developed it" at bounding box center [365, 150] width 173 height 7
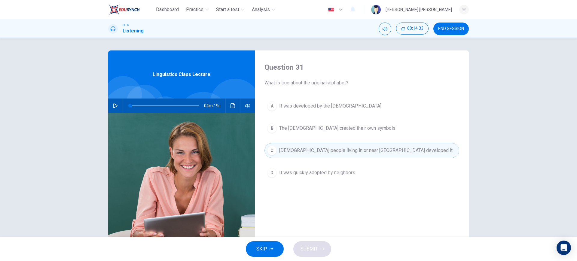
click at [334, 115] on div "A It was developed by the [DEMOGRAPHIC_DATA] B The Hebrews created their own sy…" at bounding box center [361, 146] width 195 height 94
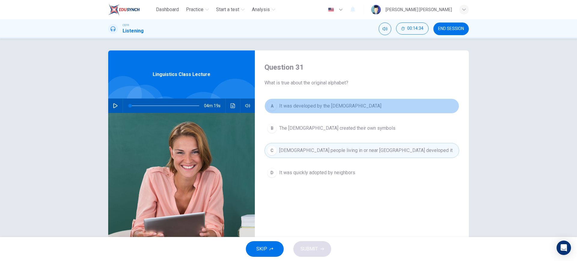
click at [336, 101] on button "A It was developed by the [DEMOGRAPHIC_DATA]" at bounding box center [361, 106] width 195 height 15
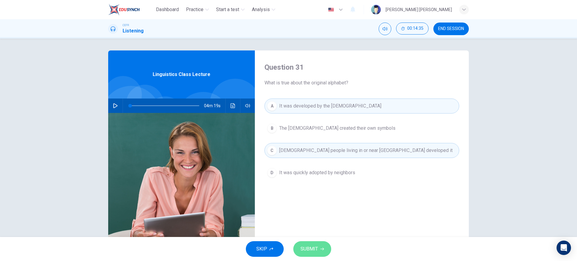
click at [319, 245] on button "SUBMIT" at bounding box center [312, 249] width 38 height 16
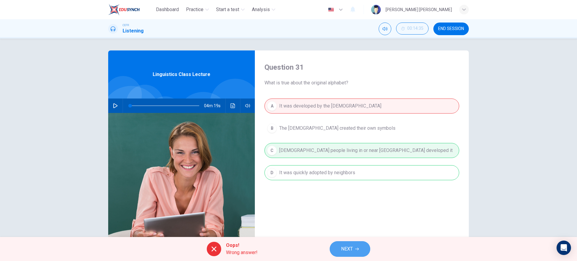
click at [354, 248] on button "NEXT" at bounding box center [350, 249] width 41 height 16
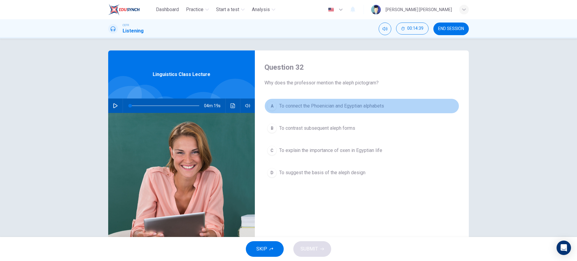
click at [331, 109] on span "To connect the Phoenician and Egyptian alphabets" at bounding box center [331, 105] width 105 height 7
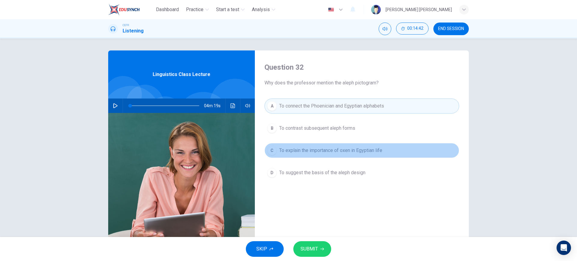
click at [346, 149] on span "To explain the importance of oxen in Egyptian life" at bounding box center [330, 150] width 103 height 7
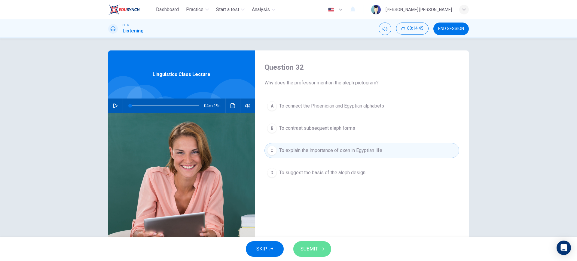
click at [310, 245] on span "SUBMIT" at bounding box center [309, 249] width 17 height 8
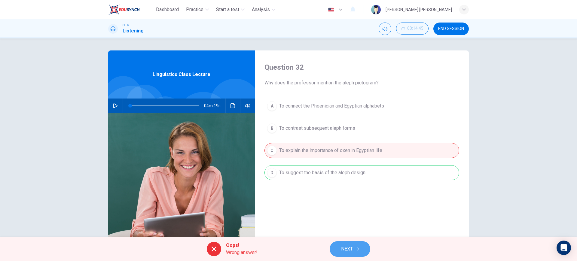
click at [357, 252] on button "NEXT" at bounding box center [350, 249] width 41 height 16
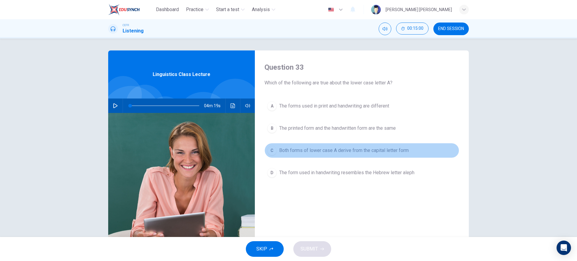
click at [344, 153] on span "Both forms of lower case A derive from the capital letter form" at bounding box center [344, 150] width 130 height 7
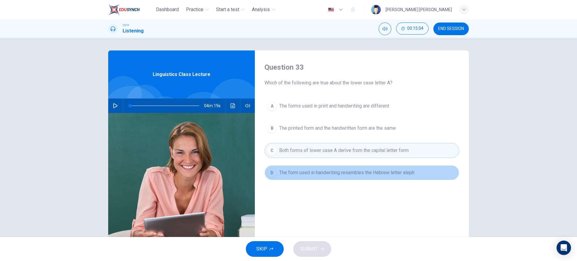
click at [311, 175] on span "The form used in handwriting resembles the Hebrew letter aleph" at bounding box center [346, 172] width 135 height 7
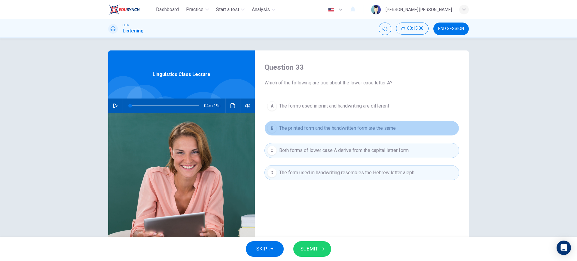
click at [321, 122] on button "B The printed form and the handwritten form are the same" at bounding box center [361, 128] width 195 height 15
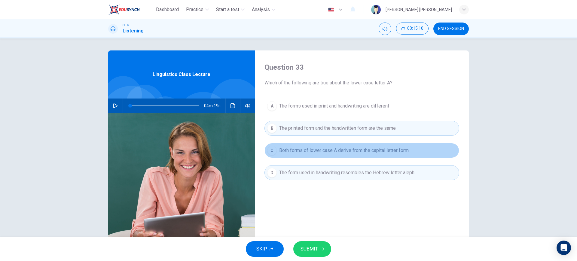
click at [345, 144] on button "C Both forms of lower case A derive from the capital letter form" at bounding box center [361, 150] width 195 height 15
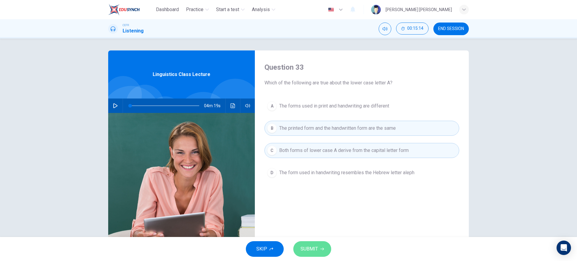
click at [312, 245] on span "SUBMIT" at bounding box center [309, 249] width 17 height 8
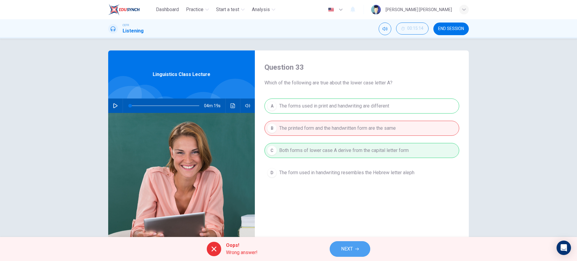
click at [353, 243] on button "NEXT" at bounding box center [350, 249] width 41 height 16
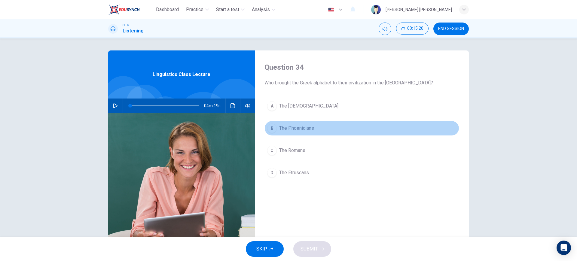
click at [300, 133] on button "B The Phoenicians" at bounding box center [361, 128] width 195 height 15
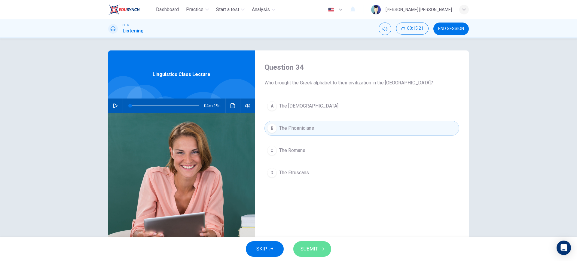
click at [303, 246] on span "SUBMIT" at bounding box center [309, 249] width 17 height 8
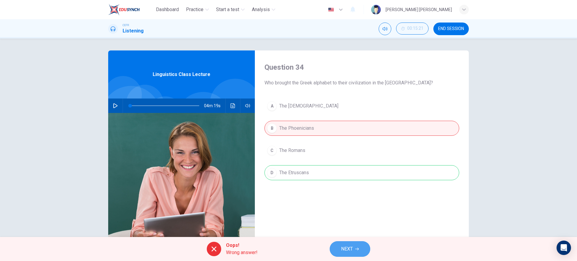
click at [339, 253] on button "NEXT" at bounding box center [350, 249] width 41 height 16
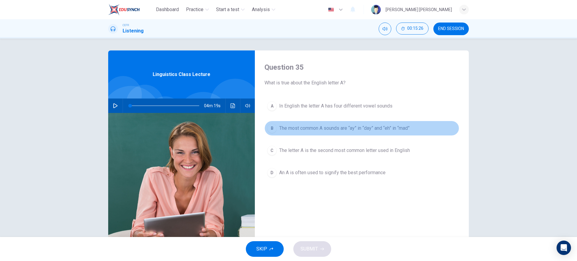
click at [326, 135] on button "B The most common A sounds are “ay” in “day” and “eh” in “mad”" at bounding box center [361, 128] width 195 height 15
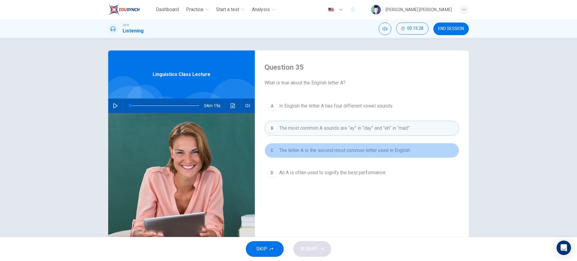
click at [323, 155] on button "C The letter A is the second most common letter used in English" at bounding box center [361, 150] width 195 height 15
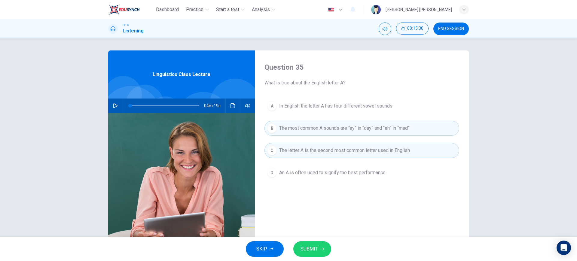
click at [323, 176] on button "D An A is often used to signify the best performance" at bounding box center [361, 172] width 195 height 15
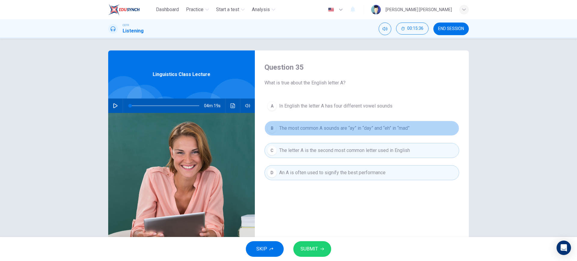
click at [358, 130] on span "The most common A sounds are “ay” in “day” and “eh” in “mad”" at bounding box center [344, 128] width 130 height 7
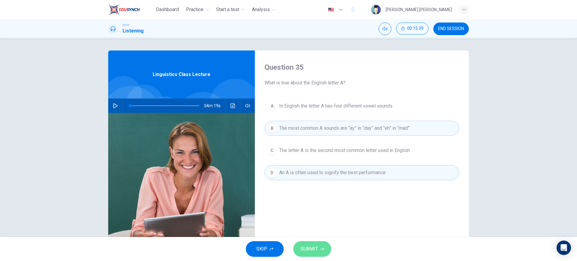
click at [323, 248] on icon "button" at bounding box center [322, 249] width 4 height 4
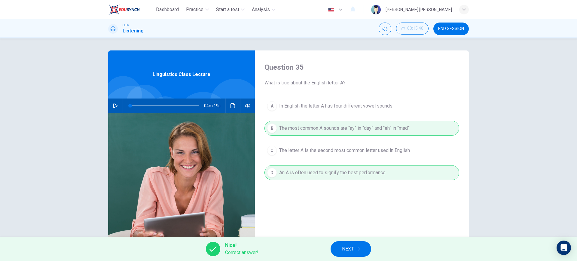
click at [358, 246] on button "NEXT" at bounding box center [351, 249] width 41 height 16
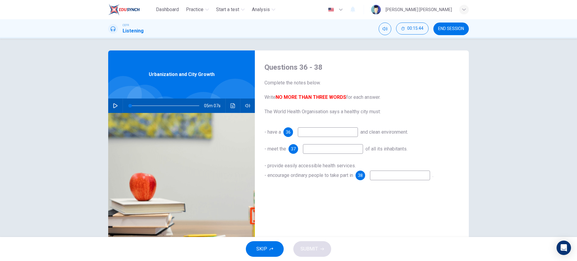
click at [114, 107] on icon "button" at bounding box center [115, 105] width 4 height 5
click at [347, 131] on input at bounding box center [328, 132] width 60 height 10
type input "4"
type input "ci"
type input "4"
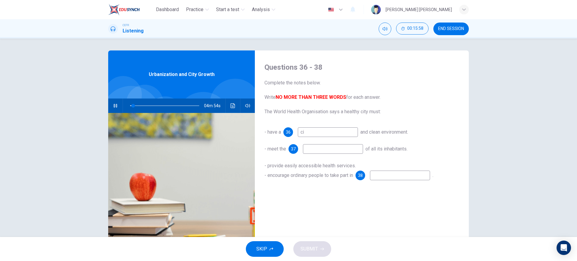
type input "c"
type input "7"
type input "h"
type input "7"
type input "houses"
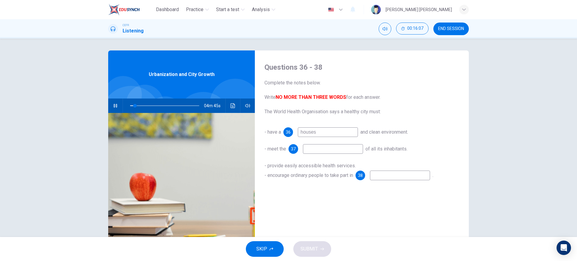
type input "7"
type input "houses"
type input "8"
type input "h"
type input "16"
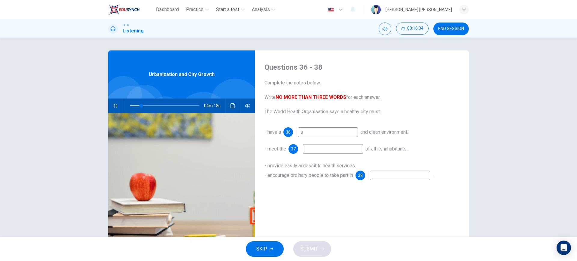
type input "sa"
type input "16"
type input "safe"
type input "17"
type input "safe"
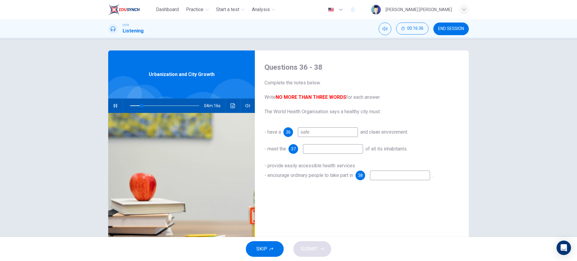
click at [356, 152] on input at bounding box center [333, 149] width 60 height 10
type input "19"
type input "sat"
type input "19"
type input "sati"
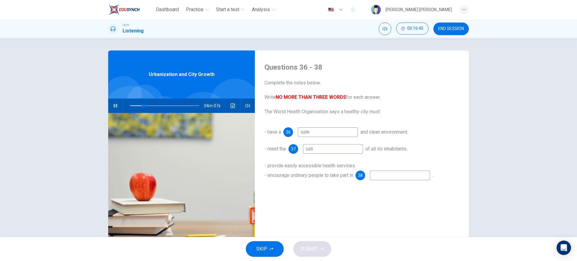
type input "20"
type input "satis"
type input "20"
type input "satist"
type input "21"
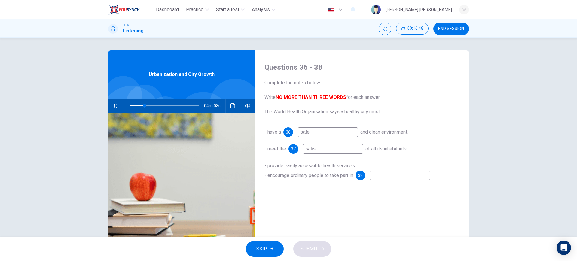
type input "satis"
type input "21"
type input "satisfy"
type input "22"
type input "satisfy"
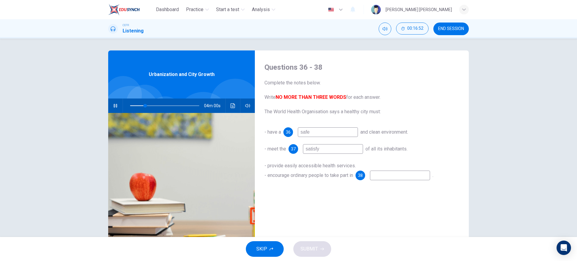
click at [373, 172] on input at bounding box center [400, 176] width 60 height 10
type input "31"
type input "b"
type input "31"
type input "32"
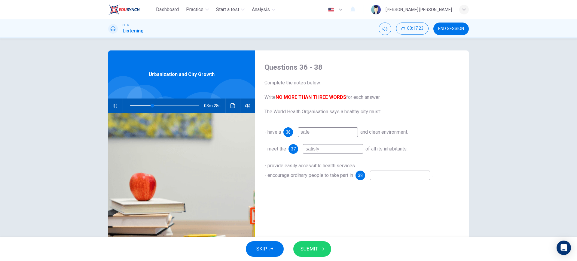
type input "b"
type input "32"
type input "be"
type input "32"
type input "beb"
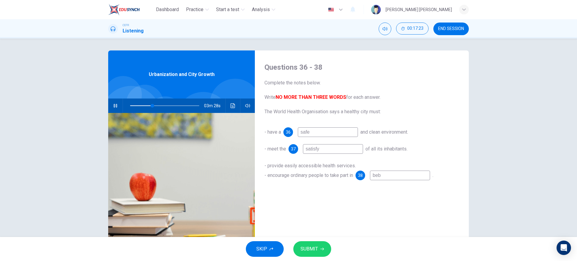
type input "32"
type input "be"
type input "33"
type input "b"
type input "33"
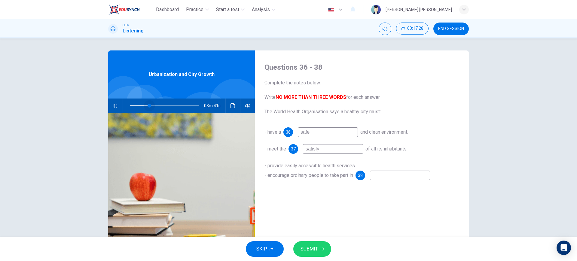
click at [148, 105] on span at bounding box center [150, 106] width 4 height 4
click at [141, 106] on span at bounding box center [164, 106] width 69 height 8
click at [374, 180] on input at bounding box center [400, 176] width 60 height 10
click at [149, 106] on span at bounding box center [151, 106] width 4 height 4
click at [392, 176] on input at bounding box center [400, 176] width 60 height 10
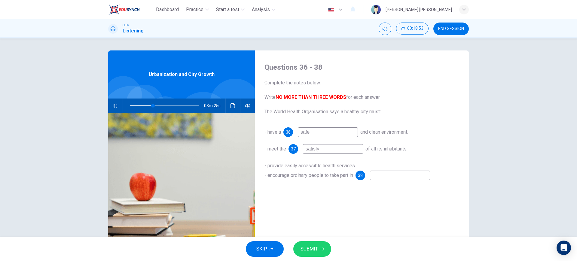
type input "34"
type input "p"
type input "34"
type input "po"
type input "34"
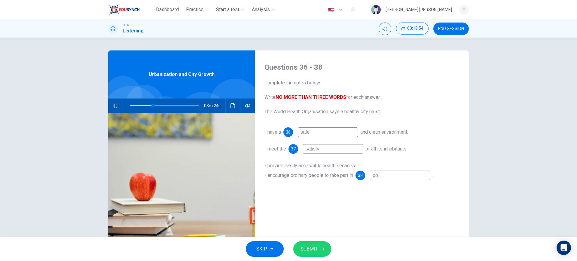
type input "pop"
type input "34"
type input "popi"
type input "34"
type input "pop"
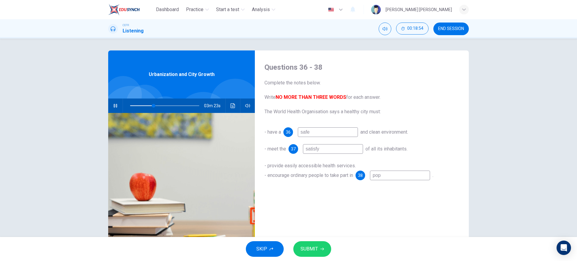
type input "34"
type input "po"
type input "34"
type input "p"
type input "34"
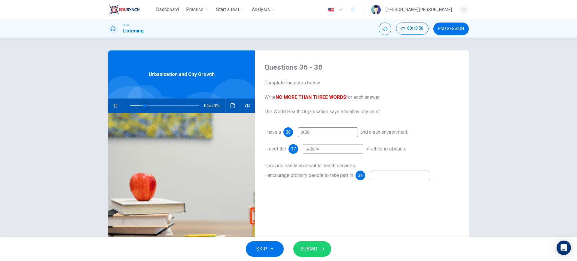
click at [143, 104] on span at bounding box center [164, 106] width 69 height 8
click at [375, 174] on input at bounding box center [400, 176] width 60 height 10
type input "26"
type input "l"
type input "26"
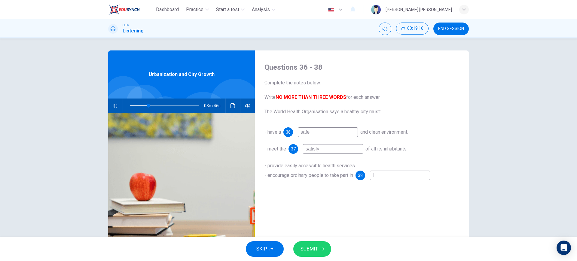
type input "lo"
type input "27"
type input "loc"
type input "27"
type input "loca"
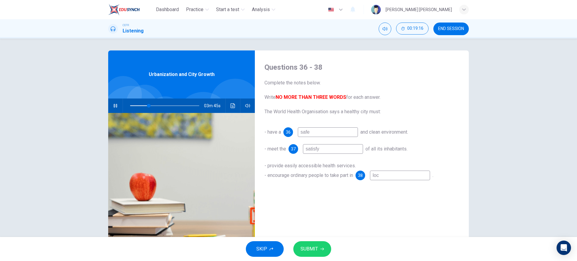
type input "27"
type input "local"
type input "27"
type input "local"
type input "27"
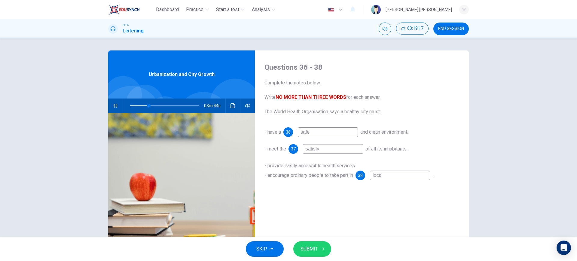
type input "local g"
type input "27"
type input "local go"
type input "27"
type input "local gov"
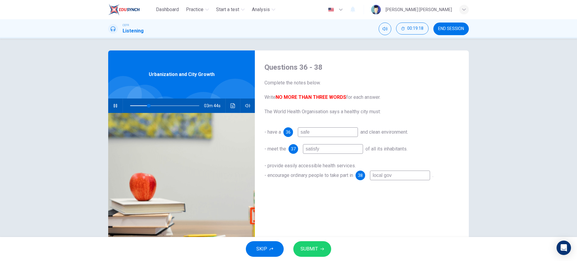
type input "27"
type input "local [PERSON_NAME]"
type input "27"
type input "local [PERSON_NAME]"
type input "27"
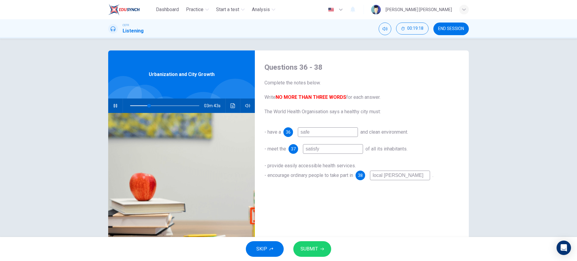
type input "local govern"
type input "28"
type input "local [PERSON_NAME]"
type input "28"
type input "local govern"
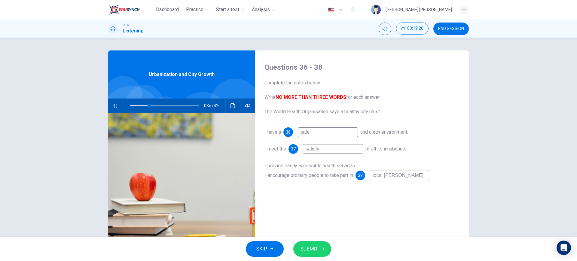
type input "28"
type input "local governm"
type input "28"
type input "local governme"
type input "28"
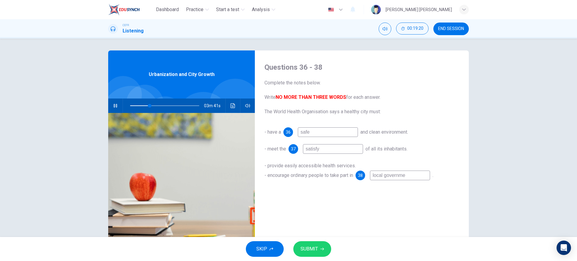
type input "local governmen"
type input "28"
type input "local government"
type input "28"
type input "local governments"
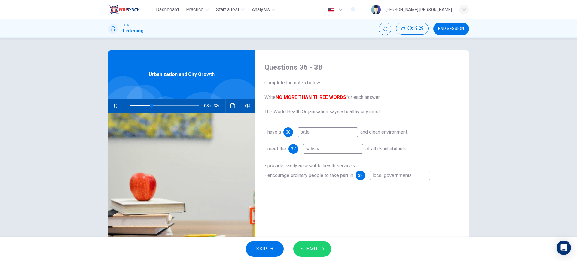
scroll to position [34, 0]
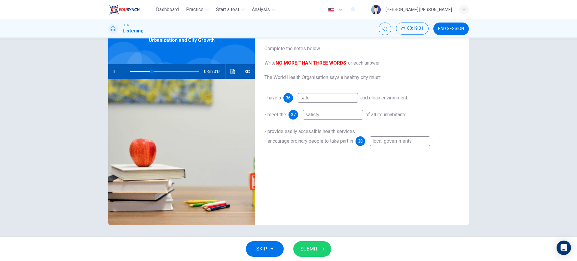
type input "32"
type input "local governments"
click at [306, 250] on span "SUBMIT" at bounding box center [309, 249] width 17 height 8
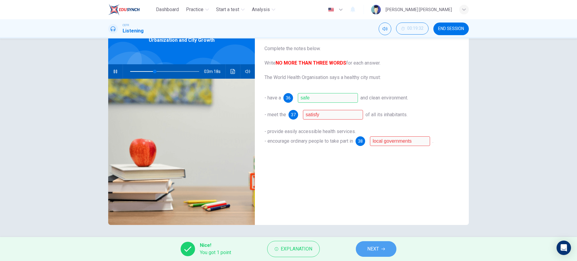
click at [391, 253] on button "NEXT" at bounding box center [376, 249] width 41 height 16
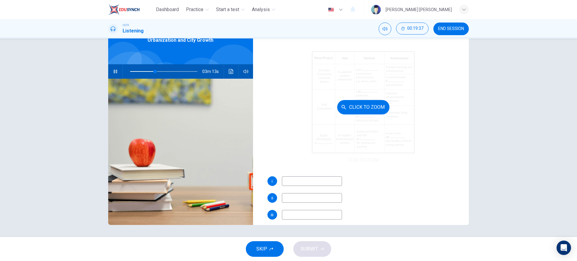
scroll to position [28, 0]
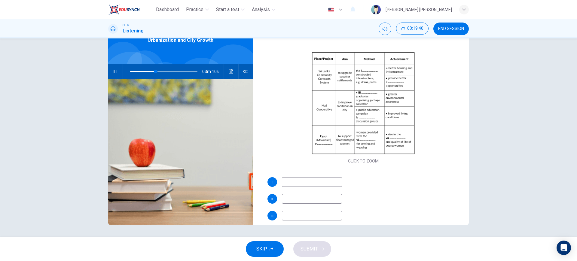
click at [325, 183] on input at bounding box center [312, 182] width 60 height 10
click at [365, 189] on div "i ii iii iv v vi vii" at bounding box center [363, 238] width 192 height 123
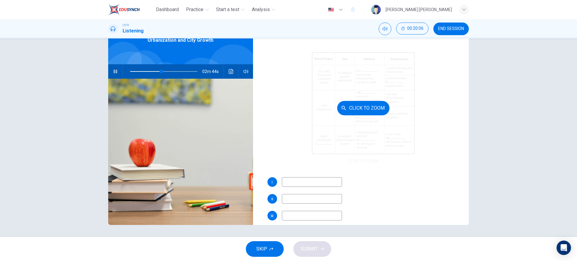
click at [331, 163] on div "Click to Zoom" at bounding box center [363, 108] width 192 height 114
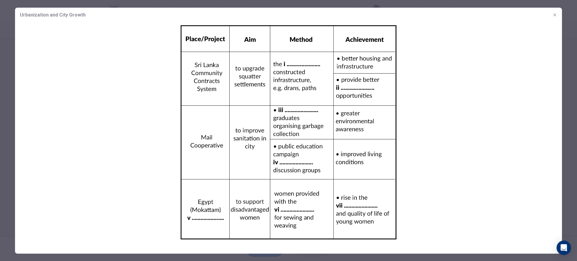
click at [577, 165] on div at bounding box center [288, 130] width 577 height 261
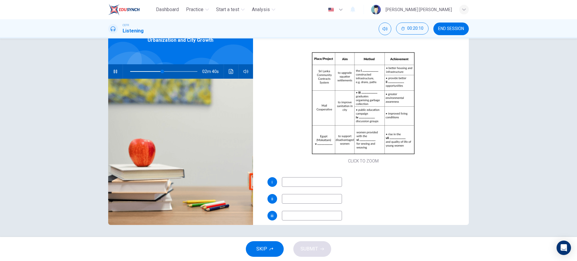
click at [302, 182] on input at bounding box center [312, 182] width 60 height 10
type input "49"
type input "pron"
type input "49"
type input "pro"
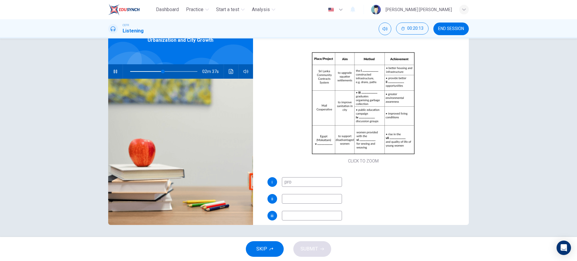
type input "49"
type input "problem"
type input "50"
type input "problem"
click at [303, 200] on input at bounding box center [312, 199] width 60 height 10
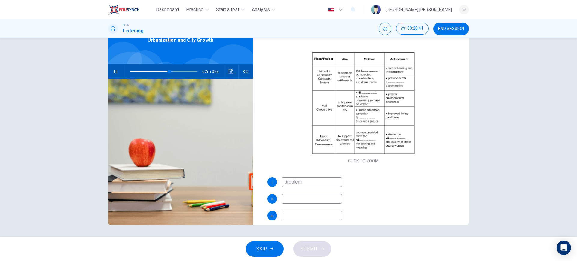
click at [160, 70] on span at bounding box center [163, 71] width 67 height 8
click at [154, 72] on span at bounding box center [163, 71] width 67 height 8
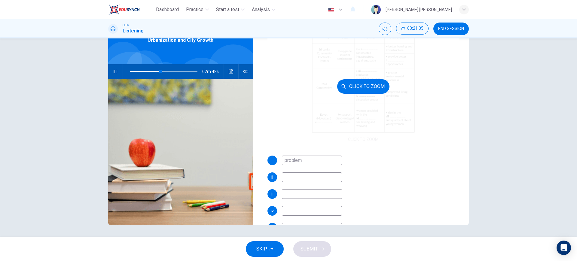
scroll to position [50, 0]
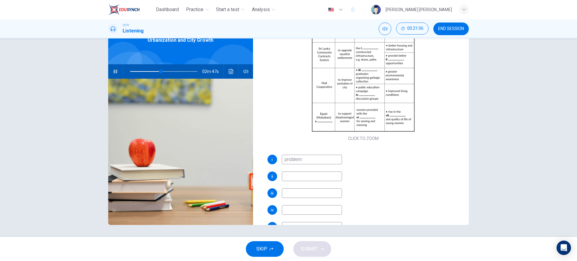
click at [323, 157] on input "problem" at bounding box center [312, 160] width 60 height 10
type input "46"
type input "probl"
type input "46"
type input "p"
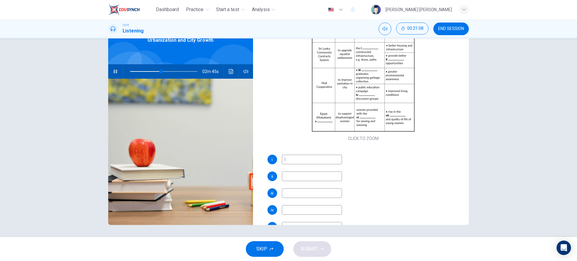
type input "la"
type input "47"
type input "lack of"
type input "47"
type input "lack of i"
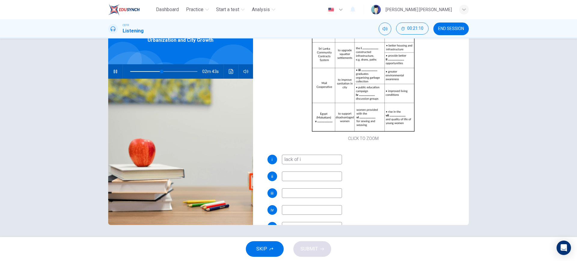
type input "47"
type input "lack of"
type input "49"
type input "lack of"
click at [307, 176] on input at bounding box center [312, 177] width 60 height 10
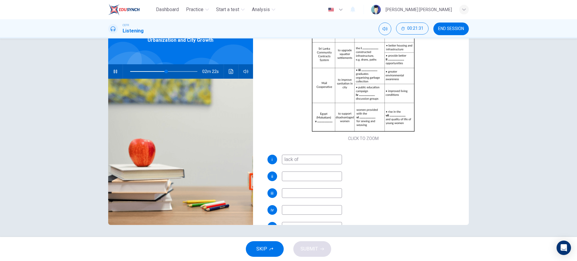
type input "54"
type input "econ"
type input "54"
type input "econmi"
type input "55"
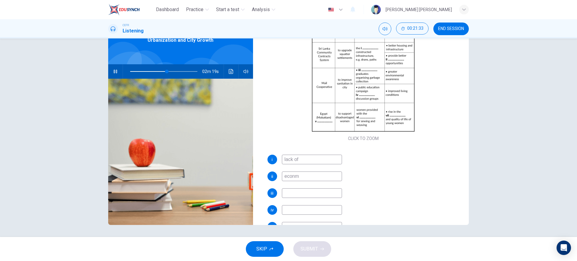
type input "econ"
type input "55"
type input "economic"
type input "56"
type input "economic"
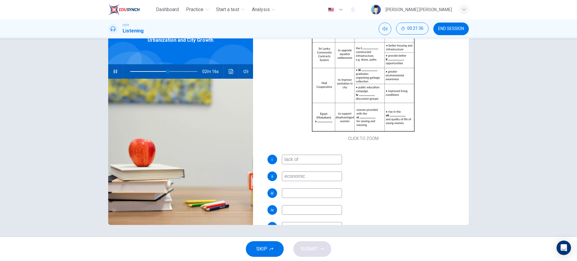
click at [305, 192] on input at bounding box center [312, 193] width 60 height 10
type input "63"
type input "lac"
type input "64"
click at [309, 207] on input at bounding box center [312, 210] width 60 height 10
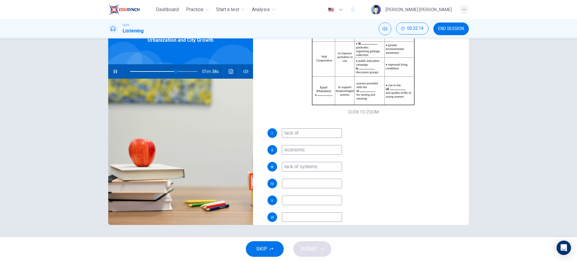
scroll to position [78, 0]
click at [175, 72] on span at bounding box center [177, 72] width 4 height 4
click at [316, 185] on input "importants" at bounding box center [312, 183] width 60 height 10
click at [310, 201] on input at bounding box center [312, 200] width 60 height 10
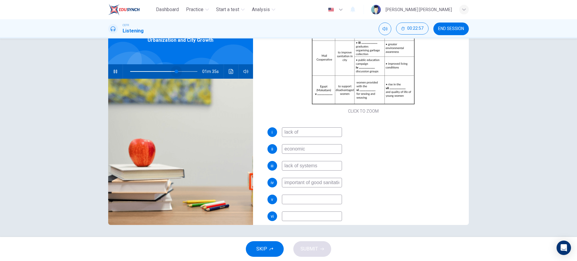
click at [175, 70] on span at bounding box center [177, 72] width 4 height 4
click at [178, 71] on span at bounding box center [180, 72] width 4 height 4
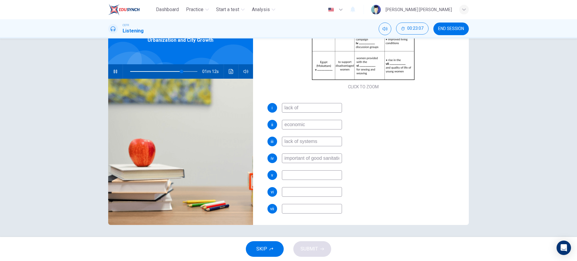
scroll to position [103, 0]
click at [328, 175] on input at bounding box center [312, 175] width 60 height 10
click at [327, 187] on input at bounding box center [312, 192] width 60 height 10
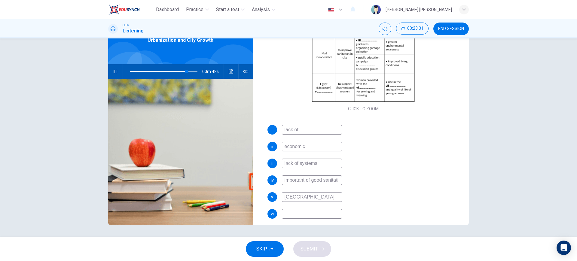
scroll to position [81, 0]
click at [308, 181] on input "important of good sanitation" at bounding box center [312, 180] width 60 height 10
click at [308, 180] on input "important of good sanitation" at bounding box center [312, 180] width 60 height 10
click at [316, 209] on input at bounding box center [312, 214] width 60 height 10
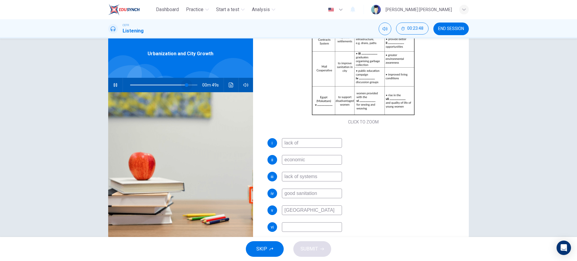
click at [185, 85] on span at bounding box center [187, 85] width 4 height 4
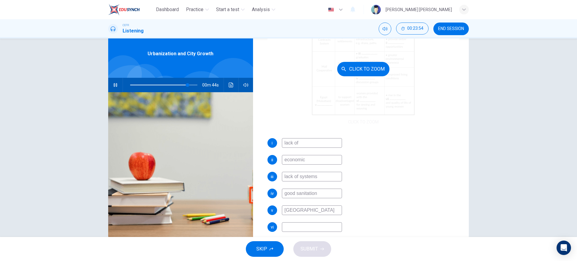
scroll to position [98, 0]
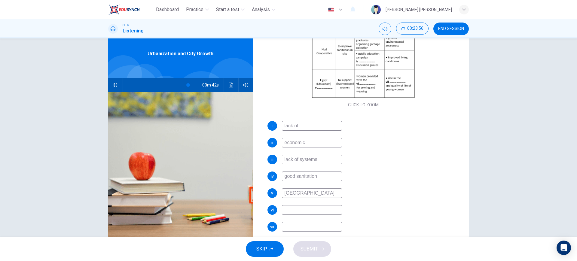
click at [319, 214] on input at bounding box center [312, 210] width 60 height 10
click at [312, 228] on input at bounding box center [312, 227] width 60 height 10
click at [188, 83] on span at bounding box center [190, 85] width 4 height 4
click at [326, 229] on input at bounding box center [312, 227] width 60 height 10
click at [187, 86] on span at bounding box center [189, 85] width 4 height 4
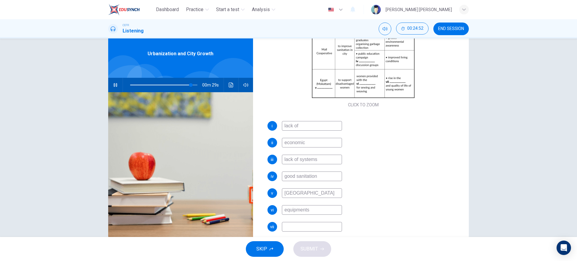
click at [313, 224] on input at bounding box center [312, 227] width 60 height 10
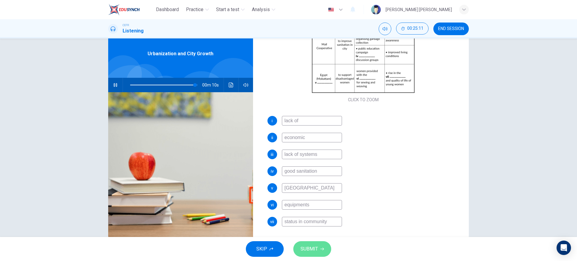
click at [303, 250] on span "SUBMIT" at bounding box center [309, 249] width 17 height 8
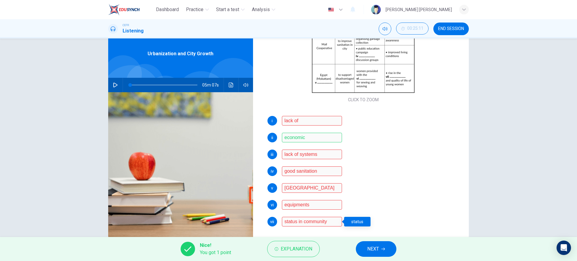
scroll to position [34, 0]
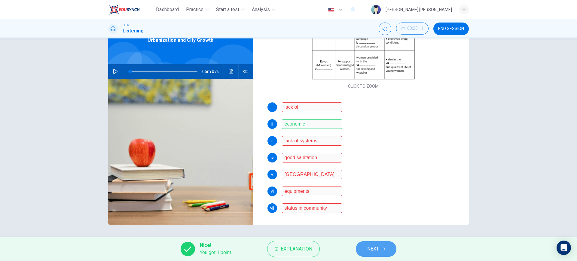
click at [367, 243] on button "NEXT" at bounding box center [376, 249] width 41 height 16
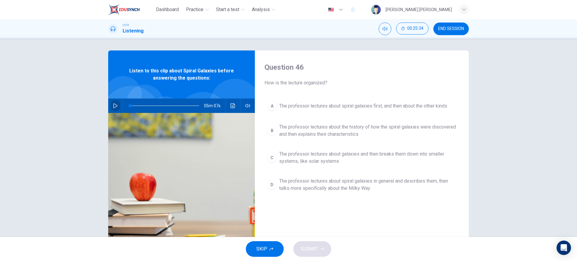
click at [113, 104] on icon "button" at bounding box center [115, 105] width 5 height 5
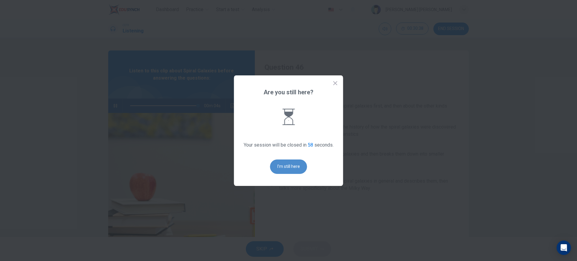
click at [288, 164] on button "I'm still here" at bounding box center [288, 167] width 37 height 14
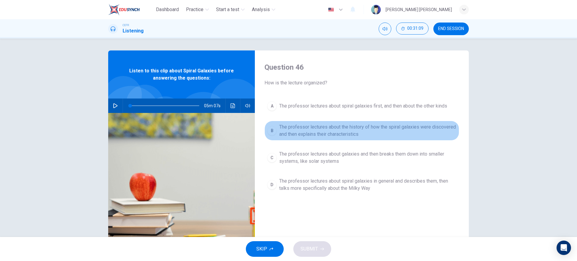
click at [296, 138] on button "B The professor lectures about the history of how the spiral galaxies were disc…" at bounding box center [361, 131] width 195 height 20
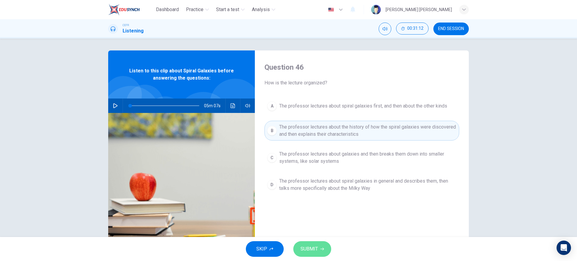
click at [322, 243] on button "SUBMIT" at bounding box center [312, 249] width 38 height 16
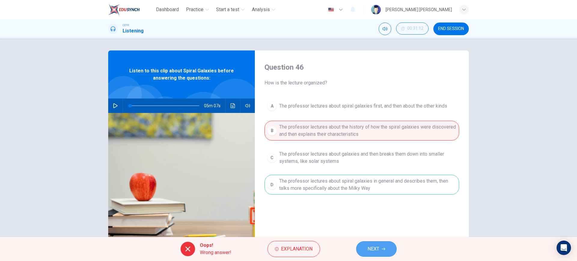
click at [377, 250] on span "NEXT" at bounding box center [374, 249] width 12 height 8
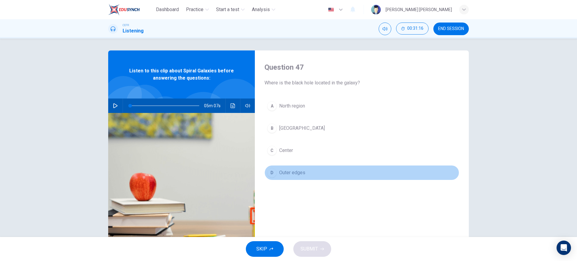
click at [304, 174] on button "D Outer edges" at bounding box center [361, 172] width 195 height 15
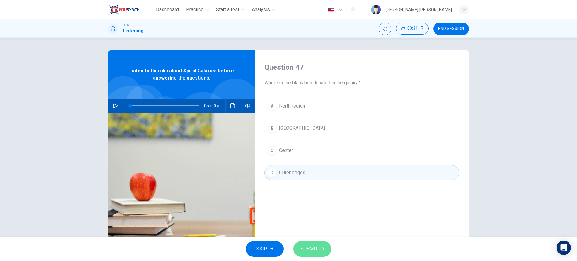
click at [305, 249] on span "SUBMIT" at bounding box center [309, 249] width 17 height 8
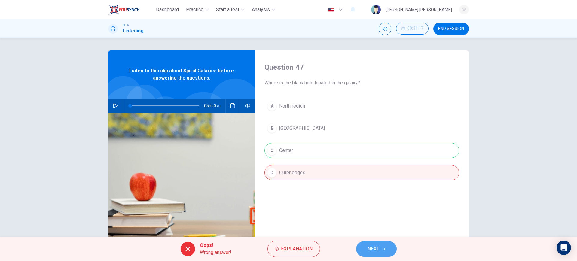
click at [364, 244] on button "NEXT" at bounding box center [376, 249] width 41 height 16
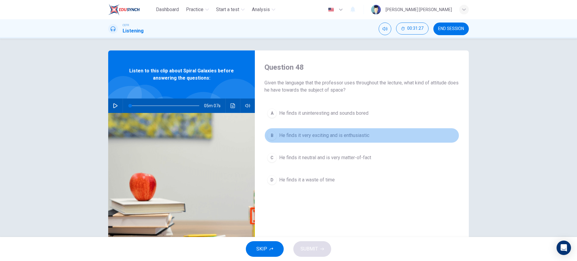
click at [349, 137] on span "He finds it very exciting and is enthusiastic" at bounding box center [324, 135] width 90 height 7
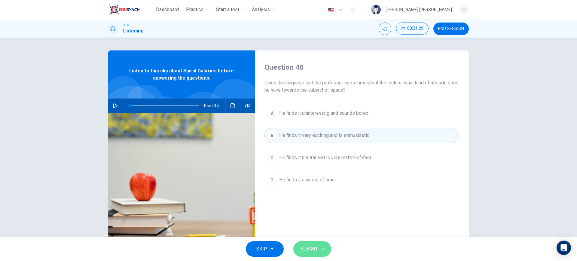
click at [312, 252] on span "SUBMIT" at bounding box center [309, 249] width 17 height 8
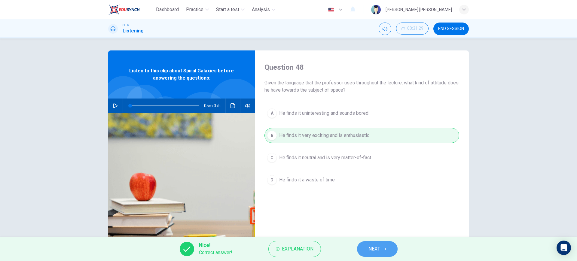
click at [360, 248] on button "NEXT" at bounding box center [377, 249] width 41 height 16
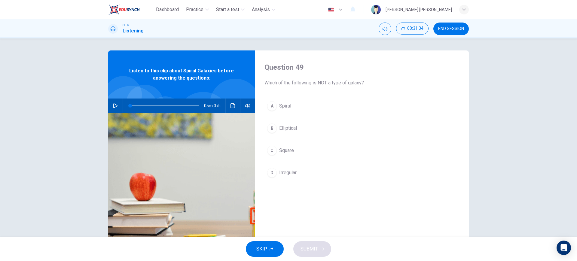
click at [343, 155] on button "C Square" at bounding box center [361, 150] width 195 height 15
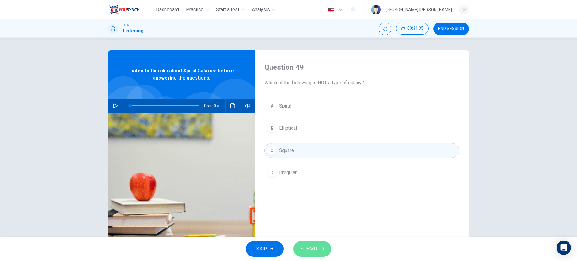
click at [302, 248] on span "SUBMIT" at bounding box center [309, 249] width 17 height 8
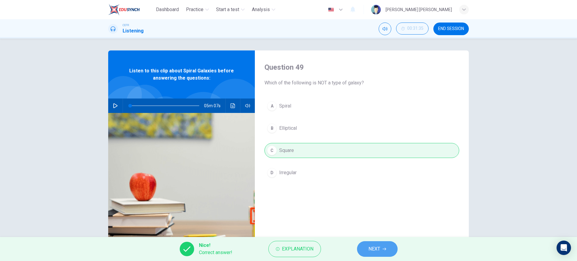
click at [387, 244] on button "NEXT" at bounding box center [377, 249] width 41 height 16
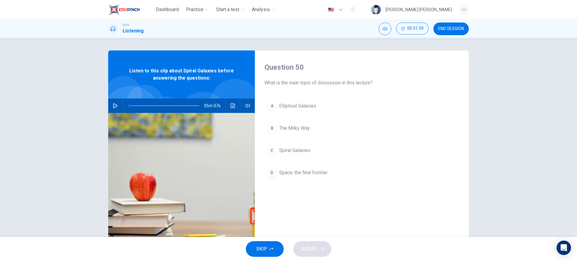
click at [313, 159] on div "A Elliptical Galaxies B The Milky Way C Spiral Galaxies D Space, the final fron…" at bounding box center [361, 146] width 195 height 94
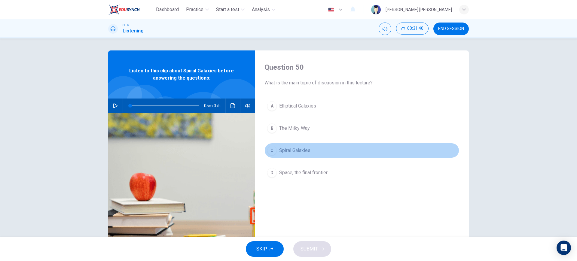
click at [315, 156] on button "C Spiral Galaxies" at bounding box center [361, 150] width 195 height 15
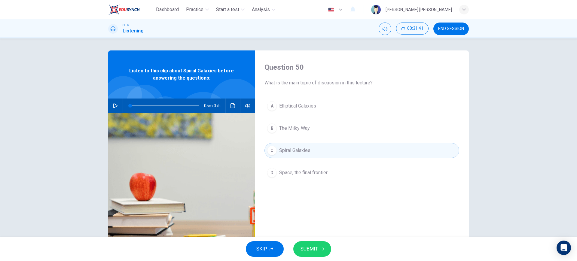
click at [311, 244] on button "SUBMIT" at bounding box center [312, 249] width 38 height 16
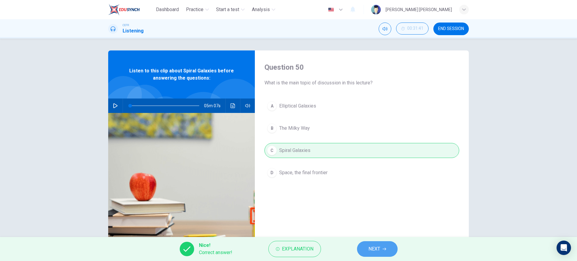
click at [371, 249] on span "NEXT" at bounding box center [374, 249] width 12 height 8
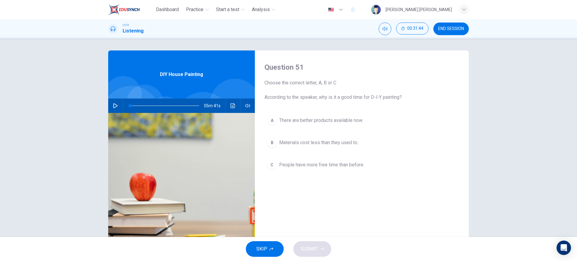
click at [328, 128] on div "A There are better products available now. B Materials cost less than they used…" at bounding box center [361, 149] width 195 height 72
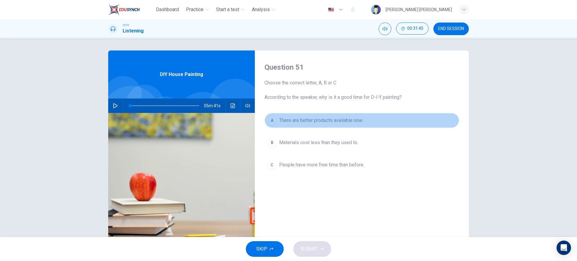
click at [331, 123] on span "There are better products available now." at bounding box center [321, 120] width 84 height 7
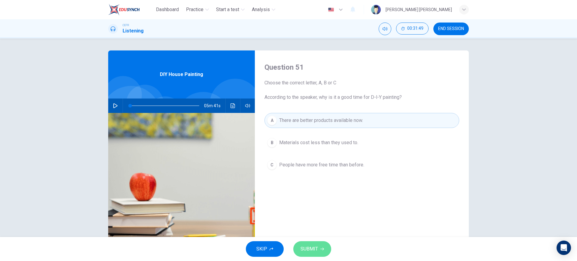
click at [316, 252] on span "SUBMIT" at bounding box center [309, 249] width 17 height 8
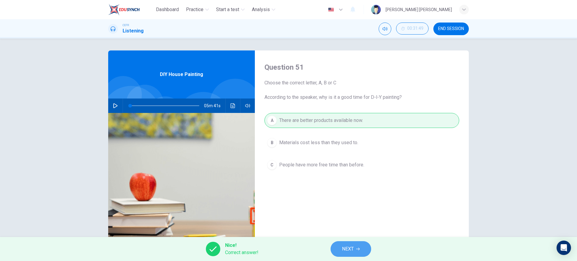
click at [339, 251] on button "NEXT" at bounding box center [351, 249] width 41 height 16
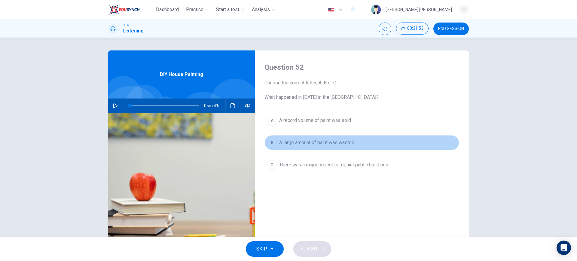
click at [344, 143] on span "A large amount of paint was wasted" at bounding box center [316, 142] width 75 height 7
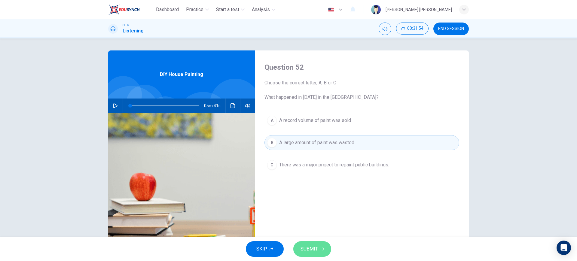
click at [317, 246] on span "SUBMIT" at bounding box center [309, 249] width 17 height 8
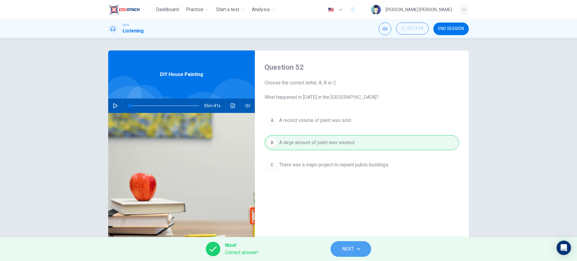
click at [338, 243] on button "NEXT" at bounding box center [351, 249] width 41 height 16
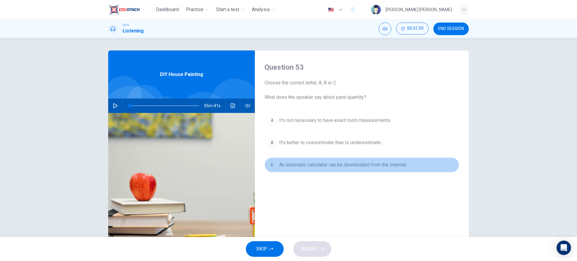
click at [346, 168] on span "An automatic calculator can be downloaded from the Internet." at bounding box center [343, 164] width 128 height 7
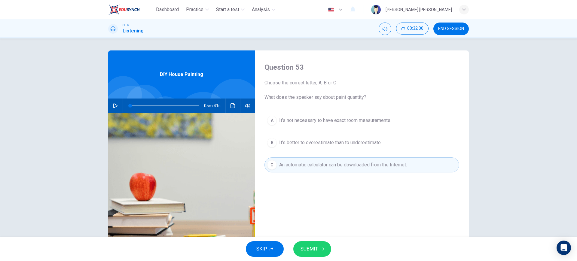
click at [317, 248] on span "SUBMIT" at bounding box center [309, 249] width 17 height 8
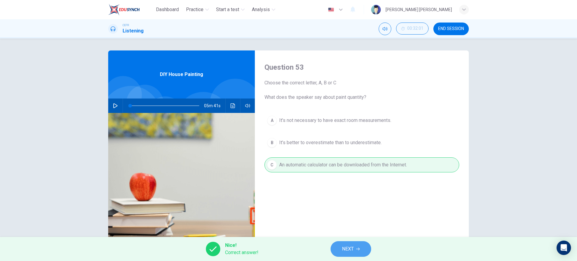
click at [357, 249] on icon "button" at bounding box center [358, 249] width 4 height 4
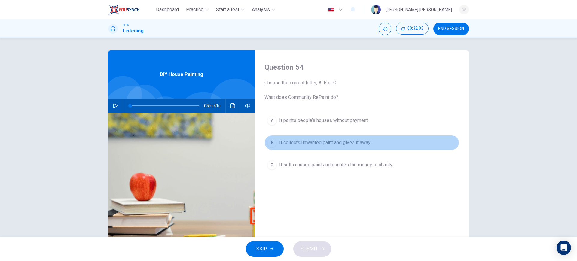
click at [346, 141] on span "It collects unwanted paint and gives it away." at bounding box center [325, 142] width 92 height 7
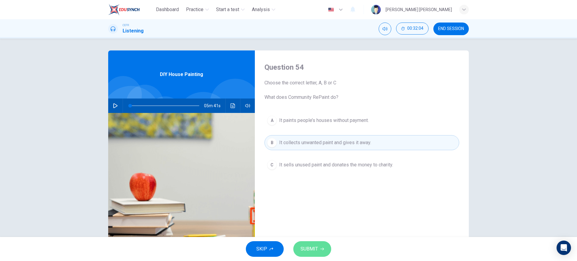
click at [318, 253] on button "SUBMIT" at bounding box center [312, 249] width 38 height 16
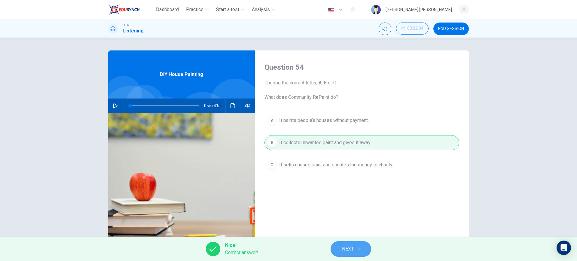
click at [337, 253] on button "NEXT" at bounding box center [351, 249] width 41 height 16
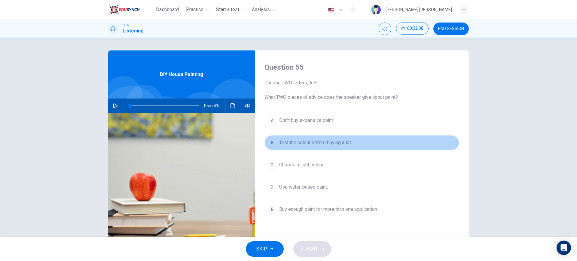
click at [335, 145] on span "Test the colour before buying a lot." at bounding box center [315, 142] width 73 height 7
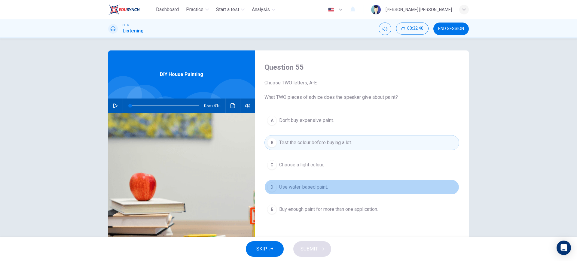
click at [319, 190] on span "Use water-based paint." at bounding box center [303, 187] width 49 height 7
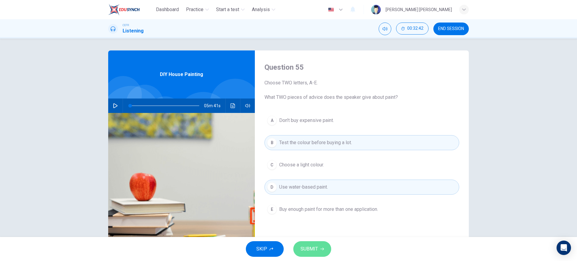
click at [320, 251] on icon "button" at bounding box center [322, 249] width 4 height 4
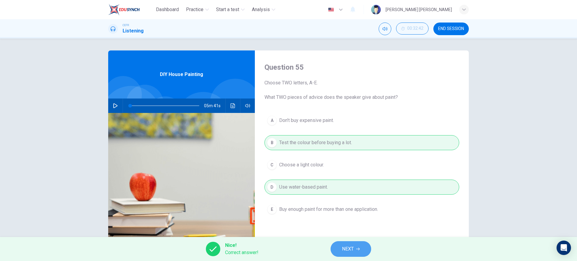
click at [359, 250] on icon "button" at bounding box center [358, 249] width 4 height 3
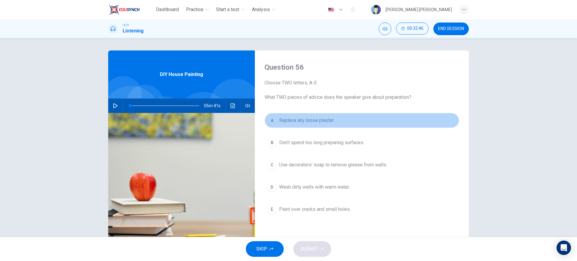
click at [316, 121] on span "Replace any loose plaster." at bounding box center [306, 120] width 55 height 7
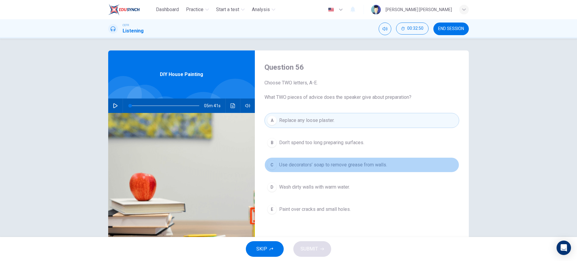
click at [309, 165] on span "Use decorators’ soap to remove grease from walls." at bounding box center [333, 164] width 108 height 7
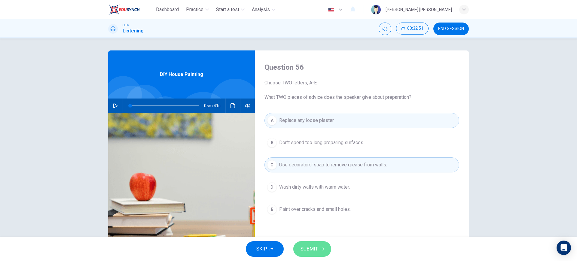
click at [305, 249] on span "SUBMIT" at bounding box center [309, 249] width 17 height 8
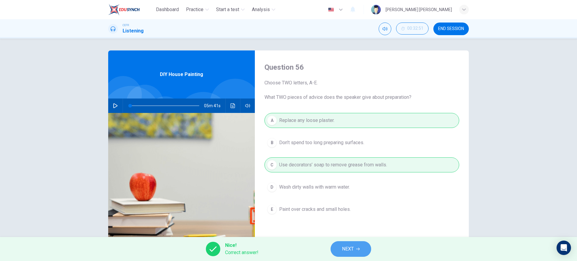
click at [361, 249] on button "NEXT" at bounding box center [351, 249] width 41 height 16
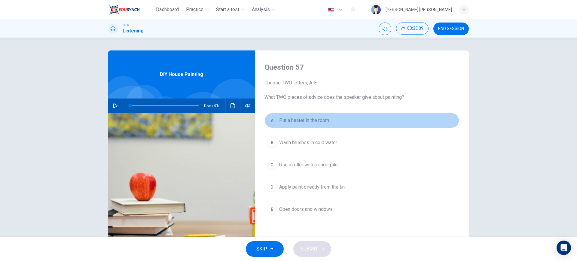
click at [307, 119] on span "Put a heater in the room." at bounding box center [304, 120] width 51 height 7
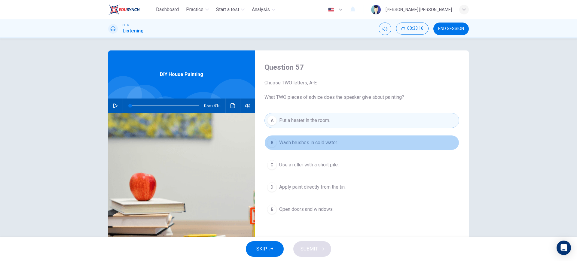
click at [338, 146] on button "B Wash brushes in cold water." at bounding box center [361, 142] width 195 height 15
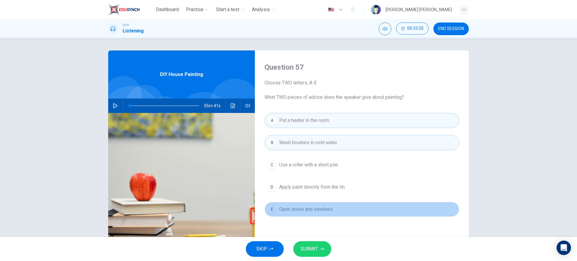
click at [331, 213] on button "E Open doors and windows." at bounding box center [361, 209] width 195 height 15
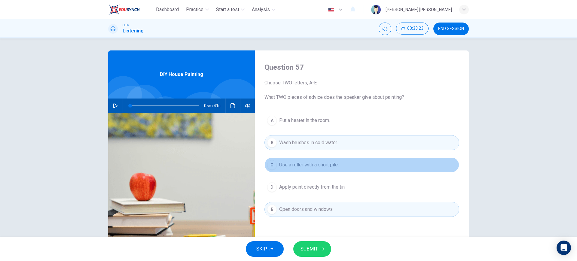
click at [348, 168] on button "C Use a roller with a short pile." at bounding box center [361, 164] width 195 height 15
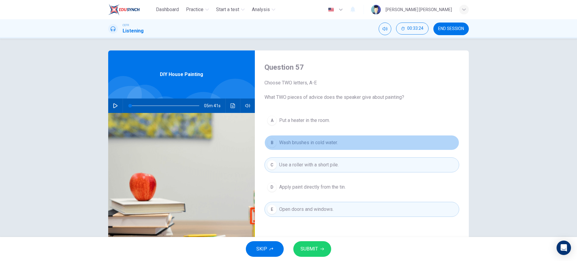
click at [353, 146] on button "B Wash brushes in cold water." at bounding box center [361, 142] width 195 height 15
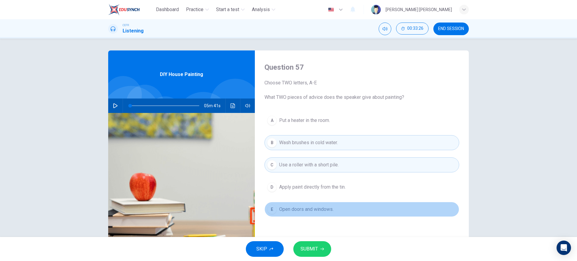
click at [330, 209] on span "Open doors and windows." at bounding box center [306, 209] width 54 height 7
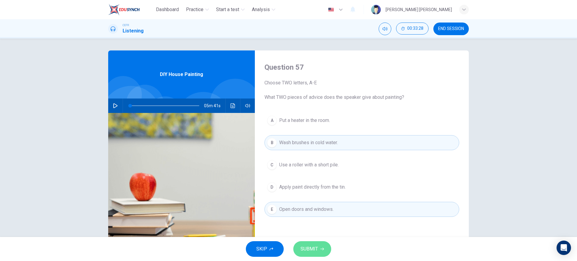
click at [308, 249] on span "SUBMIT" at bounding box center [309, 249] width 17 height 8
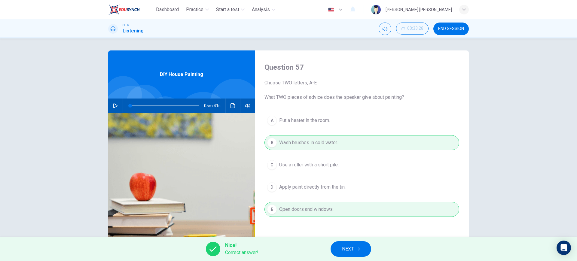
click at [366, 252] on button "NEXT" at bounding box center [351, 249] width 41 height 16
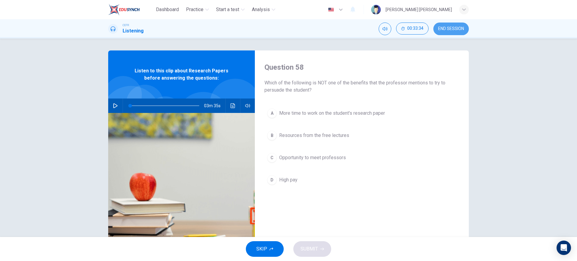
click at [444, 25] on button "END SESSION" at bounding box center [450, 29] width 35 height 13
